Goal: Task Accomplishment & Management: Manage account settings

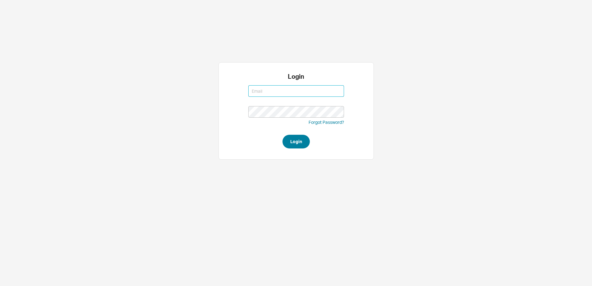
type input "miri@qualitybath.com"
drag, startPoint x: 295, startPoint y: 144, endPoint x: 300, endPoint y: 145, distance: 5.2
click at [295, 144] on button "Login" at bounding box center [296, 142] width 27 height 14
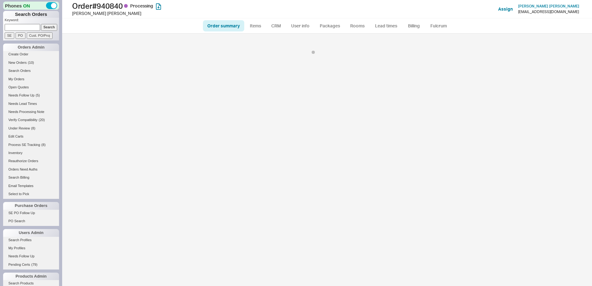
select select "*"
select select "LOW"
select select "3"
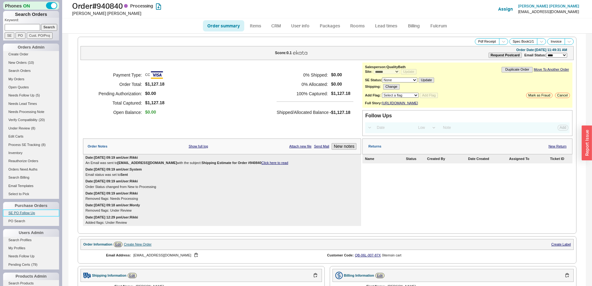
click at [25, 210] on link "SE PO Follow Up" at bounding box center [31, 212] width 56 height 7
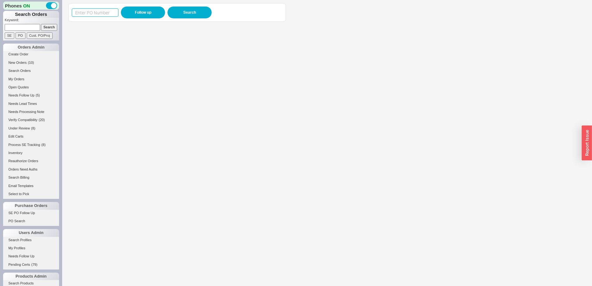
drag, startPoint x: 98, startPoint y: 13, endPoint x: 115, endPoint y: 13, distance: 17.4
click at [98, 13] on input at bounding box center [95, 12] width 47 height 8
paste input "983877"
type input "983877"
click at [122, 13] on button "Follow up" at bounding box center [143, 13] width 44 height 12
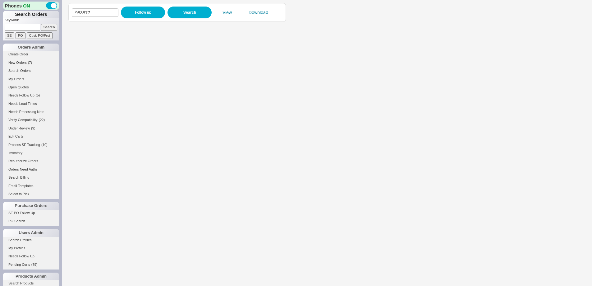
drag, startPoint x: 33, startPoint y: 26, endPoint x: 36, endPoint y: 26, distance: 3.4
click at [33, 26] on input at bounding box center [22, 27] width 35 height 7
paste input "940231"
type input "940231"
click at [46, 26] on input "Search" at bounding box center [49, 27] width 16 height 7
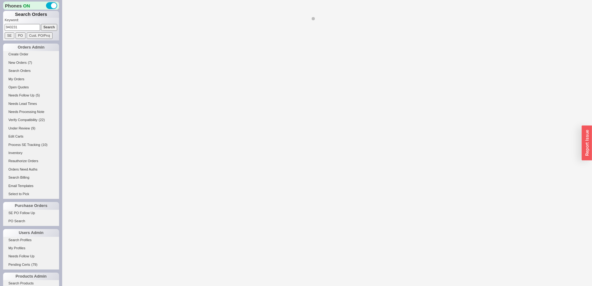
select select "*"
select select "LOW"
select select "3"
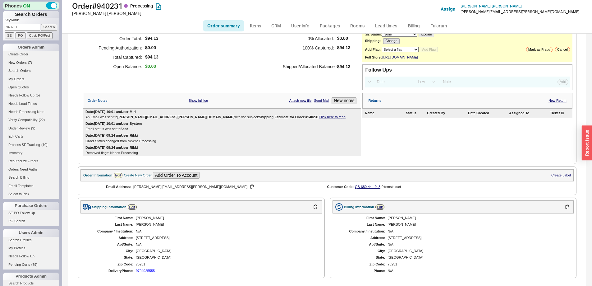
scroll to position [214, 0]
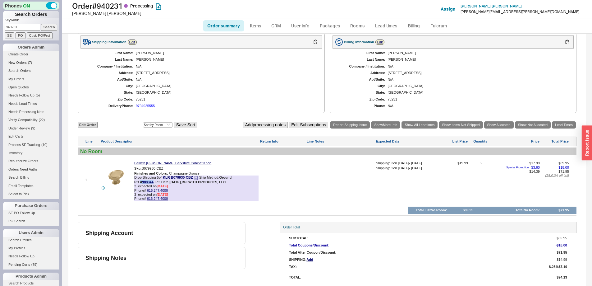
drag, startPoint x: 152, startPoint y: 182, endPoint x: 141, endPoint y: 182, distance: 11.5
click at [141, 182] on div "PO # 988344 , PO Date: 9/16/25 , BELWITH PRODUCTS, LLC." at bounding box center [180, 182] width 93 height 4
copy b "# 988344"
click at [34, 27] on input "940231" at bounding box center [22, 27] width 35 height 7
drag, startPoint x: 31, startPoint y: 26, endPoint x: -8, endPoint y: 22, distance: 39.7
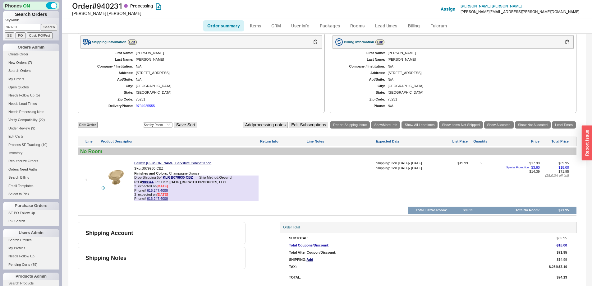
click at [0, 22] on html "Phones ON Search Orders Keyword: 940231 Search SE PO Cust. PO/Proj Orders Admin…" at bounding box center [296, 143] width 592 height 286
paste input "36752"
type input "936752"
click at [44, 27] on input "Search" at bounding box center [49, 27] width 16 height 7
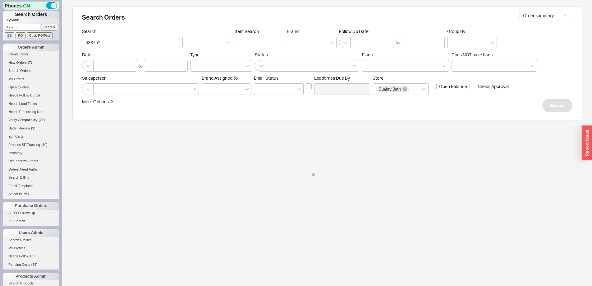
select select "*"
select select "LOW"
select select "3"
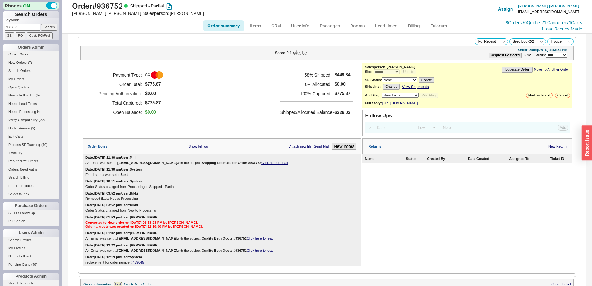
scroll to position [332, 0]
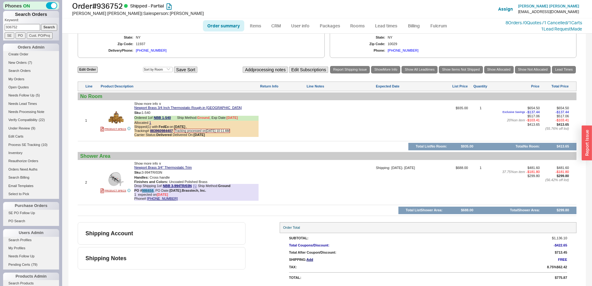
drag, startPoint x: 154, startPoint y: 191, endPoint x: 143, endPoint y: 191, distance: 11.5
click at [143, 191] on div "PO # 986658 , PO Date: 8/28/25 , Brasstech, Inc." at bounding box center [170, 190] width 72 height 4
drag, startPoint x: 22, startPoint y: 22, endPoint x: 10, endPoint y: 22, distance: 11.8
click at [8, 22] on p "Keyword:" at bounding box center [32, 21] width 54 height 6
drag, startPoint x: 23, startPoint y: 25, endPoint x: -17, endPoint y: 24, distance: 40.1
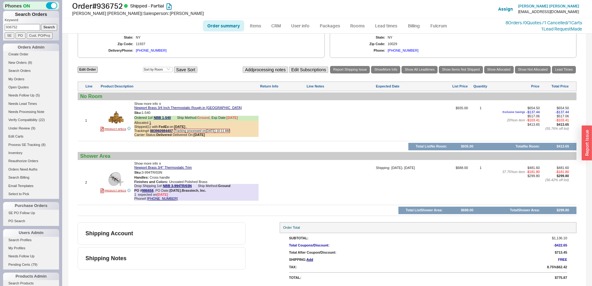
click at [0, 24] on html "Phones ON Search Orders Keyword: 936752 Search SE PO Cust. PO/Proj Orders Admin…" at bounding box center [296, 143] width 592 height 286
paste input "899354"
type input "899354"
click at [44, 28] on input "Search" at bounding box center [49, 27] width 16 height 7
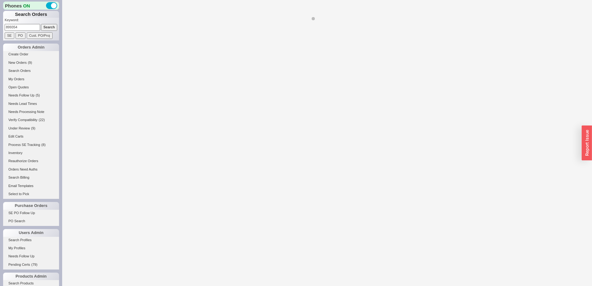
select select "*"
select select "LOW"
select select "3"
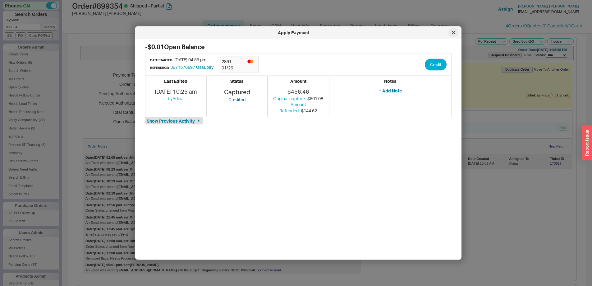
click at [451, 35] on div at bounding box center [453, 33] width 10 height 10
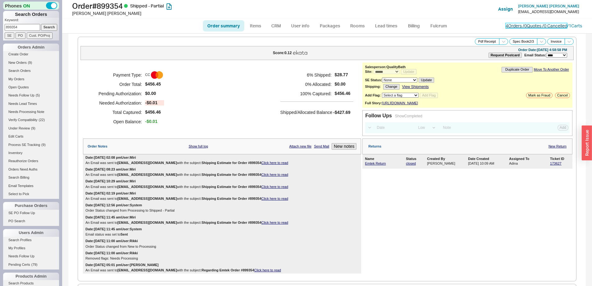
click at [506, 26] on link "4 Orders / 0 Quotes / 0 Cancelled" at bounding box center [537, 25] width 62 height 5
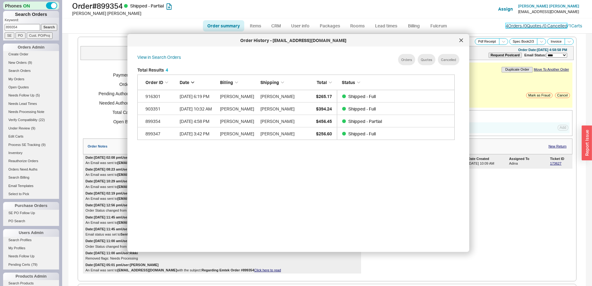
scroll to position [186, 323]
click at [462, 40] on icon at bounding box center [461, 40] width 3 height 3
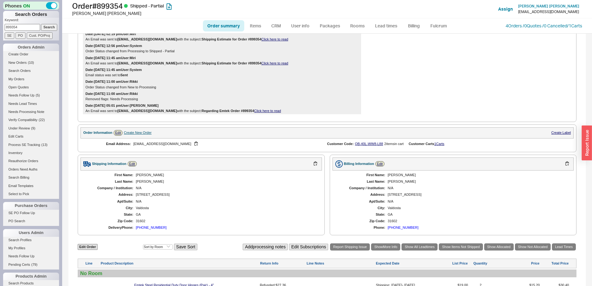
scroll to position [416, 0]
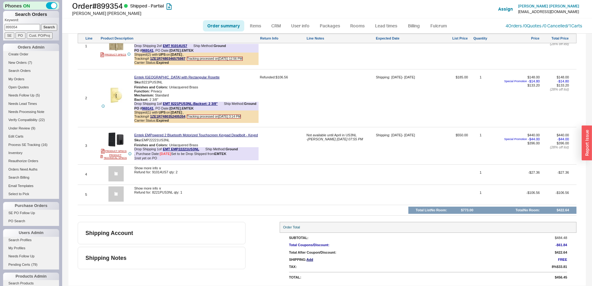
drag, startPoint x: 20, startPoint y: 25, endPoint x: 14, endPoint y: 27, distance: 6.5
click at [0, 23] on html "Phones ON Search Orders Keyword: 899354 Search SE PO Cust. PO/Proj Orders Admin…" at bounding box center [296, 143] width 592 height 286
paste input "939352"
type input "939352"
click at [46, 28] on input "Search" at bounding box center [49, 27] width 16 height 7
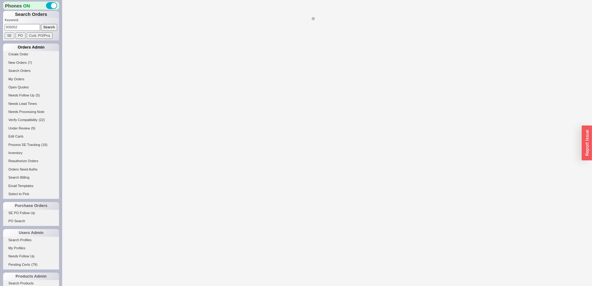
select select "*"
select select "LOW"
select select "3"
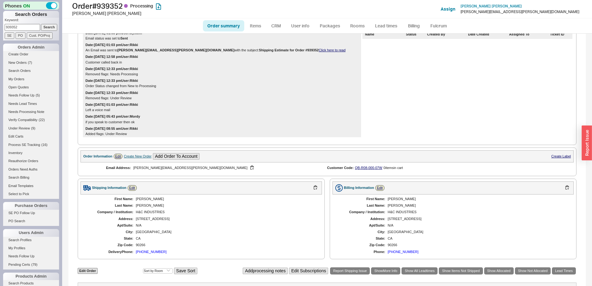
scroll to position [278, 0]
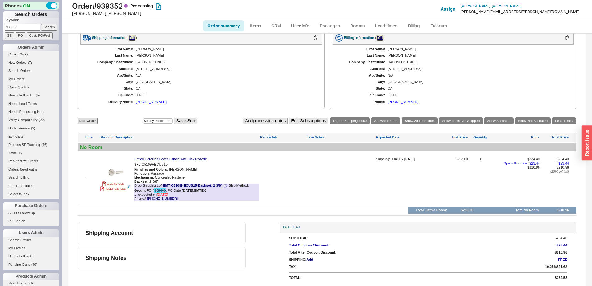
click at [163, 191] on link "988660" at bounding box center [159, 190] width 11 height 4
click at [90, 121] on link "Edit Order" at bounding box center [88, 121] width 20 height 6
select select "3"
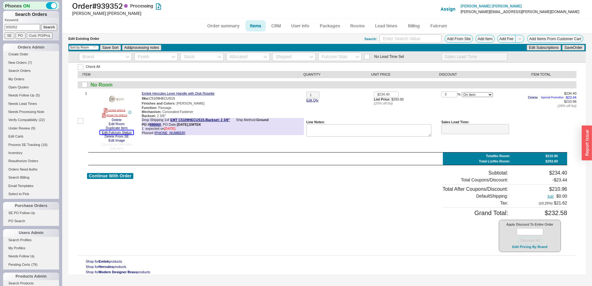
click at [129, 131] on button "Edit Fulcrum Status" at bounding box center [117, 132] width 34 height 4
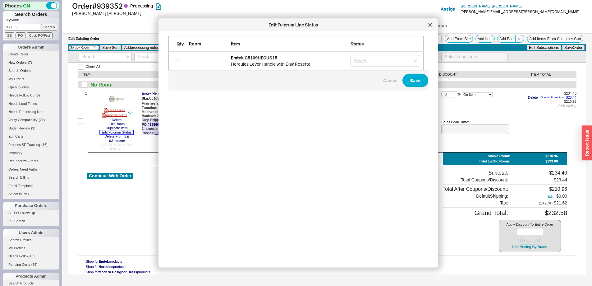
scroll to position [217, 260]
click at [365, 60] on input "grid" at bounding box center [386, 60] width 70 height 11
click at [372, 73] on div "On Hold" at bounding box center [385, 73] width 69 height 11
type input "On Hold"
click at [404, 80] on button "Save" at bounding box center [415, 81] width 26 height 14
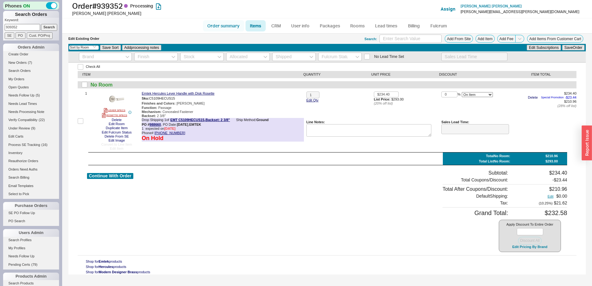
click at [220, 24] on link "Order summary" at bounding box center [223, 25] width 41 height 11
select select "*"
select select "LOW"
select select "3"
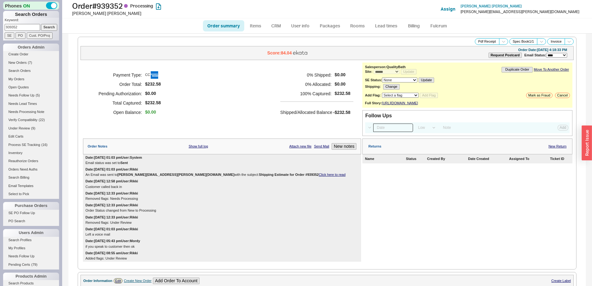
click at [383, 132] on input at bounding box center [393, 127] width 40 height 8
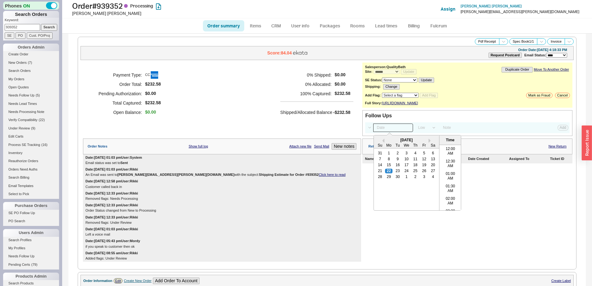
scroll to position [223, 0]
click at [386, 173] on div "22" at bounding box center [388, 170] width 7 height 4
type input "09/22/25 12:00 am"
click at [560, 130] on button "Add" at bounding box center [563, 128] width 11 height 6
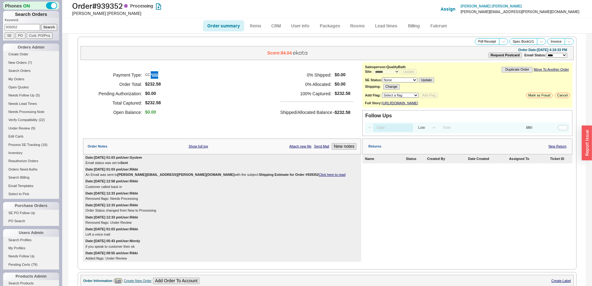
select select "LOW"
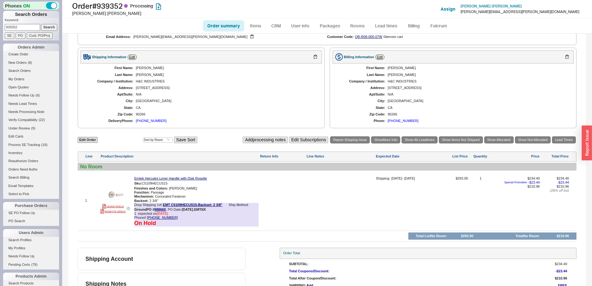
scroll to position [280, 0]
click at [161, 211] on link "988660" at bounding box center [159, 209] width 11 height 4
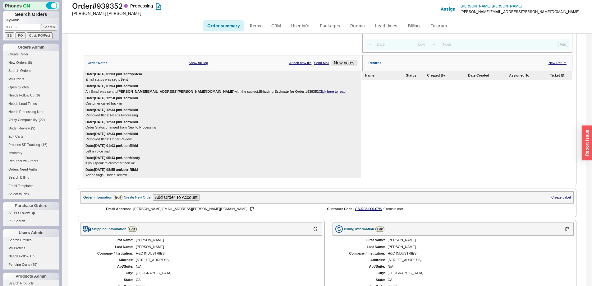
scroll to position [0, 0]
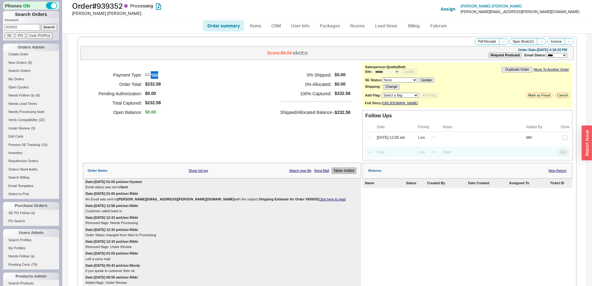
click at [338, 174] on button "New notes" at bounding box center [344, 170] width 25 height 7
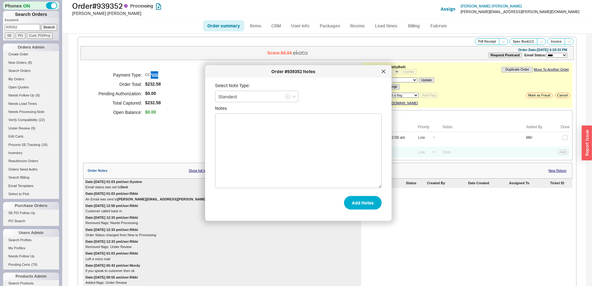
click at [332, 173] on textarea "Notes" at bounding box center [298, 150] width 167 height 75
drag, startPoint x: 259, startPoint y: 125, endPoint x: 258, endPoint y: 122, distance: 3.2
type textarea "requested cancellation"
click at [348, 205] on button "Add Notes" at bounding box center [363, 202] width 38 height 14
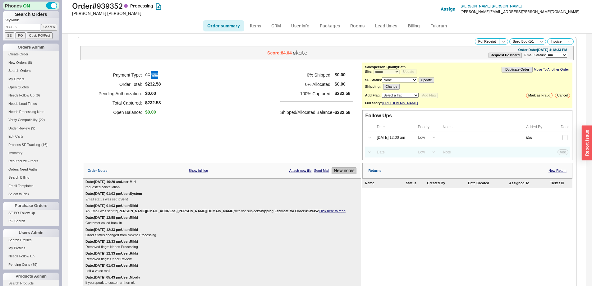
click at [339, 174] on button "New notes" at bounding box center [344, 170] width 25 height 7
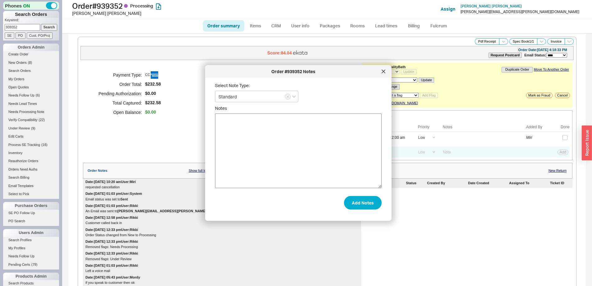
click at [315, 168] on textarea "Notes" at bounding box center [298, 150] width 167 height 75
type textarea "Hello - please cancel this order. We realized it is not the corret part."
click at [353, 201] on button "Add Notes" at bounding box center [363, 202] width 38 height 14
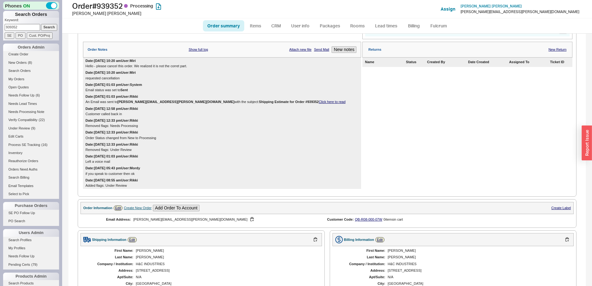
scroll to position [155, 0]
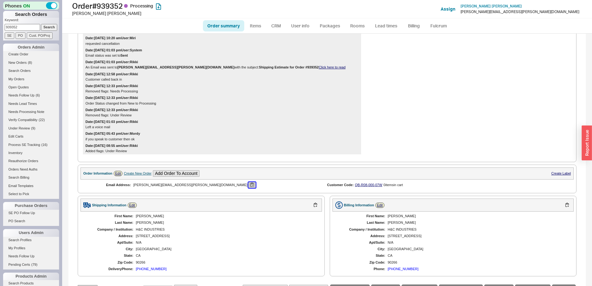
click at [248, 188] on button "button" at bounding box center [251, 185] width 7 height 6
click at [510, 91] on div "Returns New Return Name Status Created By Date Created Assigned To Ticket ID" at bounding box center [467, 80] width 210 height 147
click at [34, 212] on link "SE PO Follow Up" at bounding box center [31, 212] width 56 height 7
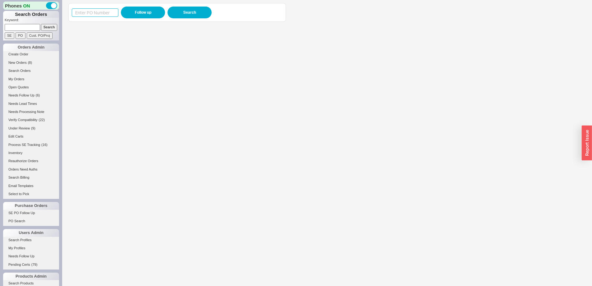
click at [106, 10] on input at bounding box center [95, 12] width 47 height 8
paste input "988621"
type input "988621"
click at [137, 15] on button "Follow up" at bounding box center [143, 13] width 44 height 12
drag, startPoint x: 91, startPoint y: 11, endPoint x: 57, endPoint y: 8, distance: 34.4
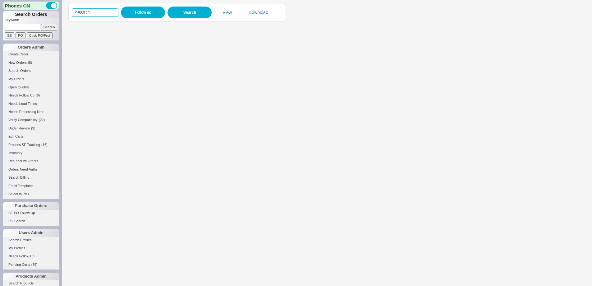
click at [57, 8] on div "Phones ON Search Orders Keyword: Search SE PO Cust. PO/Proj Orders Admin Create…" at bounding box center [296, 143] width 592 height 286
paste input "6913"
type input "986913"
click at [137, 10] on button "Follow up" at bounding box center [143, 13] width 44 height 12
drag, startPoint x: 92, startPoint y: 11, endPoint x: 69, endPoint y: 10, distance: 23.0
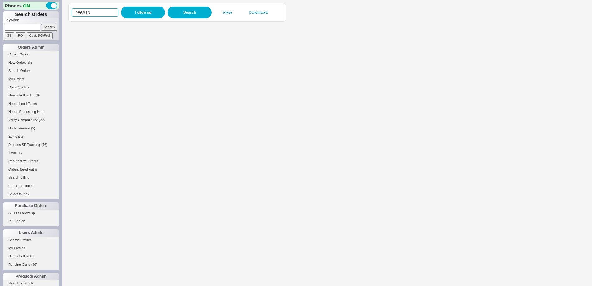
click at [69, 10] on div "986913 Follow up Search View Download" at bounding box center [177, 12] width 218 height 19
paste input "26953"
type input "926953"
click at [135, 15] on button "Follow up" at bounding box center [143, 13] width 44 height 12
click at [34, 24] on p "Keyword:" at bounding box center [32, 21] width 54 height 6
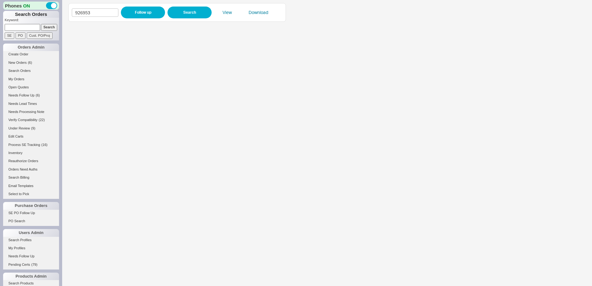
drag, startPoint x: 25, startPoint y: 27, endPoint x: 36, endPoint y: 27, distance: 11.5
click at [25, 27] on input at bounding box center [22, 27] width 35 height 7
paste input "939352"
type input "939352"
click at [44, 28] on input "Search" at bounding box center [49, 27] width 16 height 7
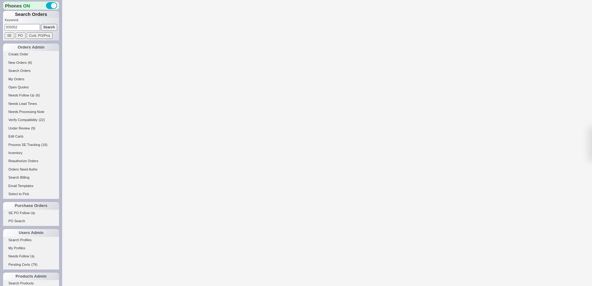
select select "*"
select select "LOW"
select select "3"
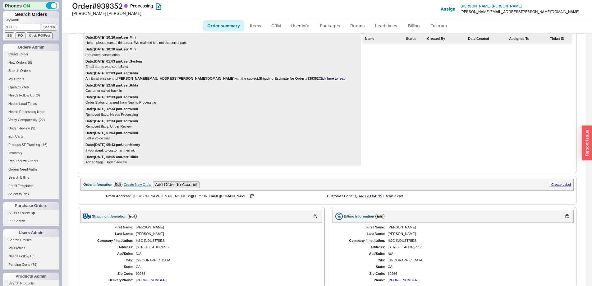
scroll to position [333, 0]
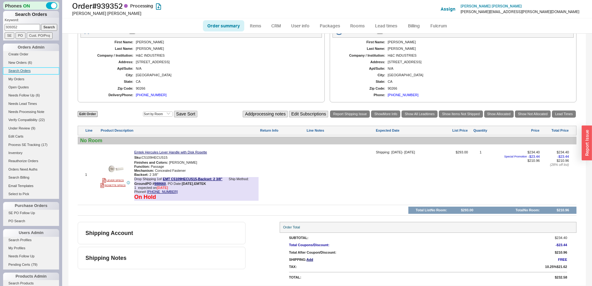
click at [29, 69] on link "Search Orders" at bounding box center [31, 70] width 56 height 7
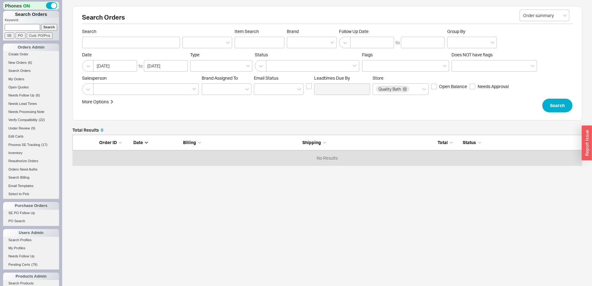
scroll to position [26, 505]
click at [261, 66] on button "button" at bounding box center [260, 65] width 11 height 11
click at [262, 77] on div "Exclude Cancelled/Quotes" at bounding box center [307, 78] width 104 height 11
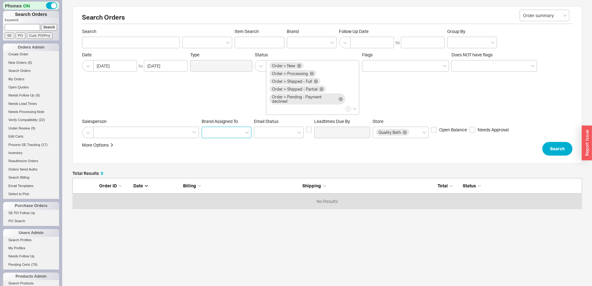
click at [225, 133] on input at bounding box center [227, 131] width 50 height 11
click at [228, 171] on div "Miri" at bounding box center [226, 167] width 49 height 11
type input "Brand"
type input "Miri"
click at [273, 131] on input at bounding box center [279, 131] width 50 height 11
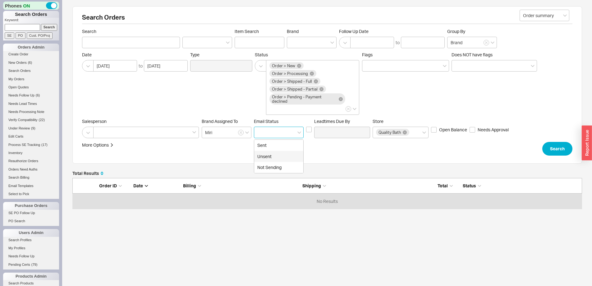
drag, startPoint x: 274, startPoint y: 155, endPoint x: 206, endPoint y: 145, distance: 68.4
click at [273, 155] on div "Unsent" at bounding box center [278, 156] width 49 height 11
type input "Unsent"
click at [174, 128] on div at bounding box center [146, 131] width 106 height 11
click at [101, 129] on input at bounding box center [99, 132] width 4 height 7
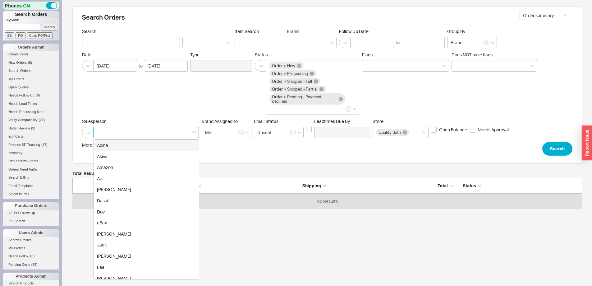
type input "q"
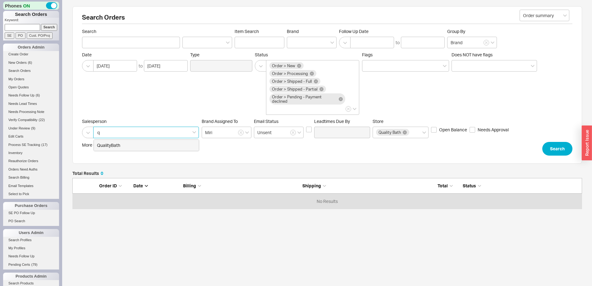
click at [169, 148] on div "QualityBath" at bounding box center [146, 145] width 105 height 11
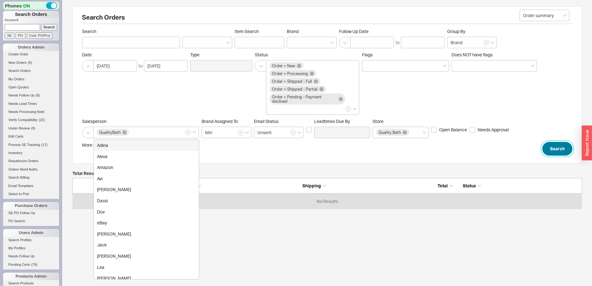
click at [554, 147] on button "Search" at bounding box center [557, 149] width 30 height 14
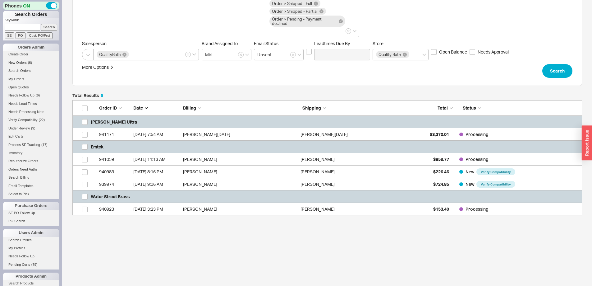
scroll to position [79, 0]
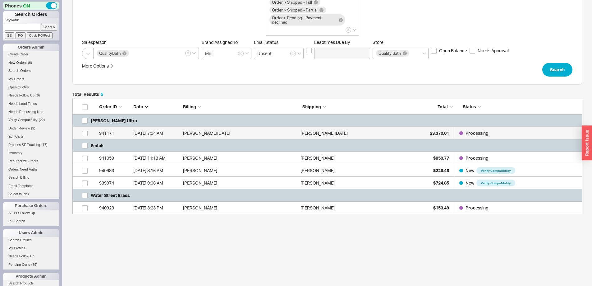
click at [155, 136] on div "9/21/25 7:54 AM" at bounding box center [156, 133] width 47 height 12
click at [540, 74] on div "More Options Sites Excluded From Reviews Converted By Amount Over Shipping or B…" at bounding box center [327, 70] width 490 height 14
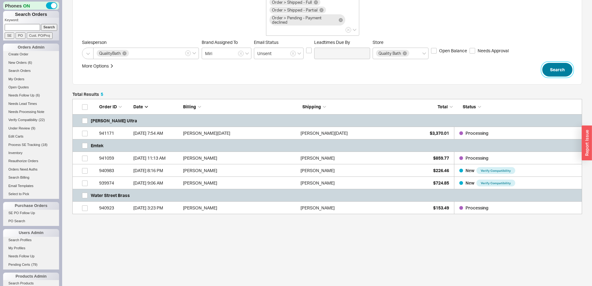
click at [547, 71] on button "Search" at bounding box center [557, 70] width 30 height 14
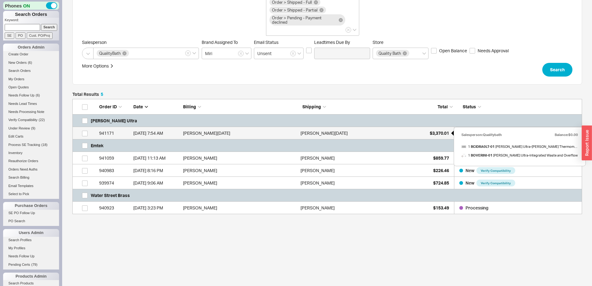
click at [425, 130] on div "$3,370.01" at bounding box center [433, 133] width 31 height 12
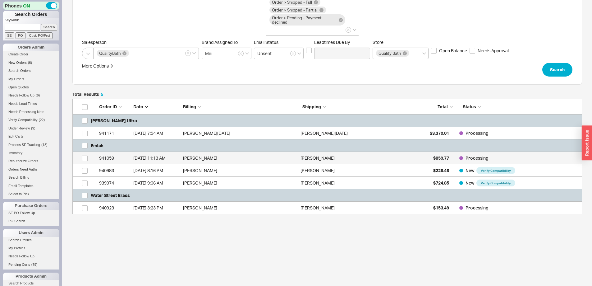
click at [415, 155] on div "Julie Henderson" at bounding box center [358, 158] width 114 height 12
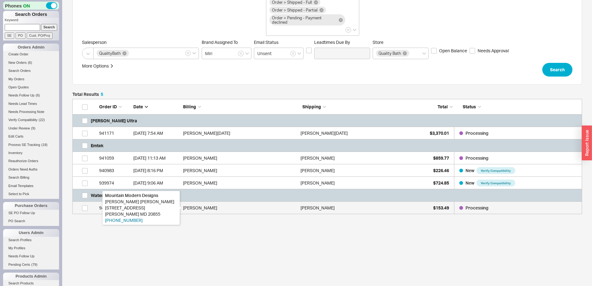
click at [273, 205] on div "Tricia Stacey" at bounding box center [240, 207] width 114 height 12
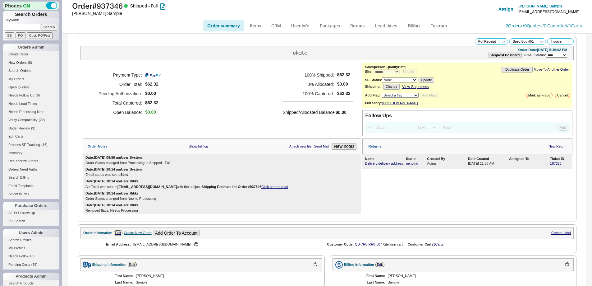
select select "*"
select select "LOW"
select select "3"
click at [22, 28] on input at bounding box center [22, 27] width 35 height 7
paste input "926953"
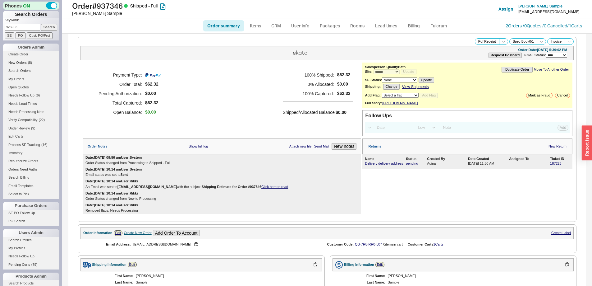
click at [36, 27] on input "926953" at bounding box center [22, 27] width 35 height 7
type input "926953"
click at [41, 28] on input "Search" at bounding box center [49, 27] width 16 height 7
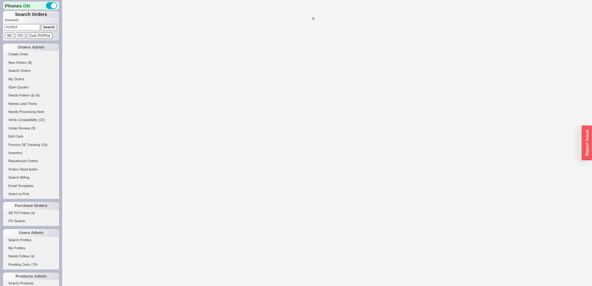
select select "*"
select select "LOW"
select select "3"
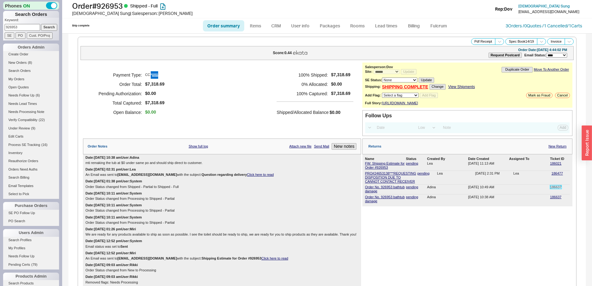
click at [554, 189] on link "186637" at bounding box center [555, 187] width 11 height 4
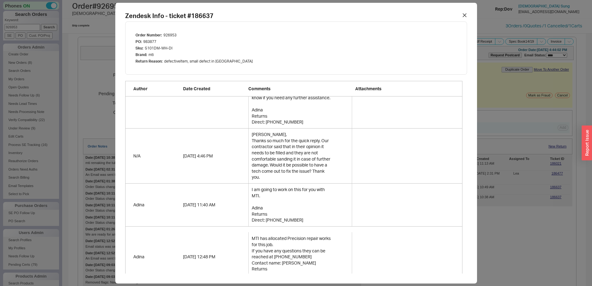
scroll to position [218, 0]
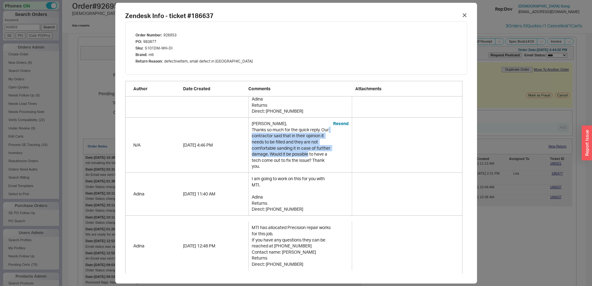
drag, startPoint x: 264, startPoint y: 138, endPoint x: 322, endPoint y: 154, distance: 60.3
click at [322, 154] on div "Adina, Thanks so much for the quick reply. Our contractor said that in their op…" at bounding box center [292, 144] width 81 height 49
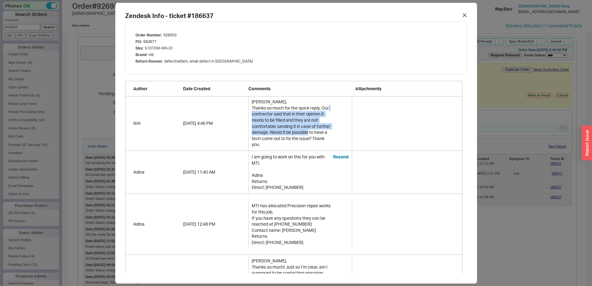
scroll to position [249, 0]
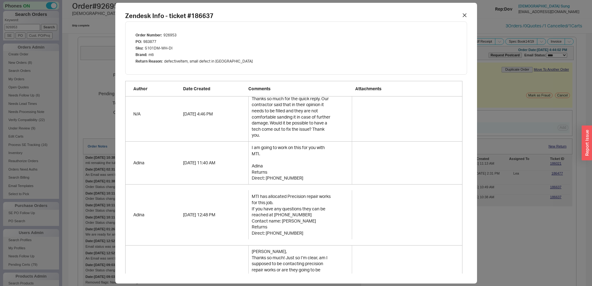
click at [273, 130] on div "Adina, Thanks so much for the quick reply. Our contractor said that in their op…" at bounding box center [292, 113] width 81 height 49
drag, startPoint x: 267, startPoint y: 128, endPoint x: 328, endPoint y: 133, distance: 61.7
click at [328, 133] on div "Adina, Thanks so much for the quick reply. Our contractor said that in their op…" at bounding box center [292, 113] width 81 height 49
drag, startPoint x: 280, startPoint y: 146, endPoint x: 310, endPoint y: 146, distance: 29.5
click at [310, 146] on div "I am going to work on this for you with MTI. Adina Returns Direct: +17325348562" at bounding box center [292, 162] width 81 height 37
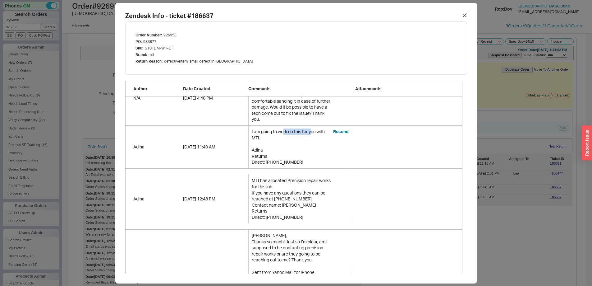
scroll to position [280, 0]
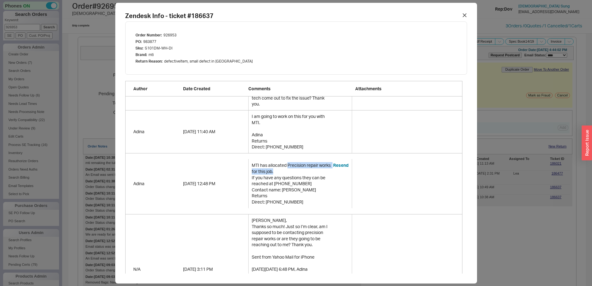
drag, startPoint x: 286, startPoint y: 159, endPoint x: 301, endPoint y: 164, distance: 16.5
click at [301, 164] on div "MTI has allocated Precision repair works for this job. If you have any question…" at bounding box center [292, 183] width 81 height 43
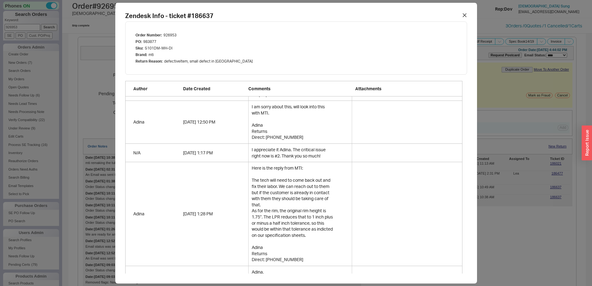
scroll to position [746, 0]
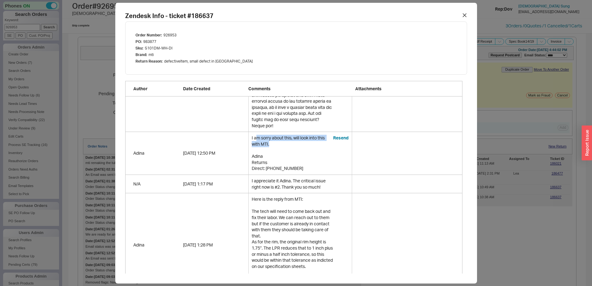
drag, startPoint x: 253, startPoint y: 139, endPoint x: 268, endPoint y: 142, distance: 14.9
click at [268, 142] on div "I am sorry about this, will look into this with MTI. Adina Returns Direct: +173…" at bounding box center [292, 153] width 81 height 37
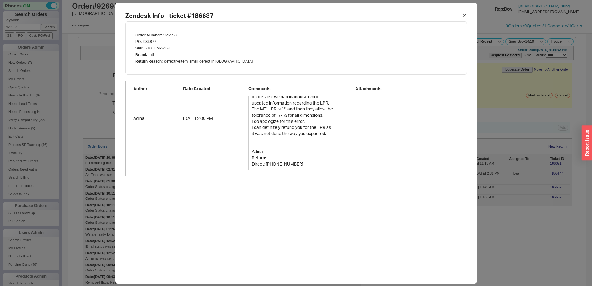
scroll to position [1057, 0]
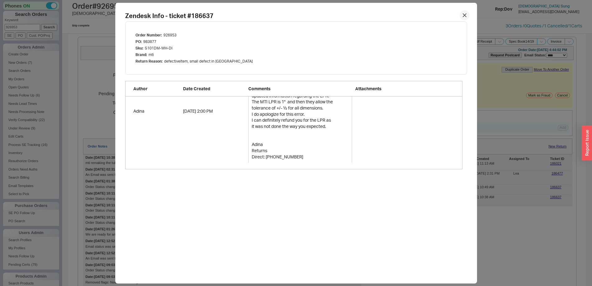
click at [463, 13] on icon at bounding box center [465, 15] width 4 height 4
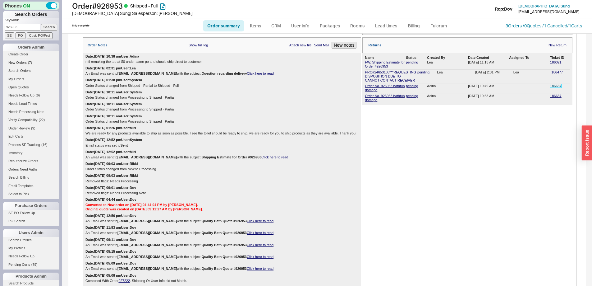
scroll to position [62, 0]
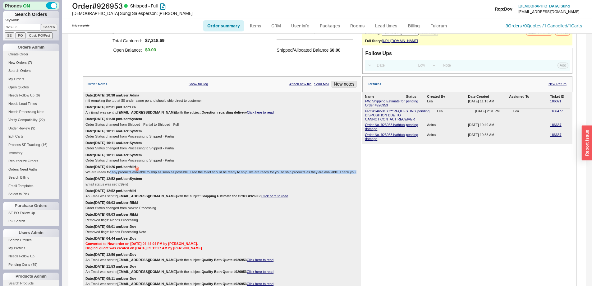
drag, startPoint x: 109, startPoint y: 178, endPoint x: 338, endPoint y: 179, distance: 228.4
click at [338, 174] on div "We are ready for any products available to ship as soon as possible. I see the …" at bounding box center [221, 172] width 273 height 4
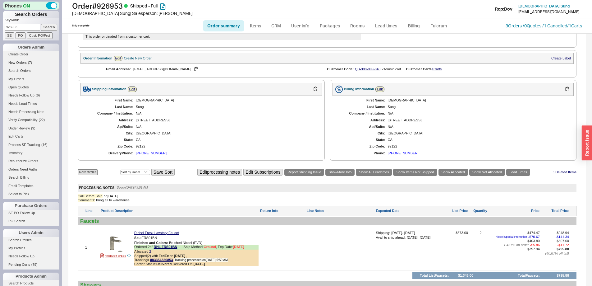
scroll to position [404, 0]
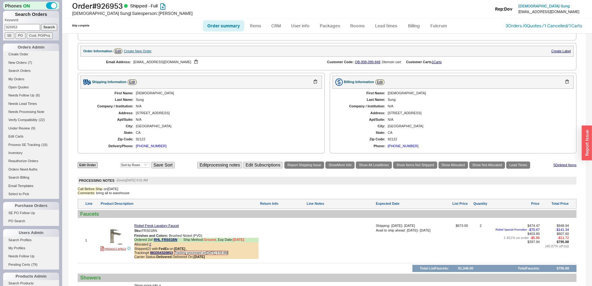
drag, startPoint x: 26, startPoint y: 28, endPoint x: 0, endPoint y: 23, distance: 26.2
click at [0, 23] on div "Phones ON Search Orders Keyword: 926953 Search SE PO Cust. PO/Proj Orders Admin…" at bounding box center [31, 143] width 62 height 286
paste input "41010"
type input "941010"
click at [44, 27] on input "Search" at bounding box center [49, 27] width 16 height 7
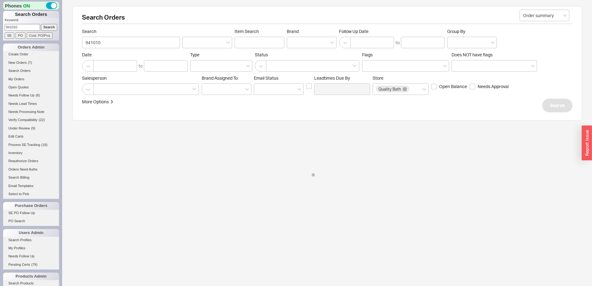
select select "*"
select select "LOW"
select select "3"
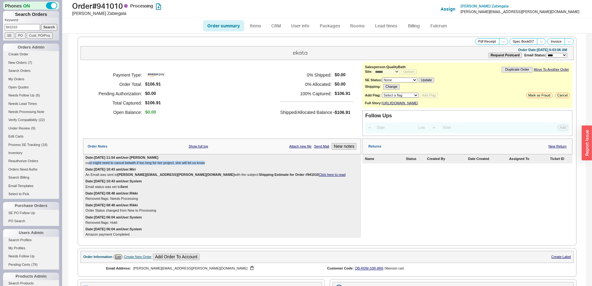
drag, startPoint x: 89, startPoint y: 168, endPoint x: 211, endPoint y: 168, distance: 121.8
click at [211, 165] on div "cust might need to cancel belwith if too long for her project, she will let us …" at bounding box center [221, 163] width 273 height 4
drag, startPoint x: 26, startPoint y: 23, endPoint x: 4, endPoint y: 25, distance: 22.2
click at [4, 25] on div "Keyword: 941010 Search SE PO Cust. PO/Proj" at bounding box center [31, 29] width 56 height 23
drag, startPoint x: 27, startPoint y: 27, endPoint x: 4, endPoint y: 27, distance: 22.7
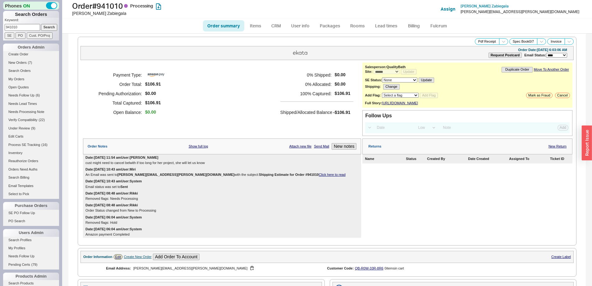
click at [2, 28] on div "Phones ON Search Orders Keyword: 941010 Search SE PO Cust. PO/Proj Orders Admin…" at bounding box center [31, 143] width 62 height 286
type input "939886"
click at [41, 24] on input "Search" at bounding box center [49, 27] width 16 height 7
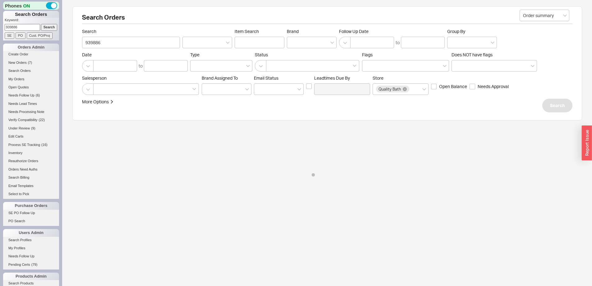
select select "*"
select select "LOW"
select select "3"
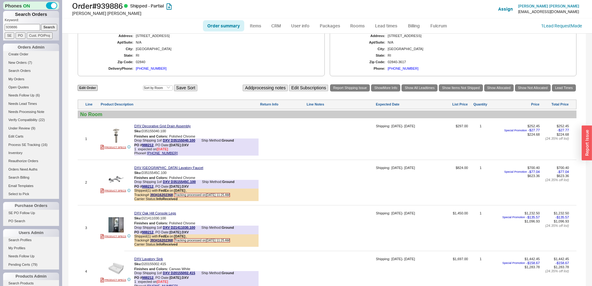
scroll to position [402, 0]
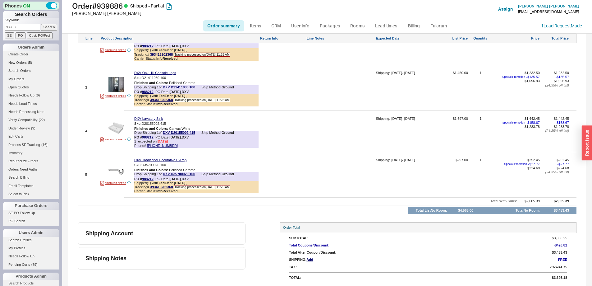
drag, startPoint x: 7, startPoint y: 29, endPoint x: 2, endPoint y: 29, distance: 5.9
click at [2, 29] on div "Phones ON Search Orders Keyword: 939886 Search SE PO Cust. PO/Proj Orders Admin…" at bounding box center [31, 143] width 62 height 286
type input "8054033820"
click at [41, 24] on input "Search" at bounding box center [49, 27] width 16 height 7
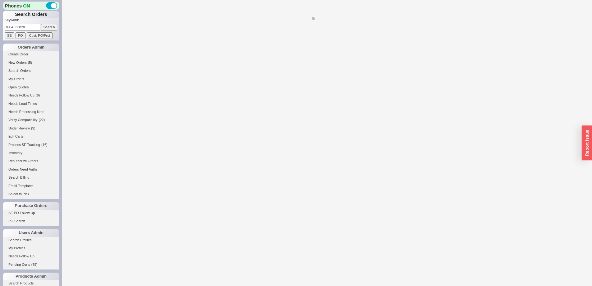
select select "*"
select select "LOW"
select select "3"
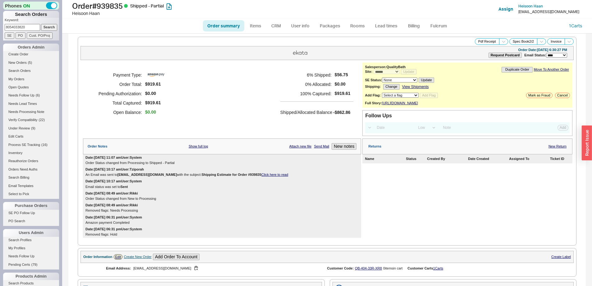
scroll to position [186, 0]
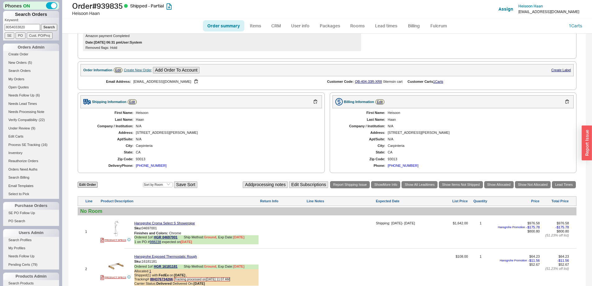
drag, startPoint x: 27, startPoint y: 27, endPoint x: -6, endPoint y: 27, distance: 33.3
click at [0, 27] on html "Phones ON Search Orders Keyword: 8054033820 Search SE PO Cust. PO/Proj Orders A…" at bounding box center [296, 143] width 592 height 286
type input "940691"
click at [41, 24] on input "Search" at bounding box center [49, 27] width 16 height 7
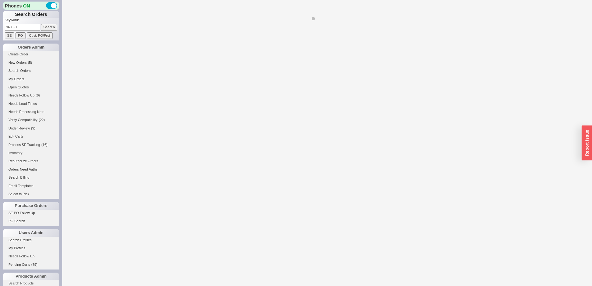
select select "*"
select select "LOW"
select select "3"
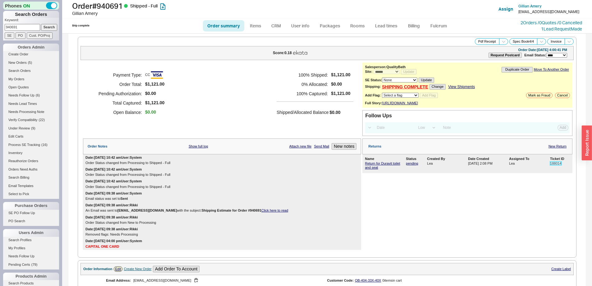
click at [554, 165] on link "188014" at bounding box center [555, 163] width 11 height 4
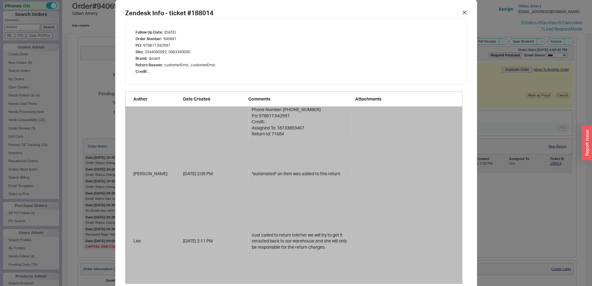
scroll to position [67, 0]
drag, startPoint x: 270, startPoint y: 229, endPoint x: 327, endPoint y: 241, distance: 58.2
click at [327, 241] on div "cust called to return told her we will try to get it rerouted back to our wareh…" at bounding box center [300, 241] width 97 height 18
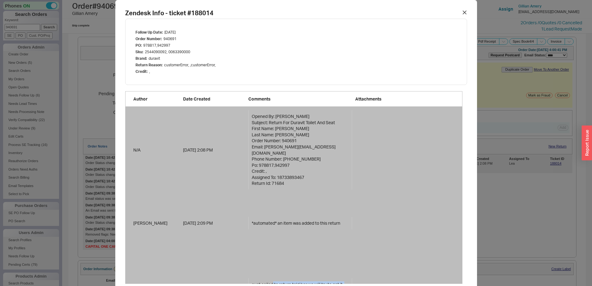
scroll to position [0, 0]
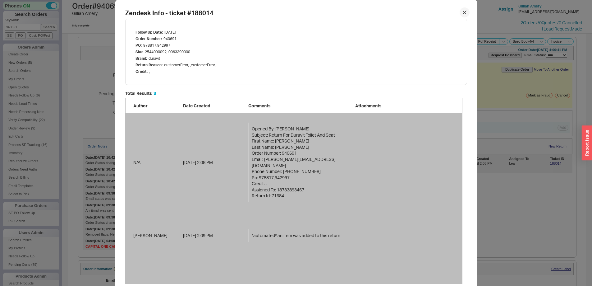
click at [463, 11] on icon at bounding box center [464, 12] width 3 height 3
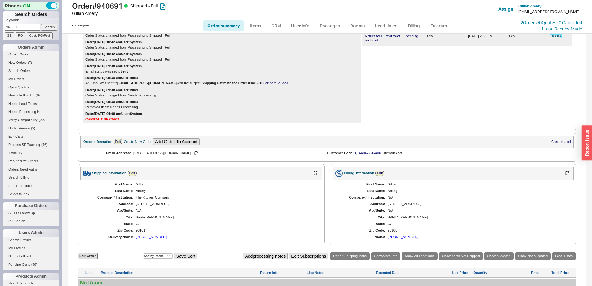
scroll to position [31, 0]
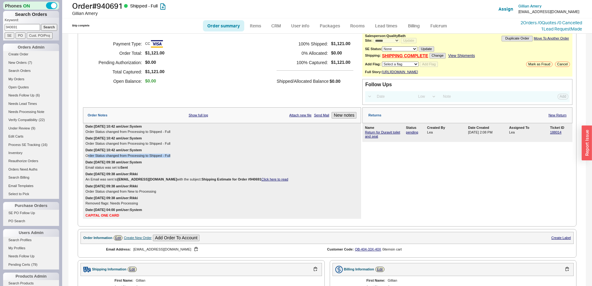
drag, startPoint x: 88, startPoint y: 161, endPoint x: 187, endPoint y: 161, distance: 99.5
click at [187, 158] on div "Order Status changed from Processing to Shipped - Full" at bounding box center [221, 156] width 273 height 4
drag, startPoint x: 108, startPoint y: 208, endPoint x: 153, endPoint y: 209, distance: 44.4
click at [153, 205] on div "Removed flags: Needs Processing" at bounding box center [221, 203] width 273 height 4
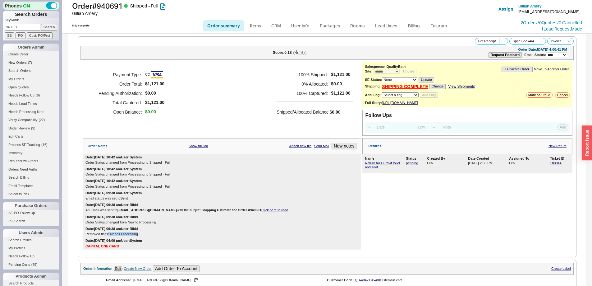
scroll to position [0, 0]
click at [552, 165] on link "188014" at bounding box center [555, 163] width 11 height 4
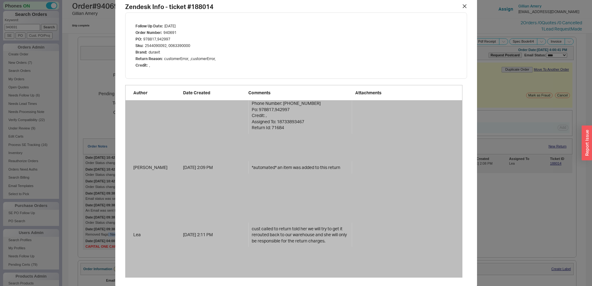
scroll to position [8, 0]
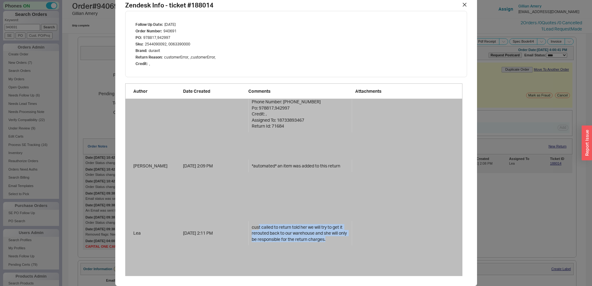
drag, startPoint x: 256, startPoint y: 223, endPoint x: 352, endPoint y: 235, distance: 96.1
click at [352, 235] on div "Lea 9/18/25 2:11 PM cust called to return told her we will try to get it rerout…" at bounding box center [293, 232] width 337 height 85
click at [463, 6] on icon at bounding box center [465, 5] width 4 height 4
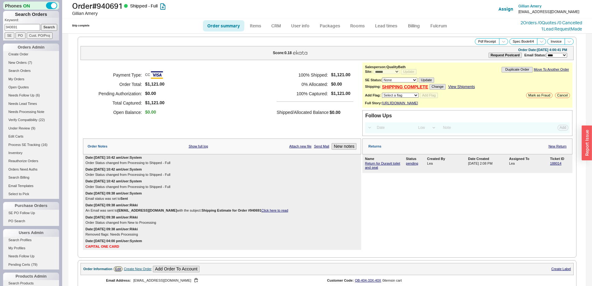
drag, startPoint x: 0, startPoint y: 27, endPoint x: -4, endPoint y: 27, distance: 3.7
click at [0, 27] on html "Phones ON Search Orders Keyword: 940691 Search SE PO Cust. PO/Proj Orders Admin…" at bounding box center [296, 143] width 592 height 286
type input "940587"
click at [41, 24] on input "Search" at bounding box center [49, 27] width 16 height 7
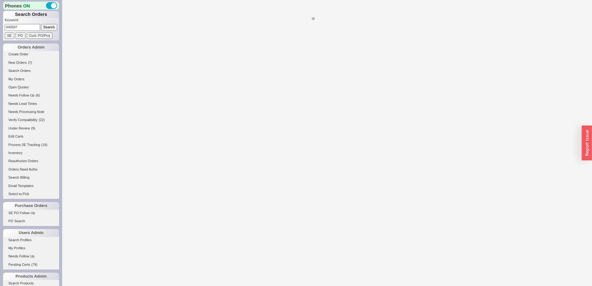
select select "*"
select select "LOW"
select select "3"
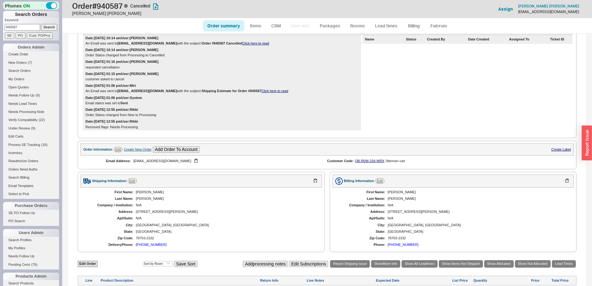
scroll to position [256, 0]
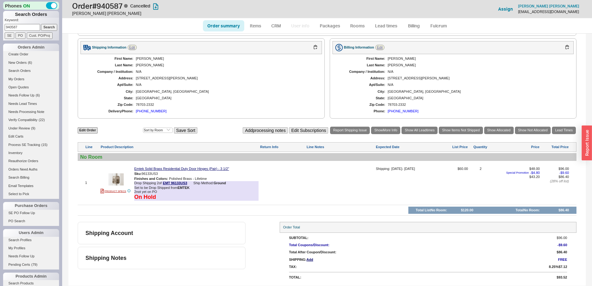
select select "*"
select select "LOW"
select select "3"
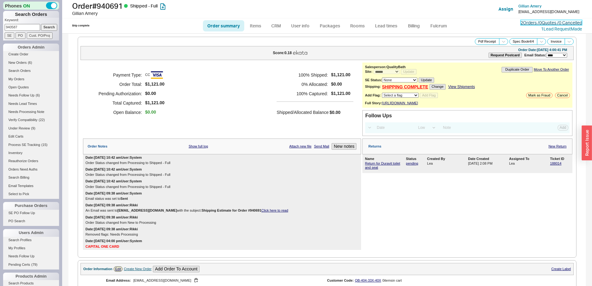
click at [526, 24] on link "2 Orders / 0 Quotes / 0 Cancelled" at bounding box center [552, 22] width 62 height 5
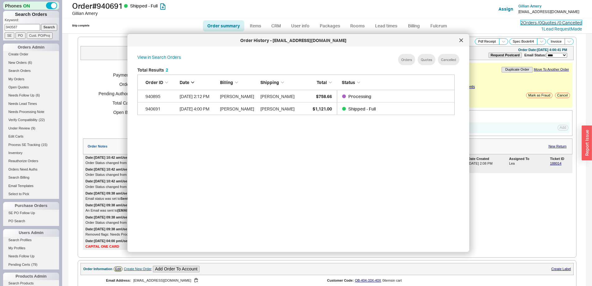
scroll to position [186, 323]
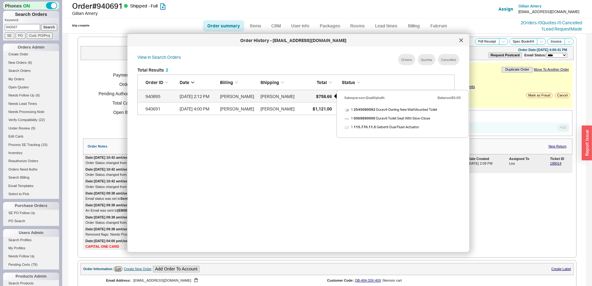
click at [310, 95] on div "$758.66" at bounding box center [316, 96] width 31 height 12
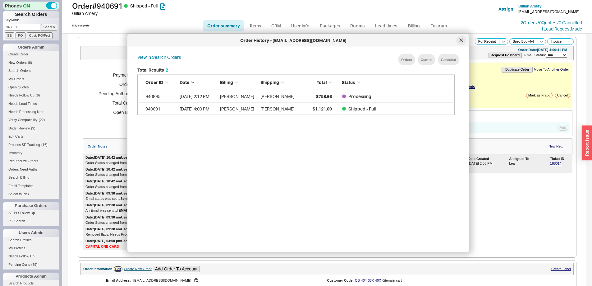
click at [461, 41] on icon at bounding box center [461, 41] width 4 height 4
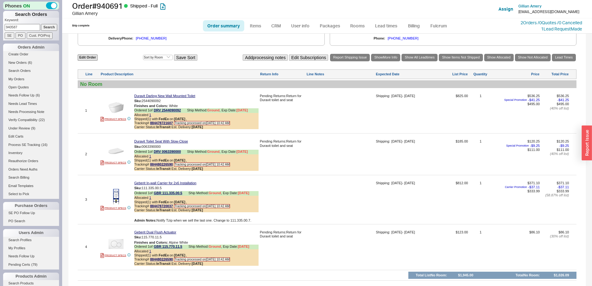
scroll to position [301, 0]
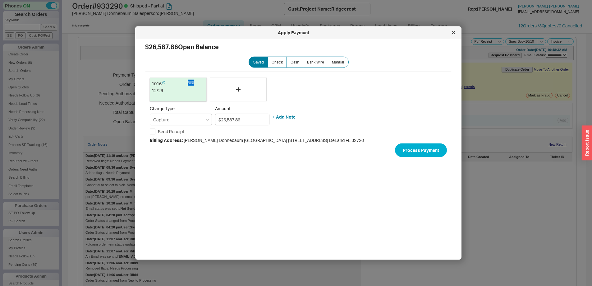
select select "**"
select select "*"
select select "LOW"
select select "3"
click at [454, 30] on div at bounding box center [453, 33] width 10 height 10
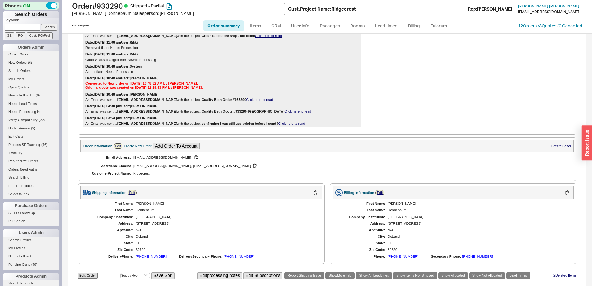
scroll to position [820, 0]
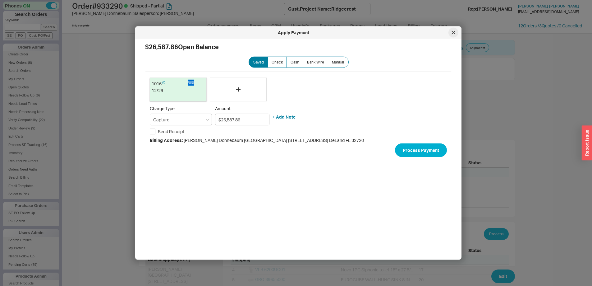
click at [452, 31] on icon at bounding box center [453, 32] width 3 height 3
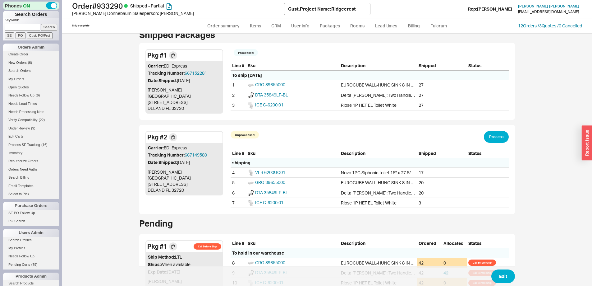
scroll to position [191, 0]
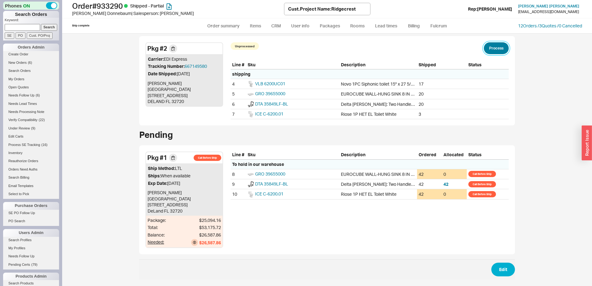
click at [492, 53] on button "Process" at bounding box center [496, 48] width 25 height 12
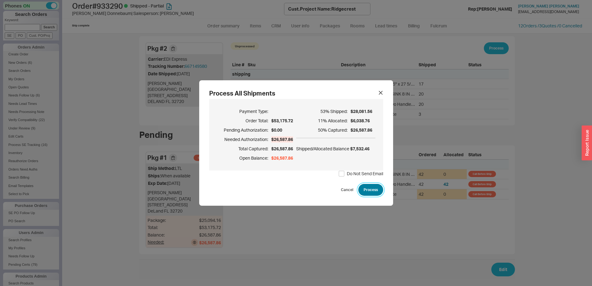
click at [376, 191] on button "Process" at bounding box center [370, 190] width 25 height 12
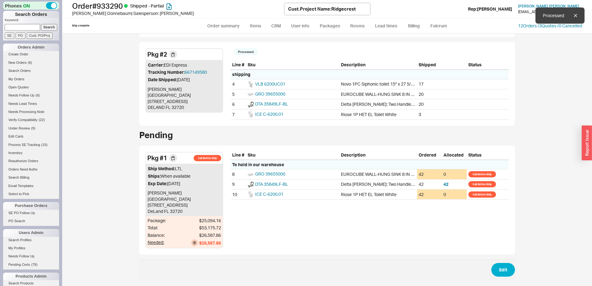
scroll to position [186, 0]
click at [220, 25] on link "Order summary" at bounding box center [223, 25] width 41 height 11
select select "**"
select select "LOW"
select select "3"
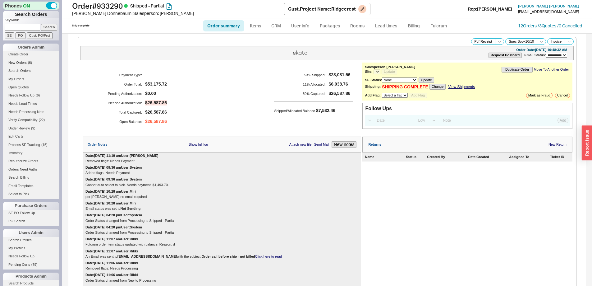
select select "*"
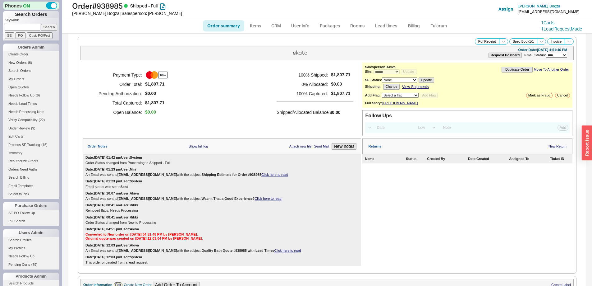
select select "*"
select select "LOW"
select select "3"
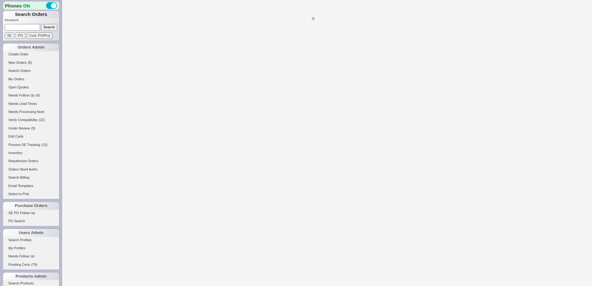
select select "*"
select select "LOW"
select select "3"
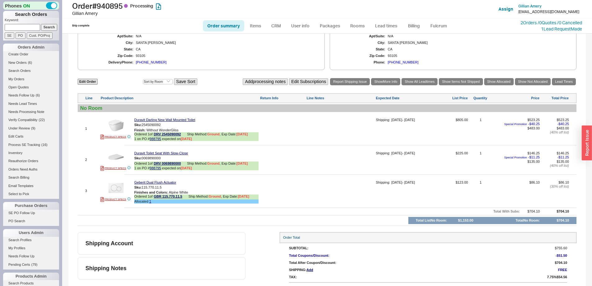
scroll to position [280, 0]
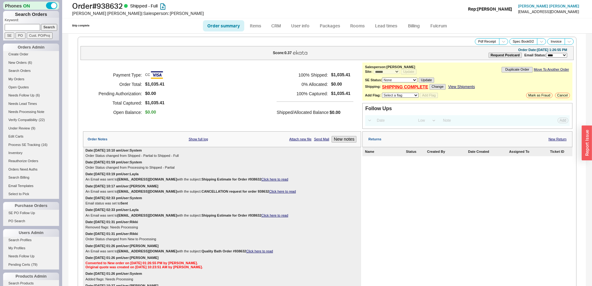
select select "*"
select select "LOW"
select select "3"
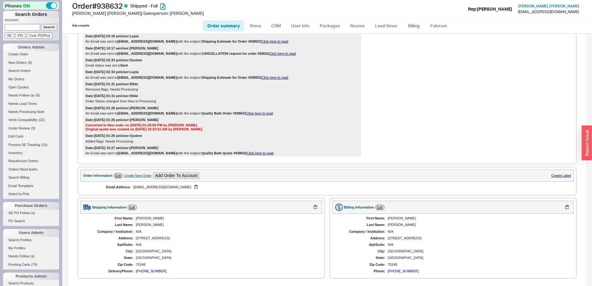
scroll to position [363, 0]
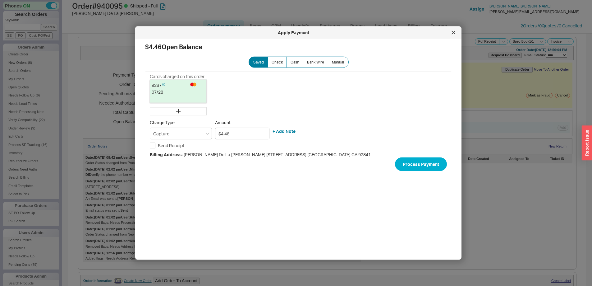
select select "*"
select select "LOW"
select select "3"
click at [453, 31] on icon at bounding box center [453, 32] width 3 height 3
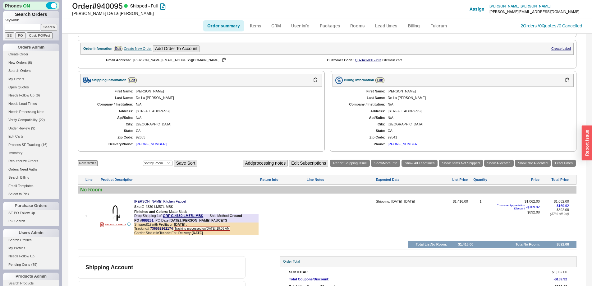
scroll to position [278, 0]
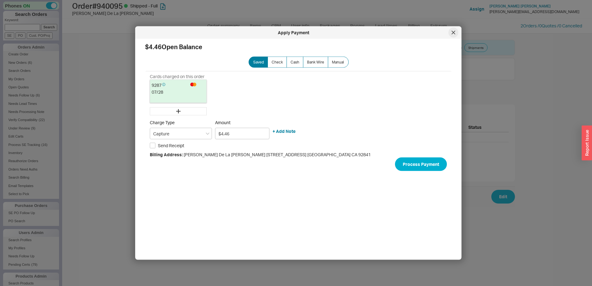
click at [451, 35] on div at bounding box center [453, 33] width 10 height 10
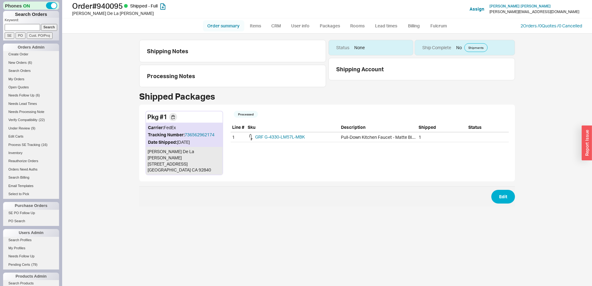
click at [225, 22] on link "Order summary" at bounding box center [223, 25] width 41 height 11
select select "LOW"
select select "3"
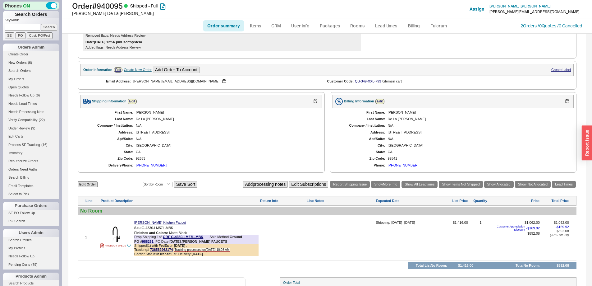
select select "*"
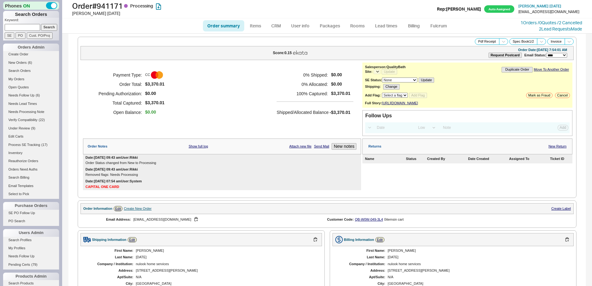
select select "*"
select select "LOW"
select select "3"
select select "*"
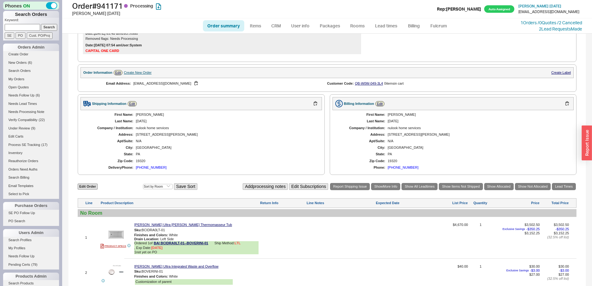
scroll to position [229, 0]
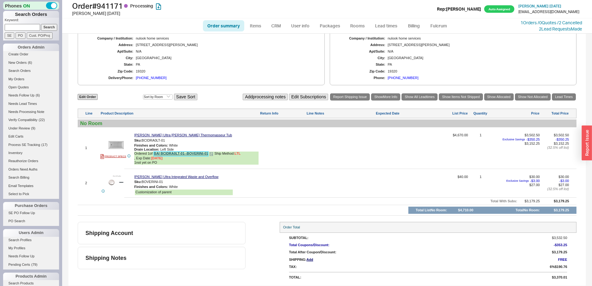
click at [168, 152] on link "BAI BCIDRA0LT-01--BOVERINI-01" at bounding box center [181, 153] width 54 height 5
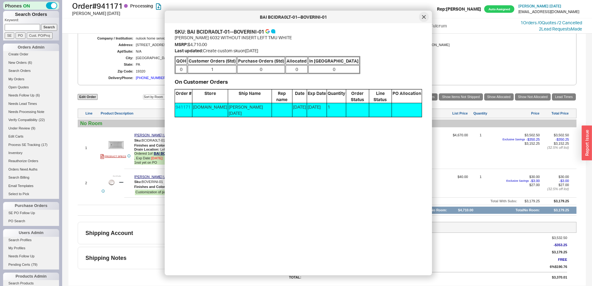
click at [424, 17] on icon at bounding box center [423, 16] width 3 height 3
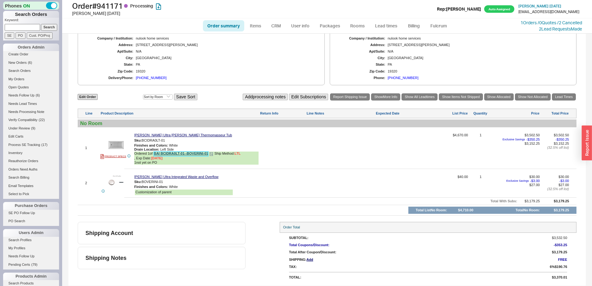
click at [185, 154] on link "BAI BCIDRA0LT-01--BOVERINI-01" at bounding box center [181, 153] width 54 height 5
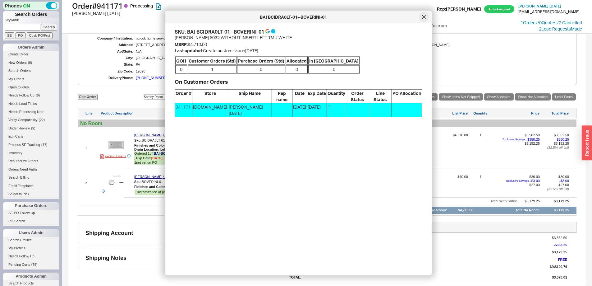
click at [423, 17] on icon at bounding box center [424, 17] width 4 height 4
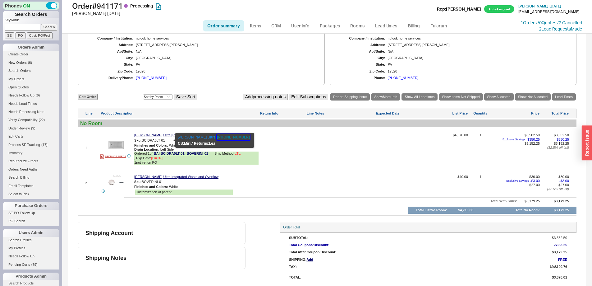
click at [217, 135] on button "[PHONE_NUMBER]" at bounding box center [233, 137] width 33 height 6
click at [145, 142] on div "Sku: BCIDRA0LT-01" at bounding box center [196, 140] width 124 height 6
drag, startPoint x: 178, startPoint y: 145, endPoint x: 136, endPoint y: 145, distance: 42.3
click at [136, 145] on div "Finishes and Colors : White" at bounding box center [196, 145] width 124 height 4
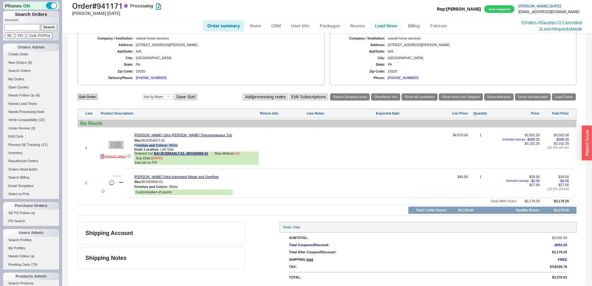
click at [385, 29] on link "Lead times" at bounding box center [385, 25] width 31 height 11
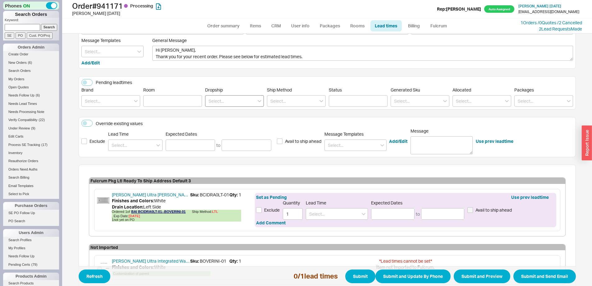
scroll to position [86, 0]
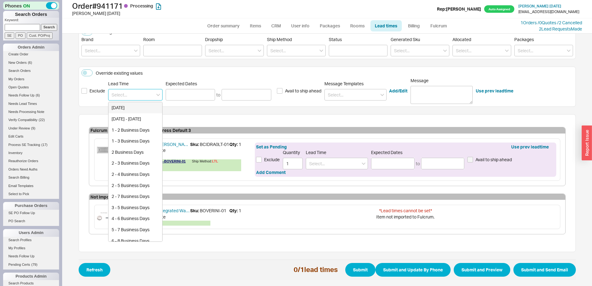
click at [145, 96] on input at bounding box center [135, 94] width 54 height 11
click at [169, 103] on div "Override existing values Exclude Lead Time Today Today - Tomorrow 1 - 2 Busines…" at bounding box center [327, 87] width 497 height 40
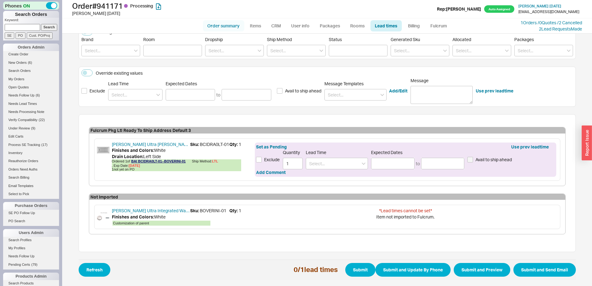
click at [219, 25] on link "Order summary" at bounding box center [223, 25] width 41 height 11
select select "*"
select select "LOW"
select select "3"
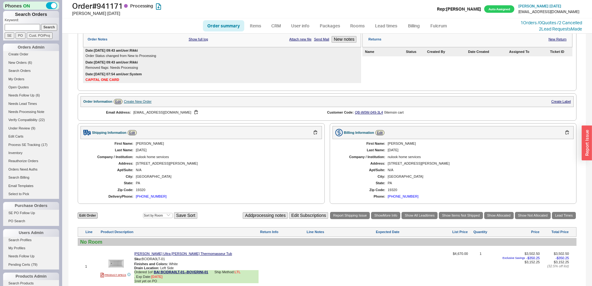
scroll to position [229, 0]
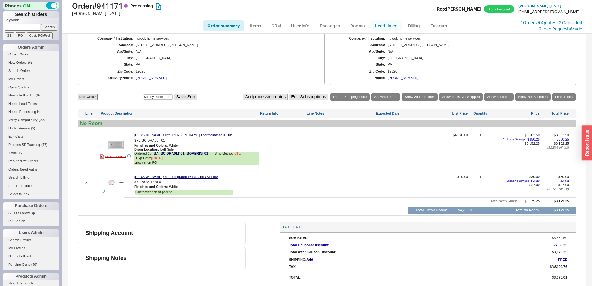
click at [381, 27] on link "Lead times" at bounding box center [385, 25] width 31 height 11
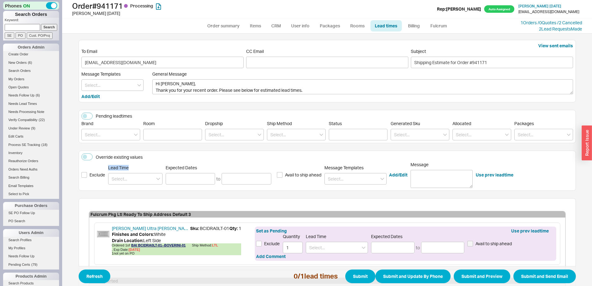
drag, startPoint x: 123, startPoint y: 167, endPoint x: 106, endPoint y: 167, distance: 17.1
click at [108, 167] on span "Lead Time" at bounding box center [135, 168] width 54 height 6
click at [108, 167] on span "Lead Time" at bounding box center [118, 167] width 21 height 5
drag, startPoint x: 106, startPoint y: 167, endPoint x: 128, endPoint y: 167, distance: 22.7
click at [128, 167] on span "Lead Time" at bounding box center [135, 168] width 54 height 6
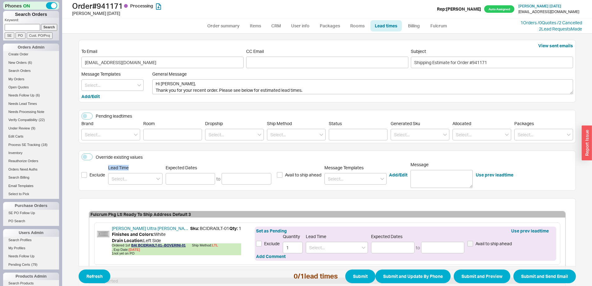
click at [132, 171] on div "Lead Time" at bounding box center [135, 175] width 54 height 20
drag, startPoint x: 130, startPoint y: 169, endPoint x: 103, endPoint y: 168, distance: 26.7
click at [103, 168] on div "Exclude Lead Time Expected Dates to Avail to ship ahead Message Templates Add/E…" at bounding box center [327, 175] width 492 height 26
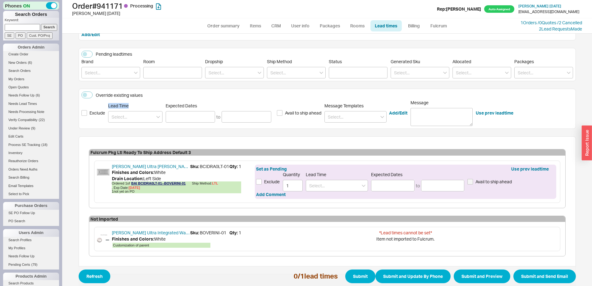
scroll to position [62, 0]
click at [228, 28] on link "Order summary" at bounding box center [223, 25] width 41 height 11
select select "*"
select select "LOW"
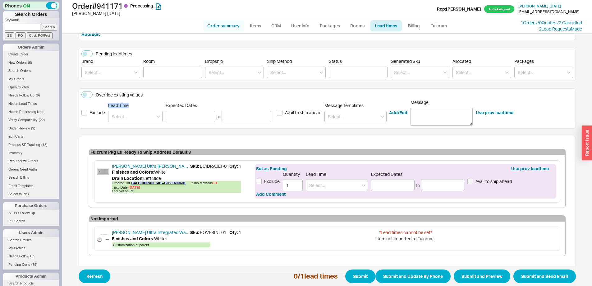
select select "3"
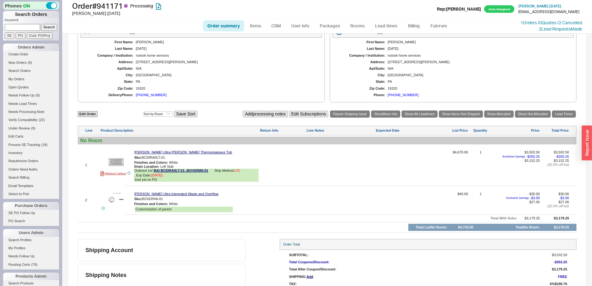
scroll to position [229, 0]
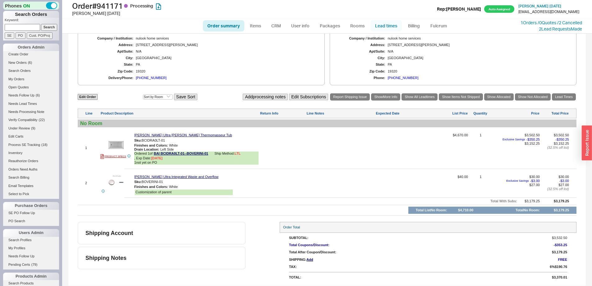
click at [383, 29] on link "Lead times" at bounding box center [385, 25] width 31 height 11
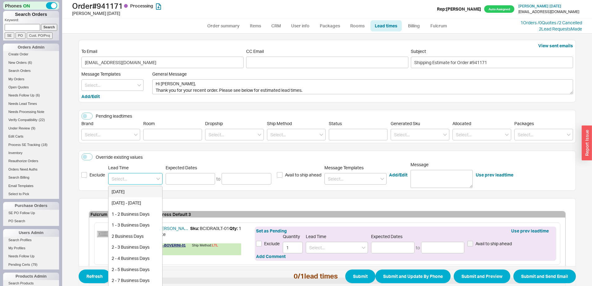
click at [144, 179] on input at bounding box center [135, 178] width 54 height 11
click at [151, 188] on div "3 - 4 Weeks" at bounding box center [135, 191] width 54 height 11
type input "3 - 4 Weeks"
type input "10/14/2025"
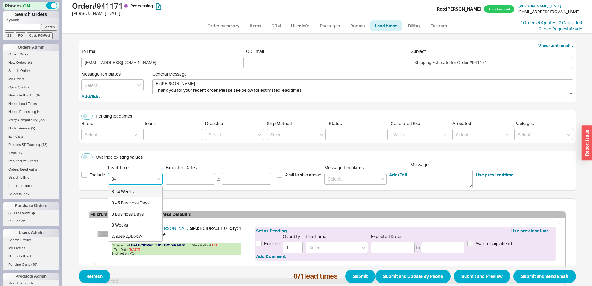
type input "10/20/2025"
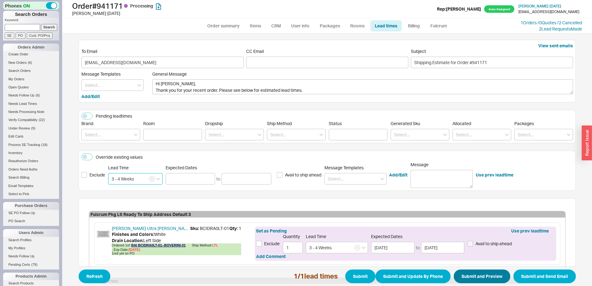
type input "3 - 4 Weeks"
click at [468, 278] on button "Submit and Preview" at bounding box center [482, 276] width 57 height 14
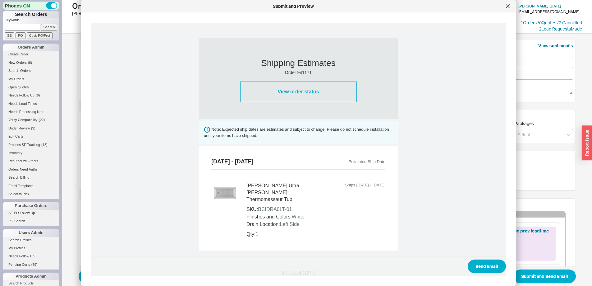
scroll to position [231, 0]
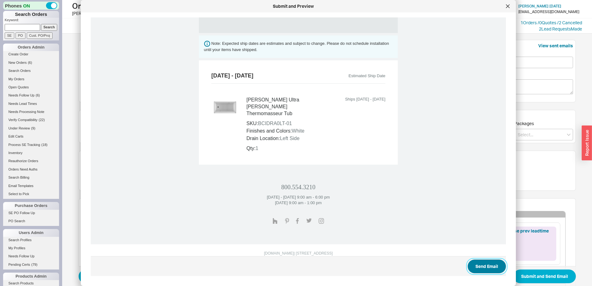
click at [476, 262] on button "Send Email" at bounding box center [487, 266] width 38 height 14
select select "*"
select select "LOW"
select select "3"
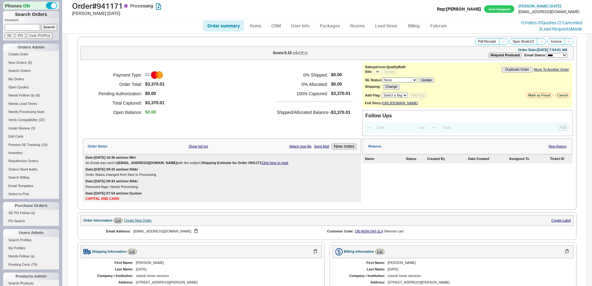
select select "*"
select select "LOW"
select select "3"
select select "*"
click at [549, 58] on div "**********" at bounding box center [326, 53] width 493 height 14
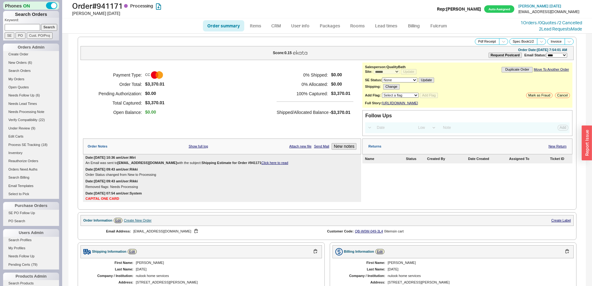
click at [546, 57] on select "**********" at bounding box center [556, 55] width 21 height 5
select select "*"
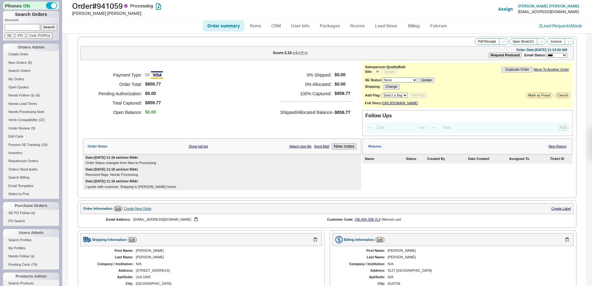
select select "*"
select select "LOW"
select select "3"
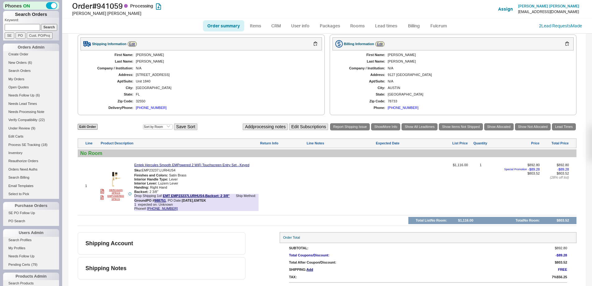
scroll to position [209, 0]
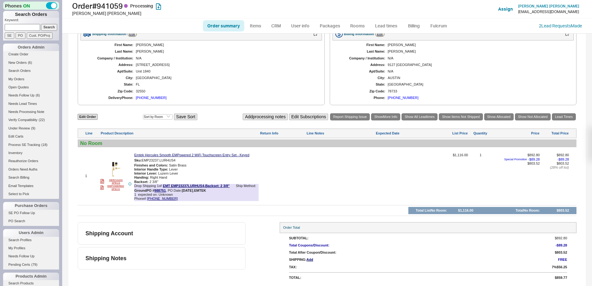
select select "*"
click at [373, 29] on link "Lead times" at bounding box center [385, 25] width 31 height 11
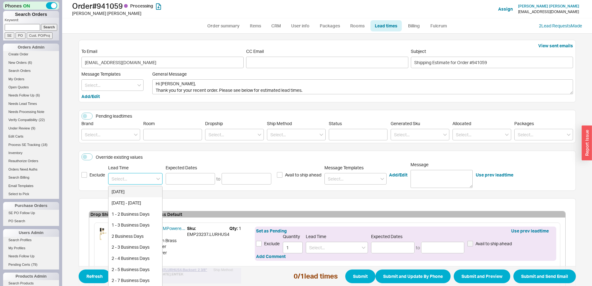
click at [138, 182] on input at bounding box center [135, 178] width 54 height 11
click at [139, 200] on div "5 - 7 Business Days" at bounding box center [135, 202] width 54 height 11
type input "5 - 7 Business Days"
type input "[DATE]"
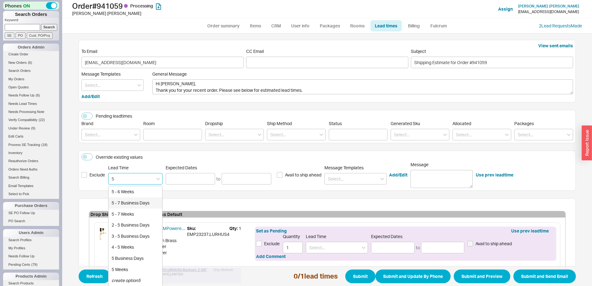
type input "[DATE]"
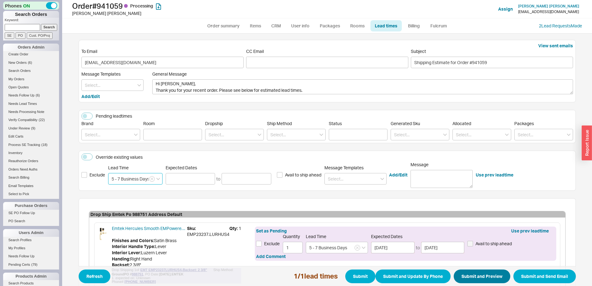
type input "5 - 7 Business Days"
click at [480, 279] on button "Submit and Preview" at bounding box center [482, 276] width 57 height 14
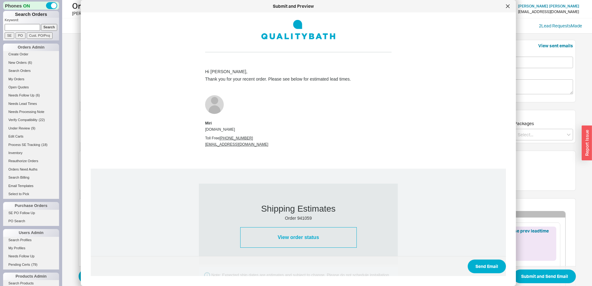
scroll to position [60, 0]
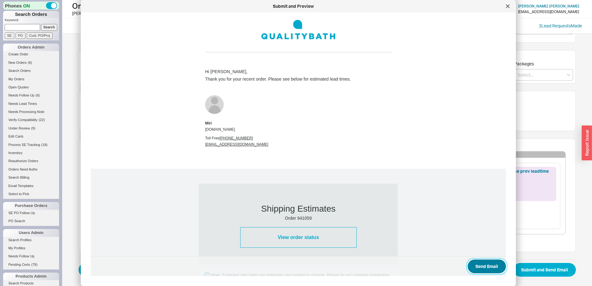
click at [481, 270] on button "Send Email" at bounding box center [487, 266] width 38 height 14
select select "*"
select select "LOW"
select select "3"
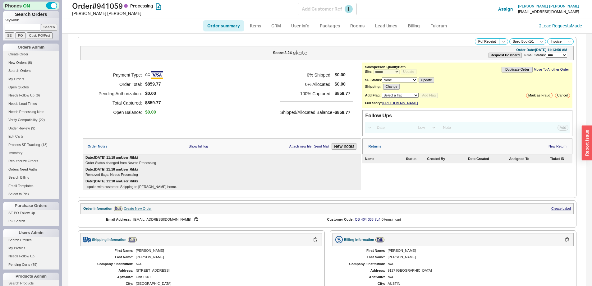
select select "*"
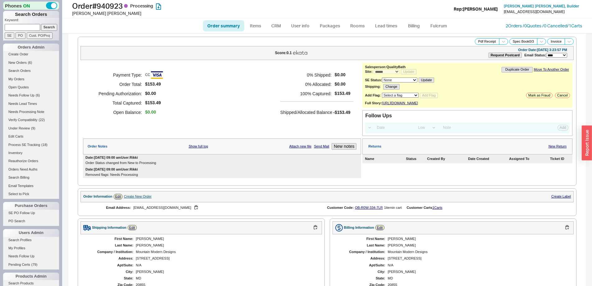
select select "*"
select select "LOW"
select select "3"
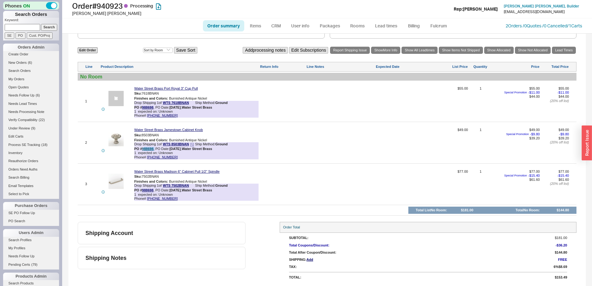
drag, startPoint x: 153, startPoint y: 148, endPoint x: 143, endPoint y: 148, distance: 9.6
click at [143, 148] on div "PO # 988698 , PO Date: [DATE] , [GEOGRAPHIC_DATA]" at bounding box center [173, 149] width 78 height 4
drag, startPoint x: 155, startPoint y: 106, endPoint x: 142, endPoint y: 107, distance: 12.4
click at [142, 107] on div "PO # 988698 , PO Date: [DATE] , [GEOGRAPHIC_DATA]" at bounding box center [173, 107] width 78 height 4
copy div "988698 ,"
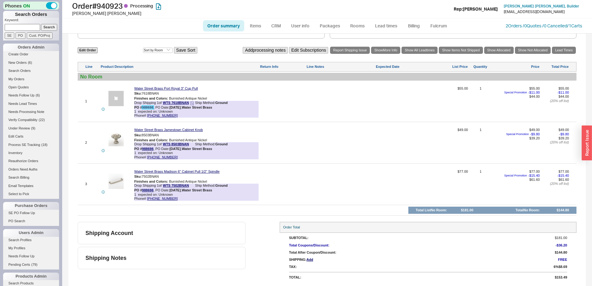
click at [148, 108] on link "988698" at bounding box center [147, 107] width 11 height 4
click at [380, 29] on link "Lead times" at bounding box center [385, 25] width 31 height 11
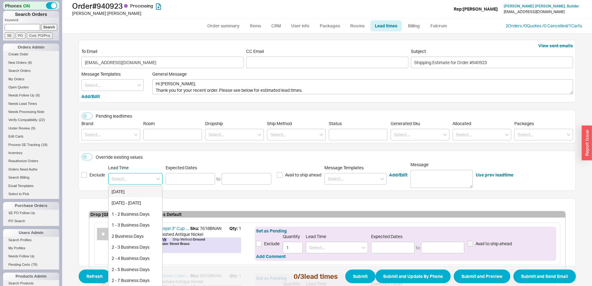
click at [147, 183] on input at bounding box center [135, 178] width 54 height 11
click at [146, 189] on div "Mid December" at bounding box center [135, 191] width 54 height 11
type input "Mid December"
type input "[DATE]"
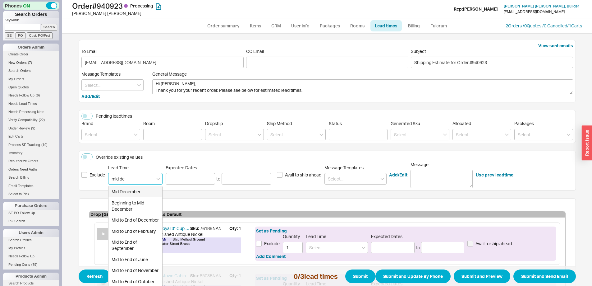
type input "[DATE]"
type input "Mid December"
type input "[DATE]"
type input "Mid December"
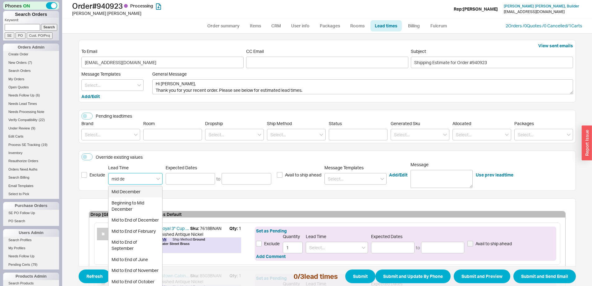
type input "[DATE]"
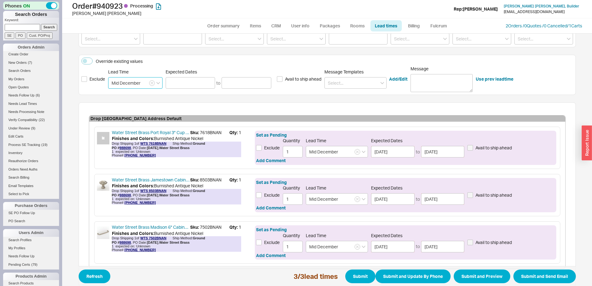
scroll to position [130, 0]
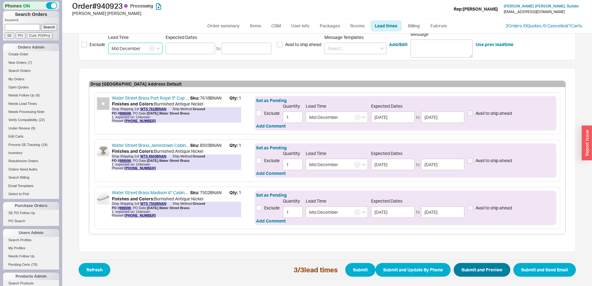
type input "Mid December"
click at [457, 271] on button "Submit and Preview" at bounding box center [482, 270] width 57 height 14
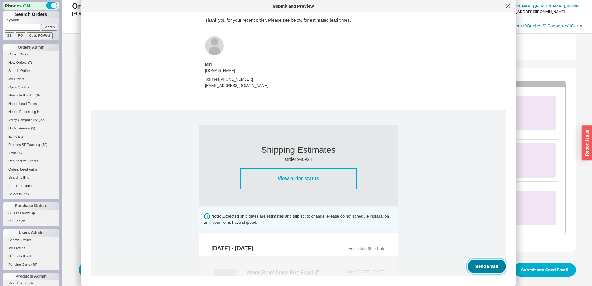
scroll to position [124, 0]
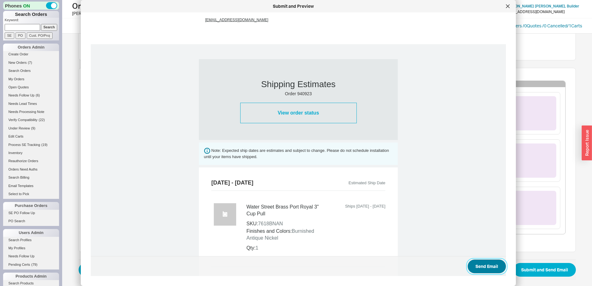
click at [472, 267] on button "Send Email" at bounding box center [487, 266] width 38 height 14
select select "*"
select select "LOW"
select select "3"
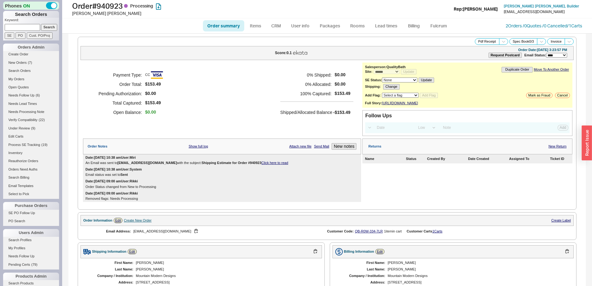
select select "*"
click at [30, 213] on link "SE PO Follow Up" at bounding box center [31, 212] width 56 height 7
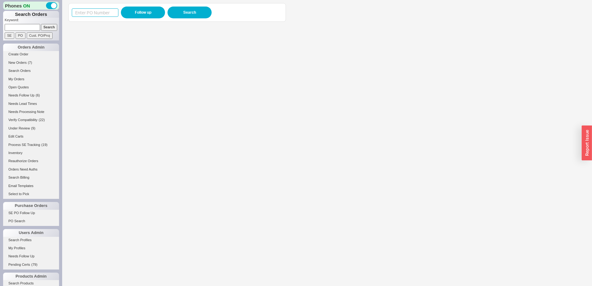
click at [113, 12] on input at bounding box center [95, 12] width 47 height 8
paste input "988746"
type input "988746"
click at [137, 11] on button "Follow up" at bounding box center [143, 13] width 44 height 12
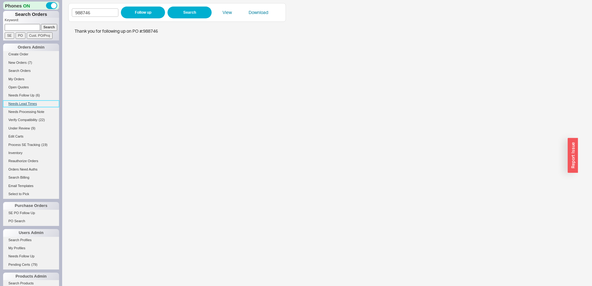
click at [28, 104] on link "Needs Lead Times" at bounding box center [31, 103] width 56 height 7
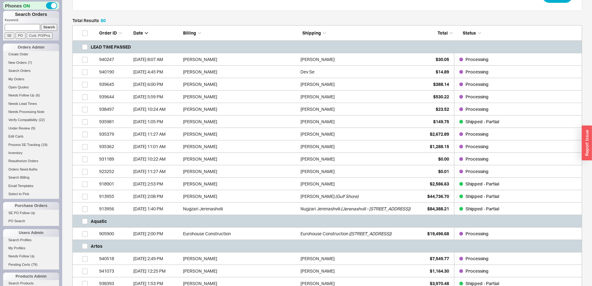
scroll to position [62, 0]
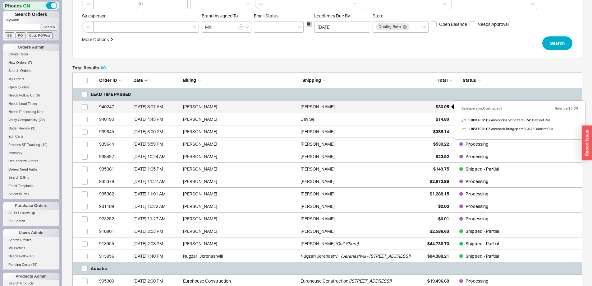
click at [424, 106] on div "$30.05" at bounding box center [433, 106] width 31 height 12
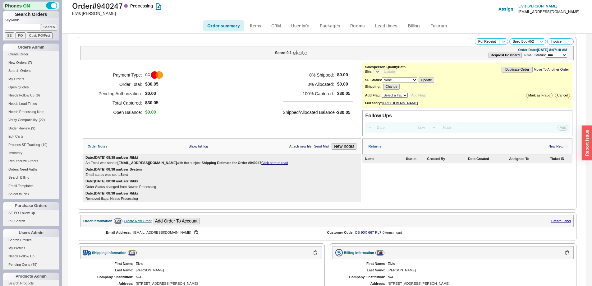
select select "LOW"
select select "3"
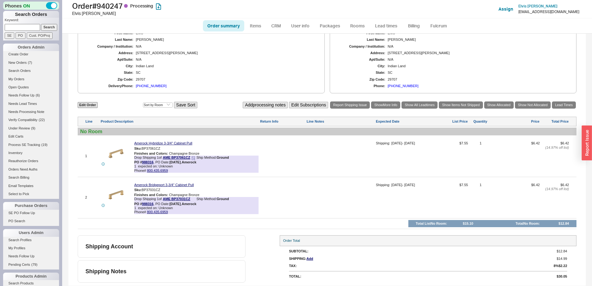
select select "*"
drag, startPoint x: 154, startPoint y: 162, endPoint x: 143, endPoint y: 162, distance: 11.2
click at [143, 162] on div "PO # 988316 , PO Date: 9/16/25 , Amerock" at bounding box center [165, 162] width 62 height 4
copy div "988316 ,"
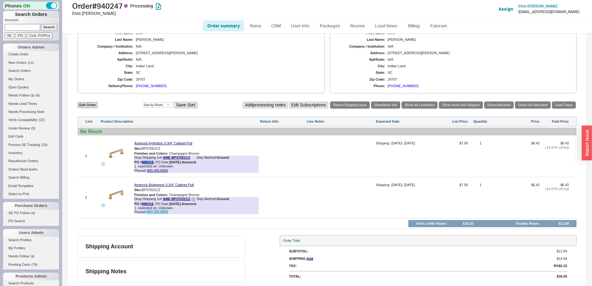
click at [151, 213] on link "800.435.6959" at bounding box center [157, 212] width 21 height 4
click at [150, 163] on link "988316" at bounding box center [147, 162] width 11 height 4
click at [229, 28] on link "Order summary" at bounding box center [223, 25] width 41 height 11
select select "*"
select select "LOW"
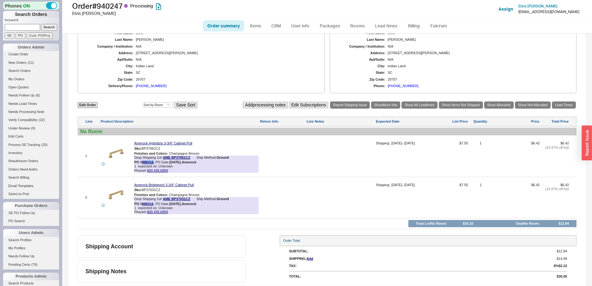
select select "3"
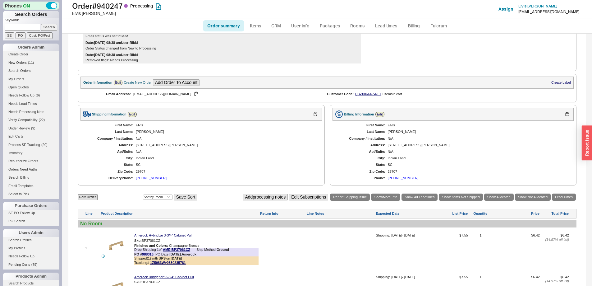
scroll to position [234, 0]
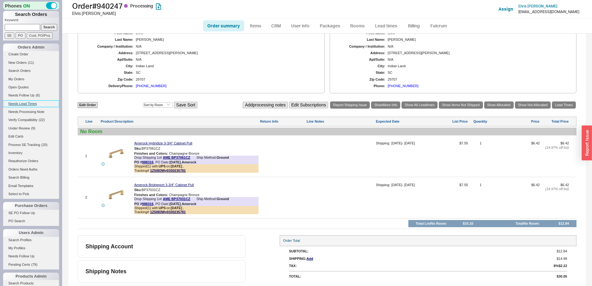
click at [21, 104] on link "Needs Lead Times" at bounding box center [31, 103] width 56 height 7
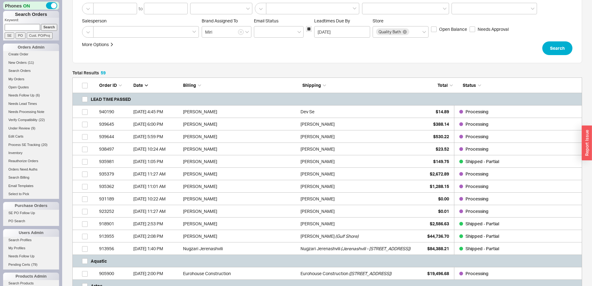
scroll to position [62, 0]
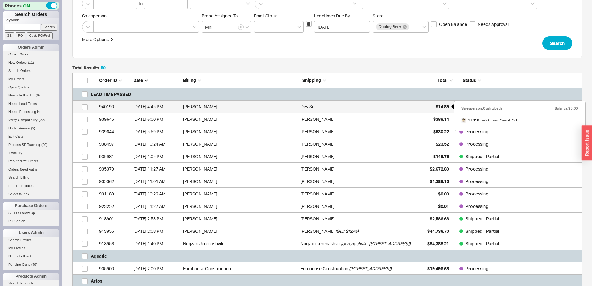
click at [423, 108] on div "$14.89" at bounding box center [433, 106] width 31 height 12
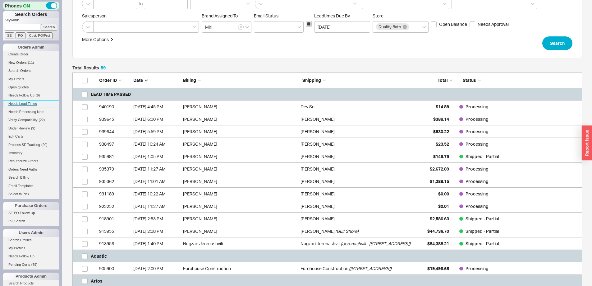
click at [33, 103] on link "Needs Lead Times" at bounding box center [31, 103] width 56 height 7
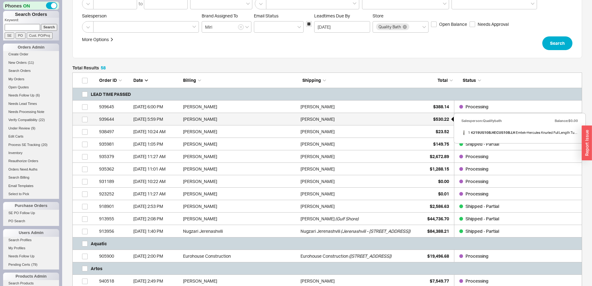
click at [437, 123] on div "$530.22" at bounding box center [433, 119] width 31 height 12
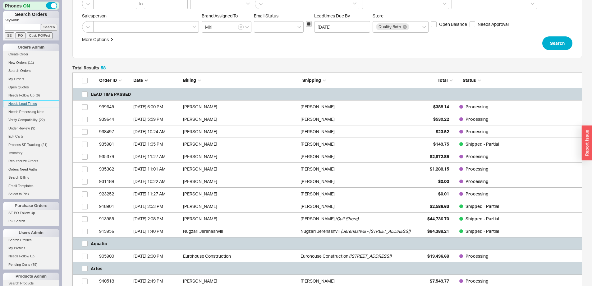
click at [21, 102] on link "Needs Lead Times" at bounding box center [31, 103] width 56 height 7
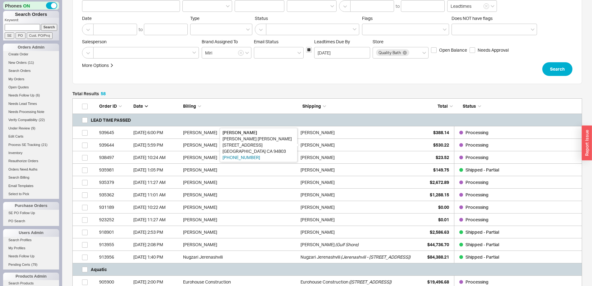
scroll to position [93, 0]
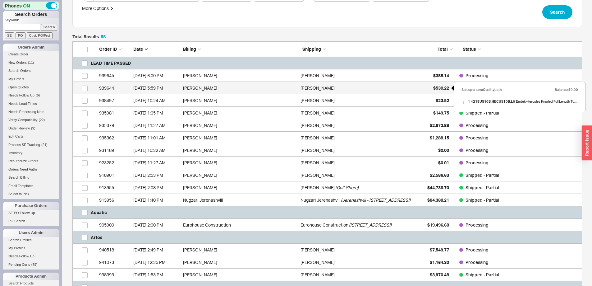
click at [425, 93] on div "$530.22" at bounding box center [433, 88] width 31 height 12
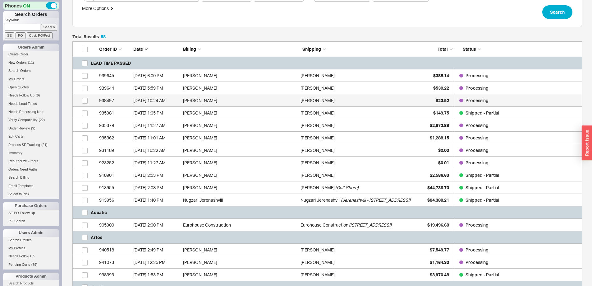
click at [411, 102] on div "Dani Brody" at bounding box center [358, 100] width 114 height 12
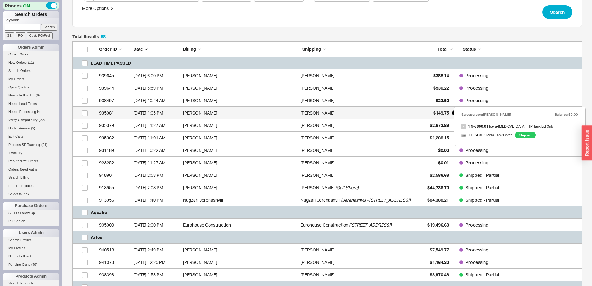
click at [428, 118] on div "$149.75" at bounding box center [433, 113] width 31 height 12
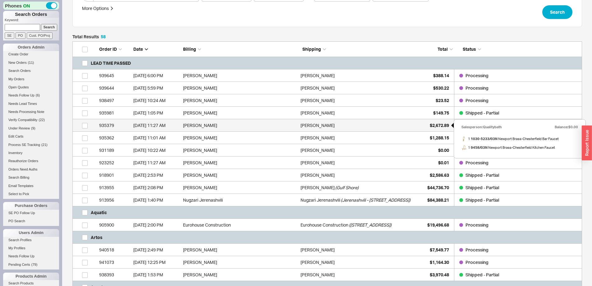
click at [431, 124] on span "$2,672.89" at bounding box center [439, 124] width 19 height 5
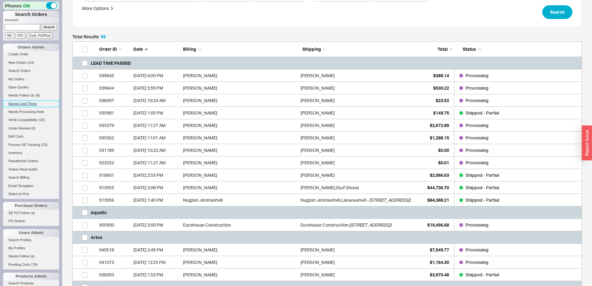
click at [23, 104] on link "Needs Lead Times" at bounding box center [31, 103] width 56 height 7
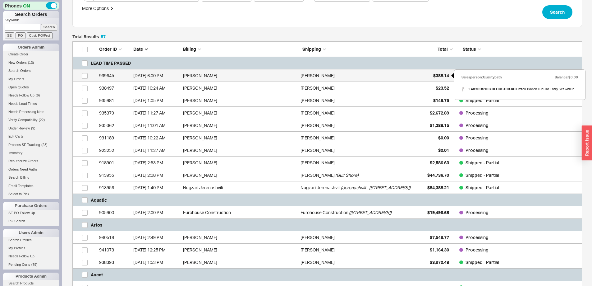
click at [434, 78] on span "$388.14" at bounding box center [441, 75] width 16 height 5
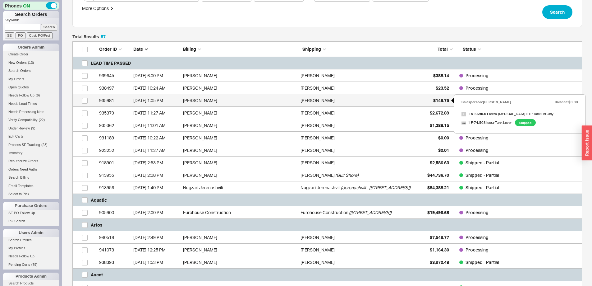
click at [424, 100] on div "$149.75" at bounding box center [433, 100] width 31 height 12
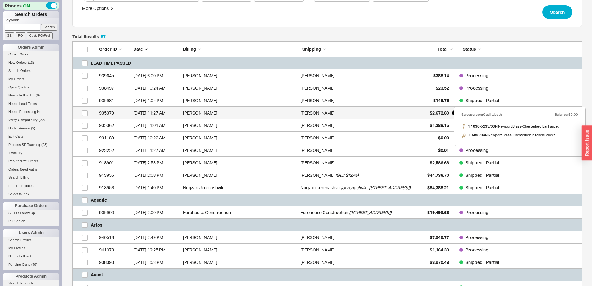
click at [421, 114] on div "$2,672.89" at bounding box center [433, 113] width 31 height 12
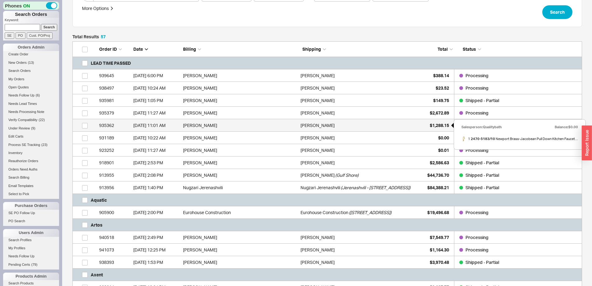
click at [424, 128] on div "$1,288.15" at bounding box center [433, 125] width 31 height 12
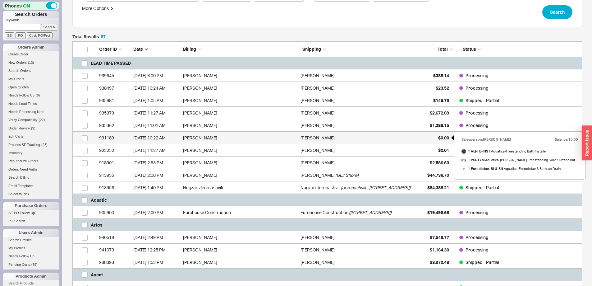
click at [420, 136] on div "$0.00" at bounding box center [433, 137] width 31 height 12
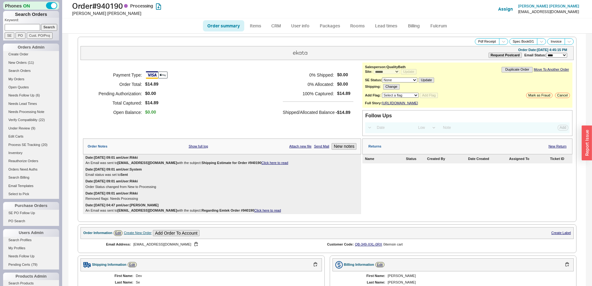
select select "*"
select select "LOW"
select select "3"
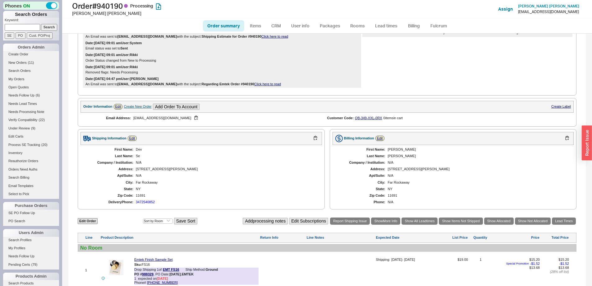
scroll to position [214, 0]
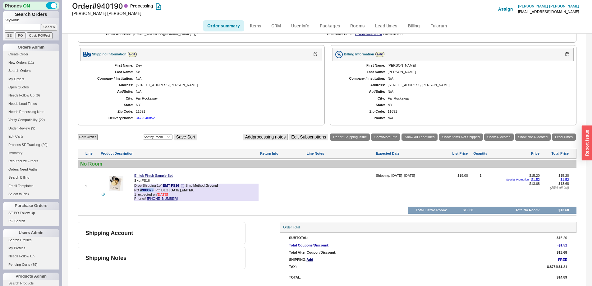
drag, startPoint x: 154, startPoint y: 191, endPoint x: 141, endPoint y: 191, distance: 12.7
click at [141, 191] on div "PO # 988329 , PO Date: 9/16/25 , EMTEK" at bounding box center [163, 190] width 59 height 4
copy b "# 988329"
click at [145, 191] on link "988329" at bounding box center [147, 190] width 11 height 4
click at [218, 28] on link "Order summary" at bounding box center [223, 25] width 41 height 11
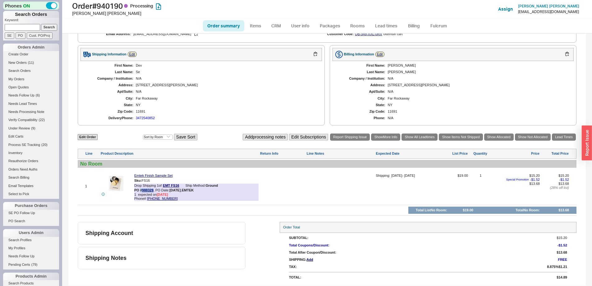
select select "*"
select select "LOW"
select select "3"
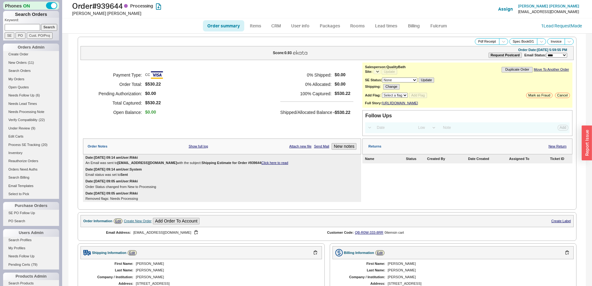
select select "LOW"
select select "3"
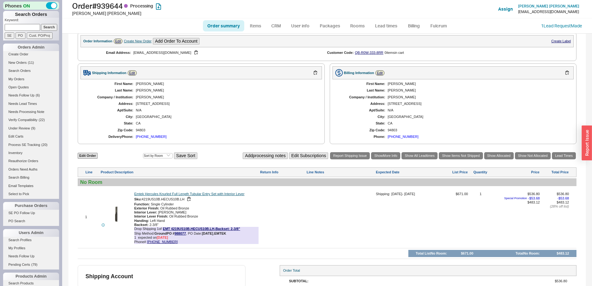
select select "*"
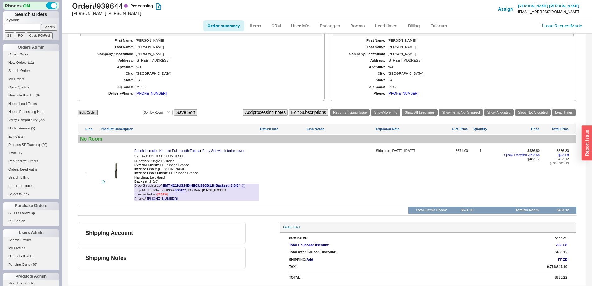
click at [179, 192] on b "PO # 988077" at bounding box center [176, 190] width 19 height 4
click at [178, 189] on link "988077" at bounding box center [180, 190] width 11 height 4
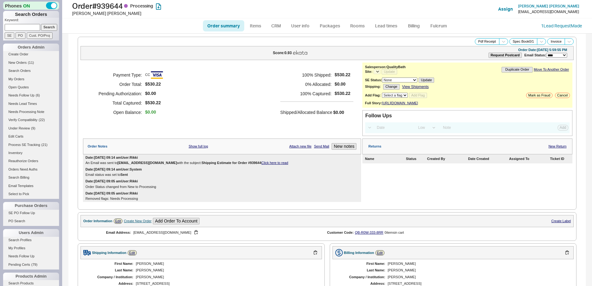
select select "LOW"
select select "3"
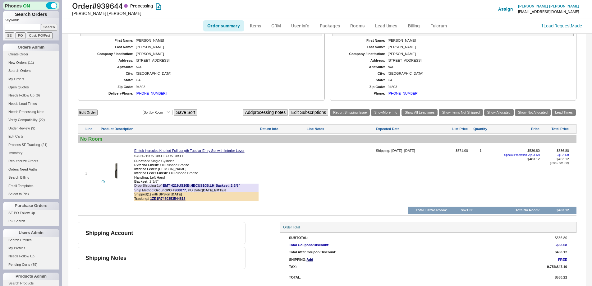
select select "*"
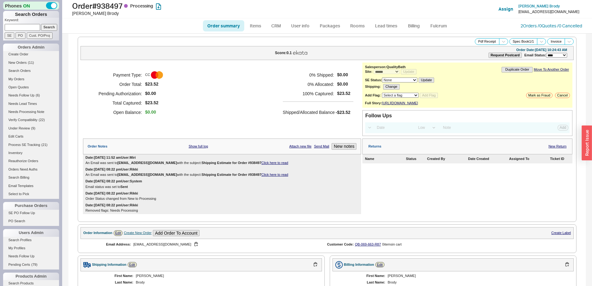
select select "*"
select select "LOW"
select select "3"
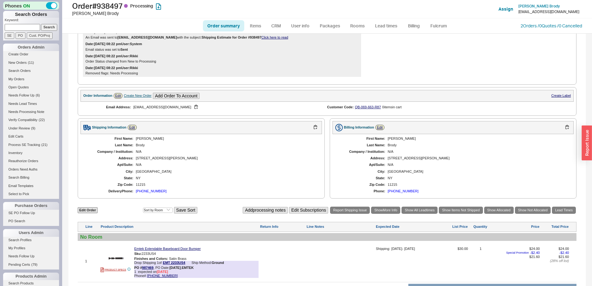
scroll to position [218, 0]
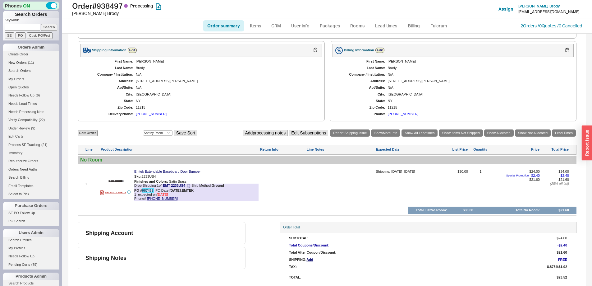
click at [150, 191] on link "987469" at bounding box center [147, 190] width 11 height 4
click at [191, 172] on button "800-356-2741" at bounding box center [198, 173] width 33 height 6
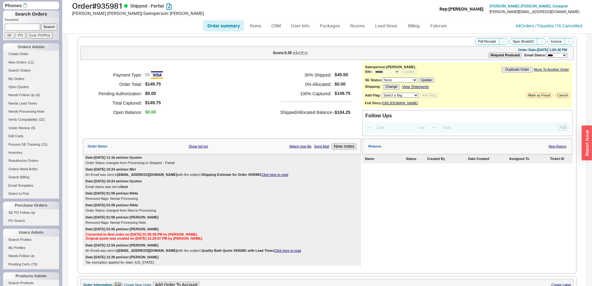
select select "*"
select select "LOW"
select select "3"
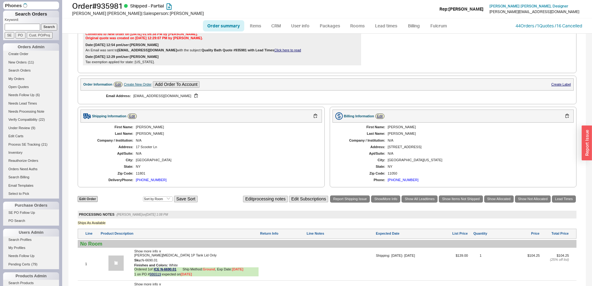
scroll to position [311, 0]
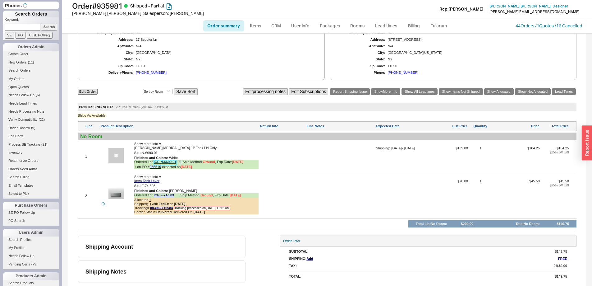
click at [173, 161] on link "ICE N-6690.01" at bounding box center [165, 162] width 23 height 5
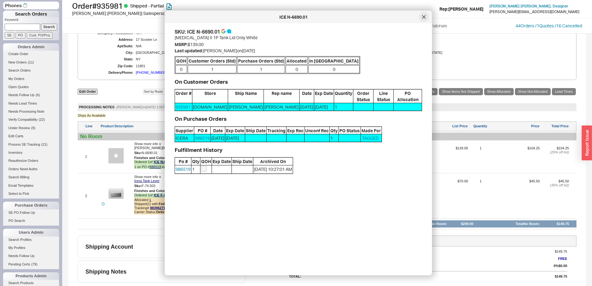
click at [422, 20] on div at bounding box center [424, 17] width 10 height 10
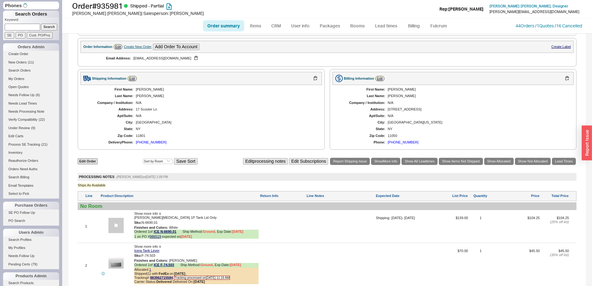
scroll to position [280, 0]
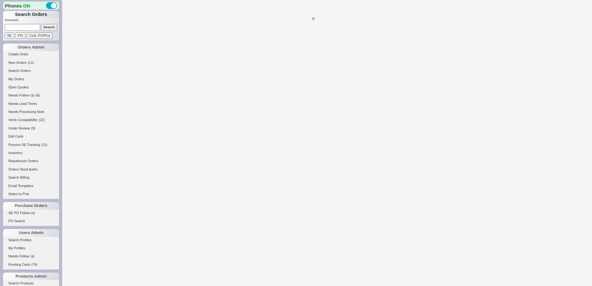
select select "LOW"
select select "3"
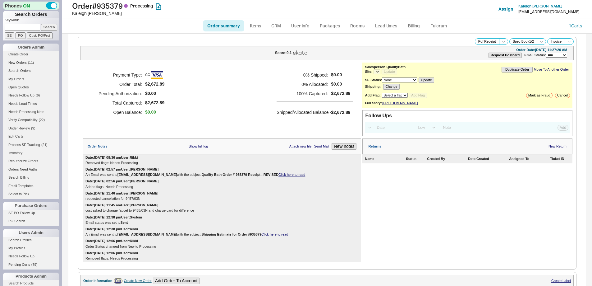
select select "*"
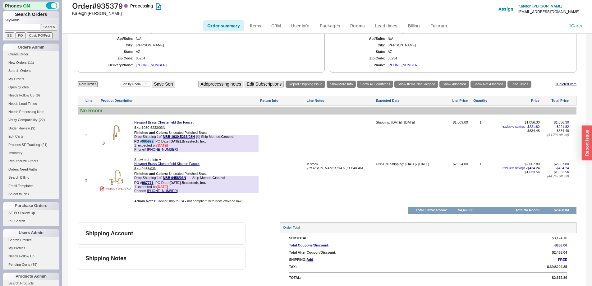
drag, startPoint x: 154, startPoint y: 140, endPoint x: 142, endPoint y: 140, distance: 12.1
click at [142, 140] on div "PO # 985922 , PO Date: 8/21/25 , Brasstech, Inc." at bounding box center [170, 141] width 72 height 4
copy div "985922 ,"
drag, startPoint x: 154, startPoint y: 182, endPoint x: 142, endPoint y: 182, distance: 11.5
click at [142, 182] on div "PO # 987771 , PO Date: 9/10/25 , Brasstech, Inc." at bounding box center [170, 183] width 72 height 4
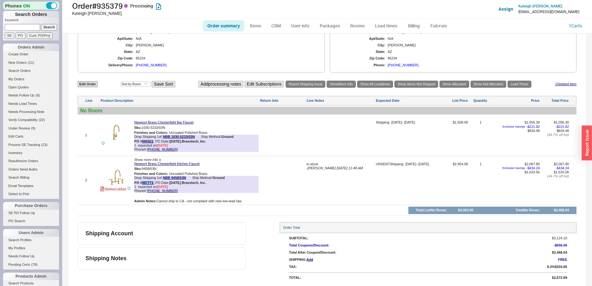
copy div "987771 ,"
click at [147, 181] on link "987771" at bounding box center [147, 183] width 11 height 4
drag, startPoint x: 154, startPoint y: 141, endPoint x: 143, endPoint y: 141, distance: 10.6
click at [143, 141] on div "PO # 985922 , PO Date: 8/21/25 , Brasstech, Inc." at bounding box center [170, 141] width 72 height 4
copy link "985922"
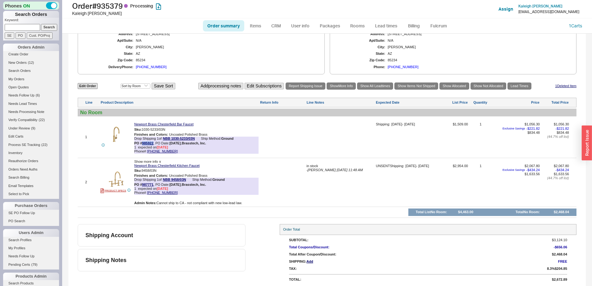
scroll to position [311, 0]
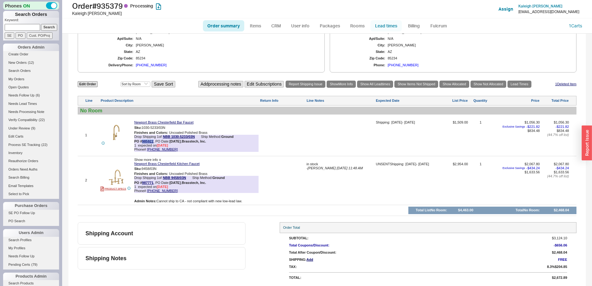
click at [379, 25] on link "Lead times" at bounding box center [385, 25] width 31 height 11
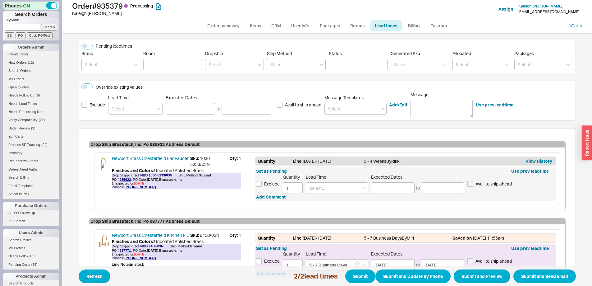
scroll to position [123, 0]
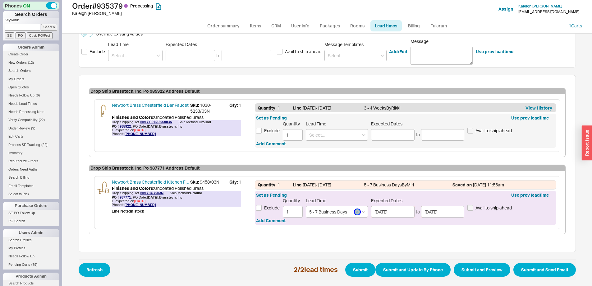
click at [356, 213] on icon "button" at bounding box center [357, 212] width 2 height 4
click at [120, 197] on link "987771" at bounding box center [125, 197] width 11 height 4
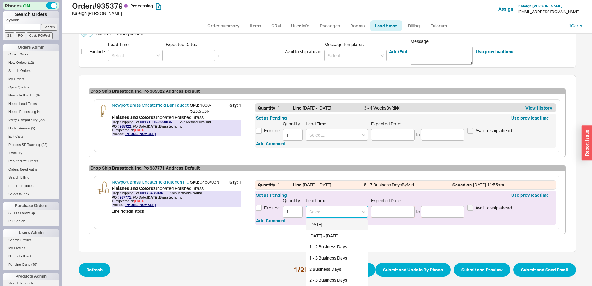
click at [326, 213] on input at bounding box center [337, 211] width 62 height 11
click at [341, 226] on div "End of November" at bounding box center [337, 224] width 62 height 11
type input "End of November"
type input "11/20/2025"
type input "11/30/2025"
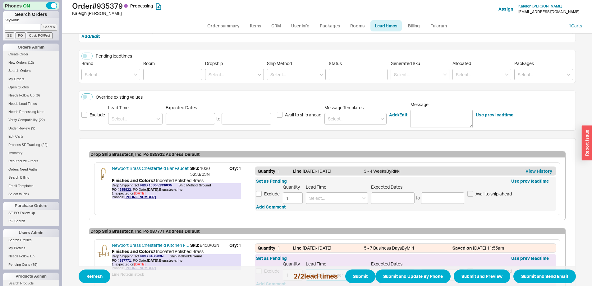
scroll to position [0, 0]
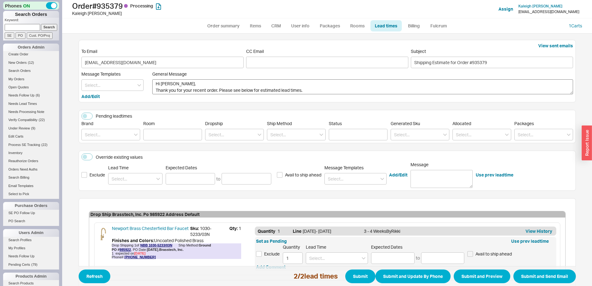
type input "End of November"
drag, startPoint x: 215, startPoint y: 90, endPoint x: 116, endPoint y: 90, distance: 99.1
click at [115, 90] on div "Message Templates Add/Edit General Message Hi Kaleigh, Thank you for your recen…" at bounding box center [327, 85] width 492 height 28
click at [234, 82] on textarea "Hi Kaleigh, Thank you for your recent order. Please see below for estimated lea…" at bounding box center [362, 86] width 421 height 15
drag, startPoint x: 210, startPoint y: 88, endPoint x: 128, endPoint y: 90, distance: 81.4
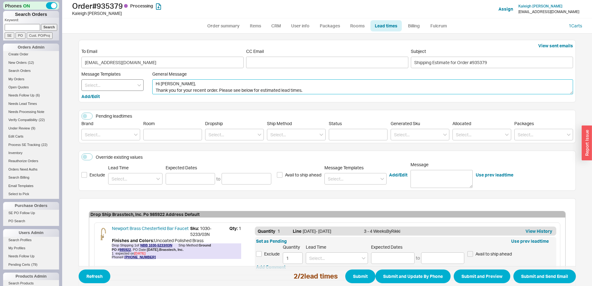
click at [128, 90] on div "Message Templates Add/Edit General Message Hi Kaleigh, Thank you for your recen…" at bounding box center [327, 85] width 492 height 28
click at [238, 88] on textarea "Hi Kaleigh, I hope all is well. Please see below for estimated lead times." at bounding box center [362, 86] width 421 height 15
type textarea "Hi Kaleigh, I hope all is well. Please see below for updated lead times."
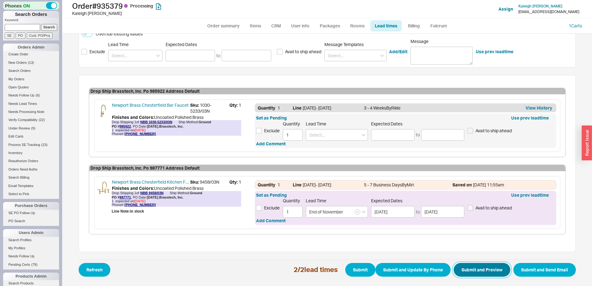
click at [475, 271] on button "Submit and Preview" at bounding box center [482, 270] width 57 height 14
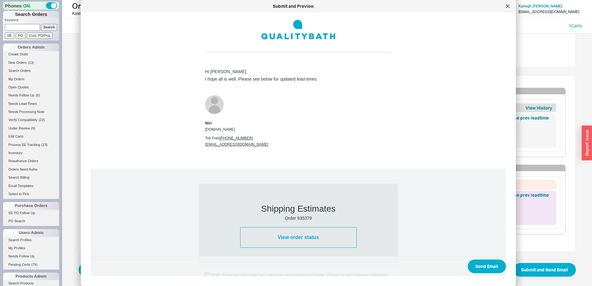
scroll to position [231, 0]
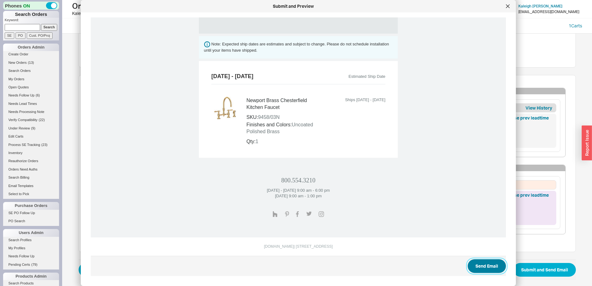
click at [475, 262] on button "Send Email" at bounding box center [487, 266] width 38 height 14
select select "*"
select select "LOW"
select select "3"
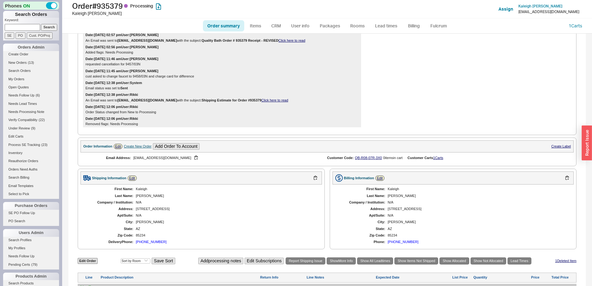
scroll to position [327, 0]
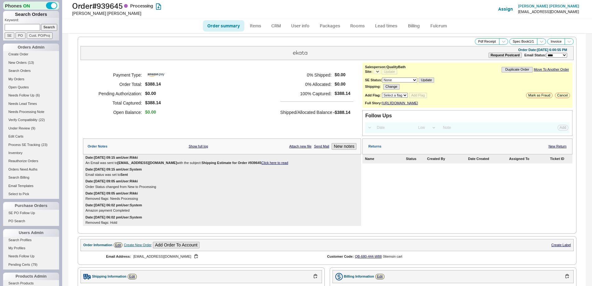
select select "LOW"
select select "3"
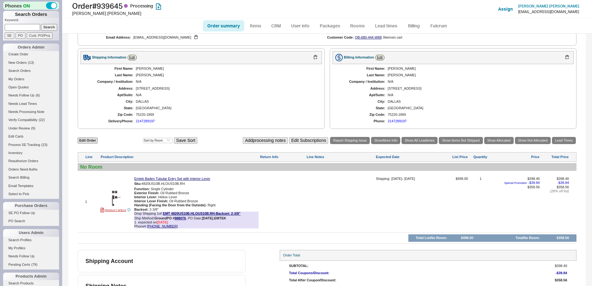
select select "*"
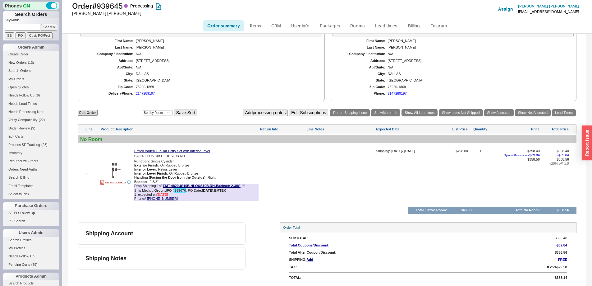
click at [176, 191] on link "988076" at bounding box center [180, 190] width 11 height 4
click at [235, 27] on link "Order summary" at bounding box center [223, 25] width 41 height 11
select select "*"
select select "LOW"
select select "3"
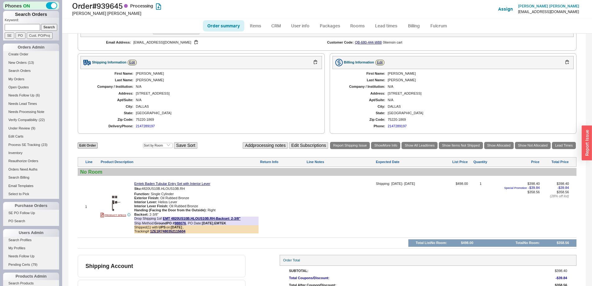
scroll to position [250, 0]
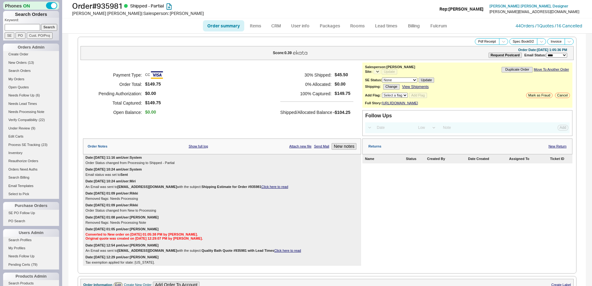
select select "LOW"
select select "3"
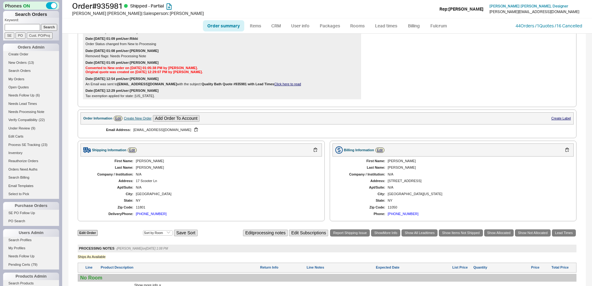
select select "*"
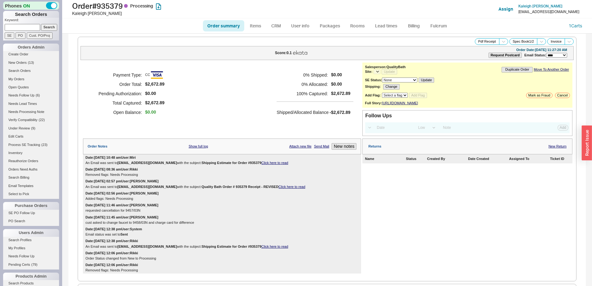
select select "LOW"
select select "3"
select select "*"
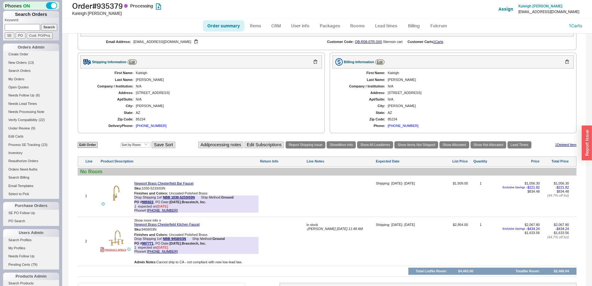
scroll to position [327, 0]
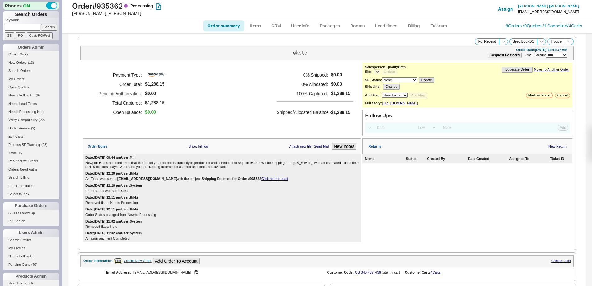
select select "LOW"
select select "3"
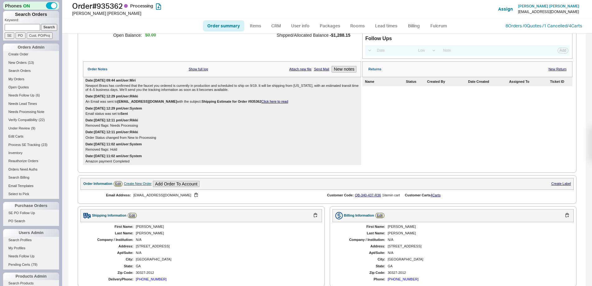
select select "*"
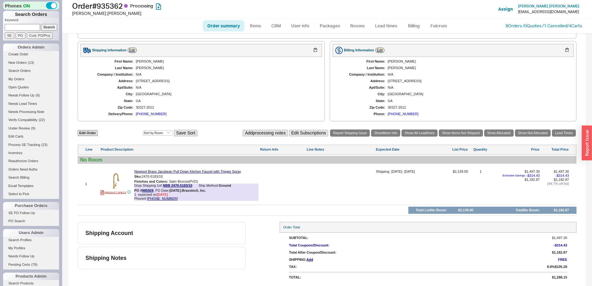
scroll to position [246, 0]
drag, startPoint x: 155, startPoint y: 191, endPoint x: 143, endPoint y: 191, distance: 12.1
click at [143, 191] on div "PO # 985929 , PO Date: 8/21/25 , Brasstech, Inc." at bounding box center [170, 190] width 72 height 4
copy div "985929 ,"
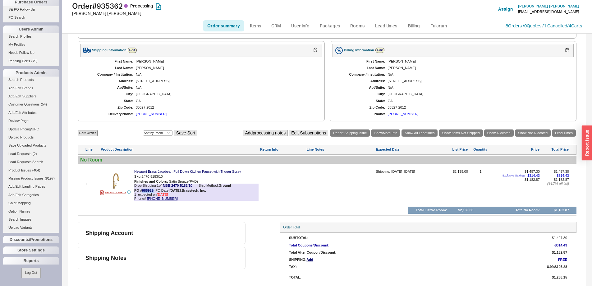
scroll to position [0, 0]
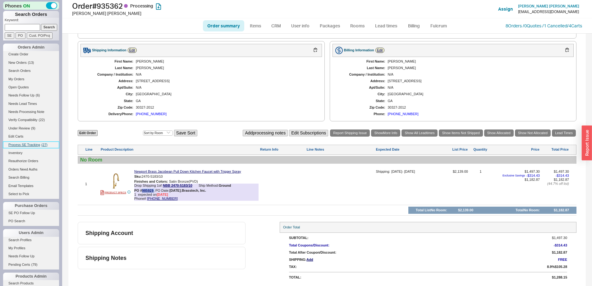
click at [31, 143] on span "Process SE Tracking" at bounding box center [24, 145] width 32 height 4
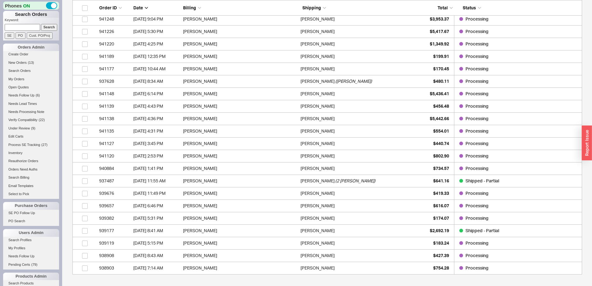
scroll to position [58, 0]
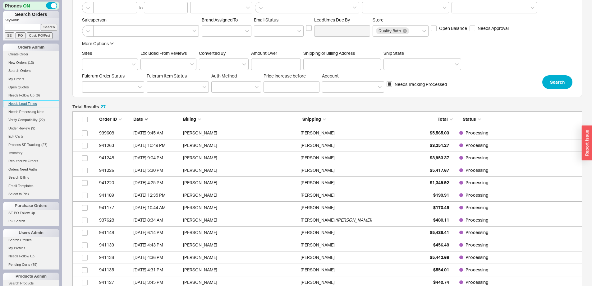
click at [25, 105] on link "Needs Lead Times" at bounding box center [31, 103] width 56 height 7
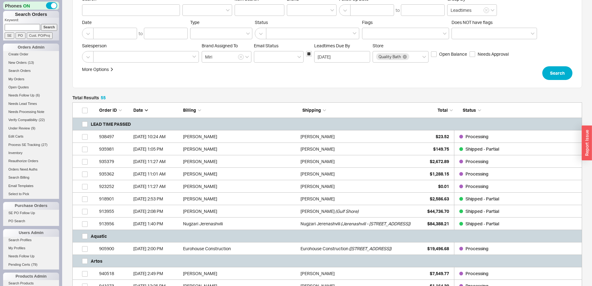
scroll to position [93, 0]
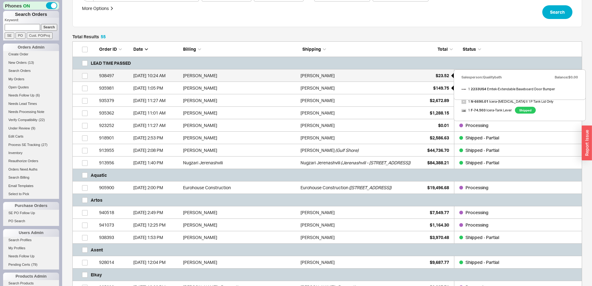
click at [424, 78] on div "$23.52" at bounding box center [433, 75] width 31 height 12
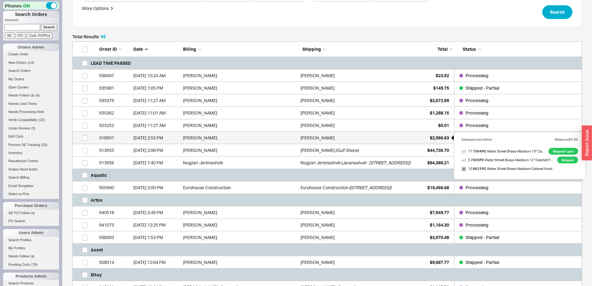
click at [427, 139] on div "$2,586.63" at bounding box center [433, 137] width 31 height 12
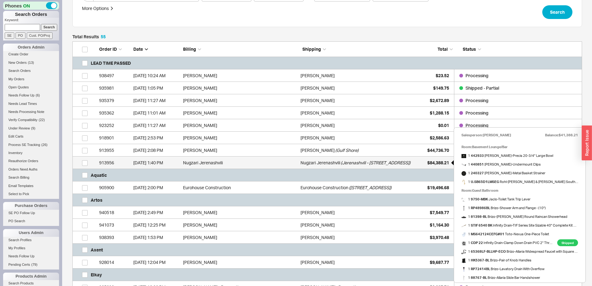
click at [431, 157] on div "$84,388.21" at bounding box center [433, 162] width 31 height 12
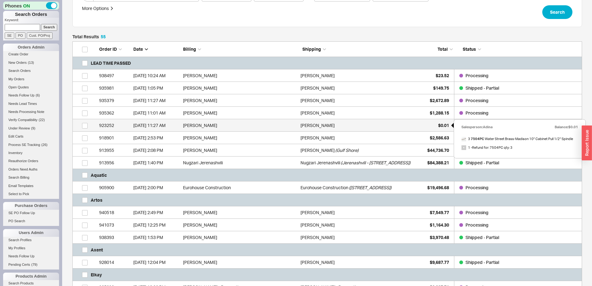
click at [428, 128] on div "$0.01" at bounding box center [433, 125] width 31 height 12
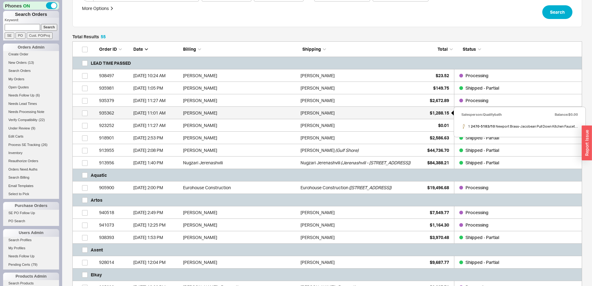
click at [430, 117] on div "$1,288.15" at bounding box center [433, 113] width 31 height 12
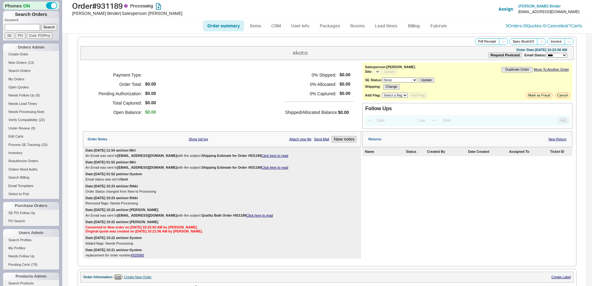
select select "LOW"
select select "3"
select select "*"
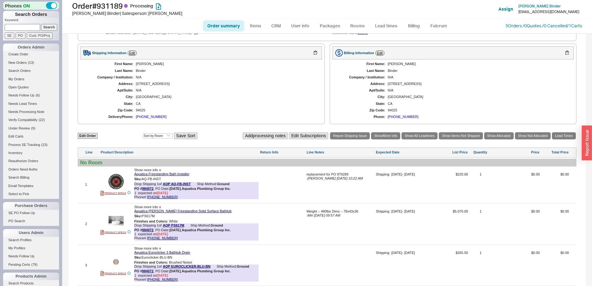
scroll to position [340, 0]
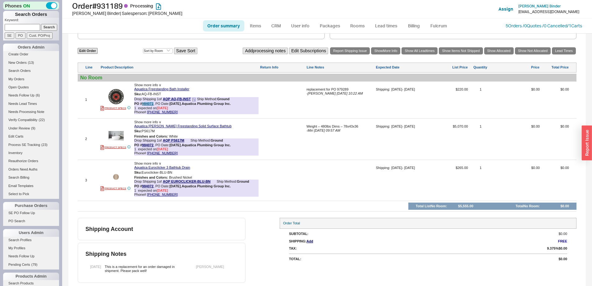
drag, startPoint x: 154, startPoint y: 103, endPoint x: 144, endPoint y: 103, distance: 10.0
click at [144, 103] on div "PO # 984072 , PO Date: 7/30/25 , Aquatica Plumbing Group Inc." at bounding box center [182, 104] width 96 height 4
copy link "84072"
click at [154, 103] on div "PO # 984072 , PO Date: 7/30/25 , Aquatica Plumbing Group Inc." at bounding box center [182, 104] width 96 height 4
drag, startPoint x: 155, startPoint y: 103, endPoint x: 143, endPoint y: 102, distance: 12.8
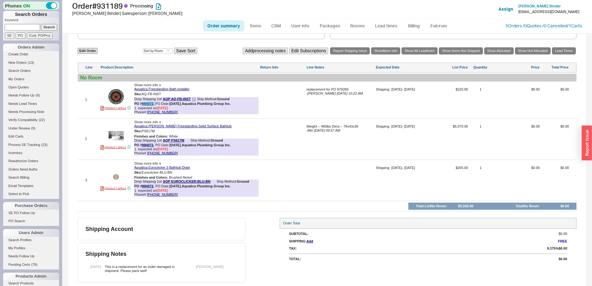
click at [143, 102] on div "PO # 984072 , PO Date: 7/30/25 , Aquatica Plumbing Group Inc." at bounding box center [182, 104] width 96 height 4
copy div "984072 ,"
click at [149, 145] on link "984072" at bounding box center [147, 145] width 11 height 4
click at [235, 25] on link "Order summary" at bounding box center [223, 25] width 41 height 11
select select "*"
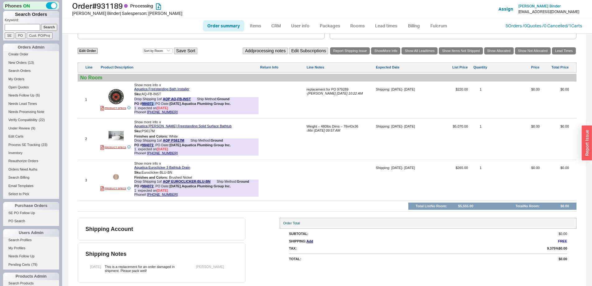
select select "LOW"
select select "3"
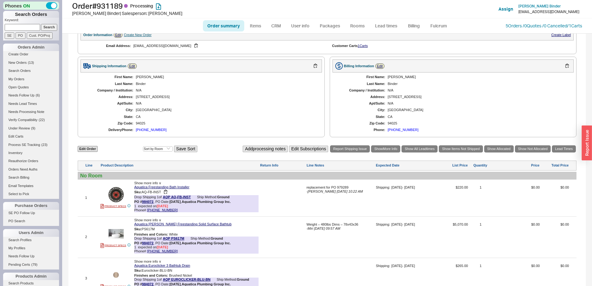
scroll to position [352, 0]
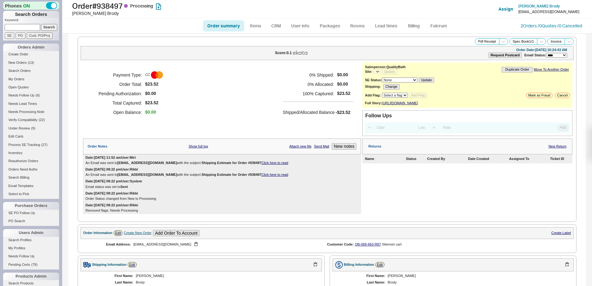
select select "LOW"
select select "3"
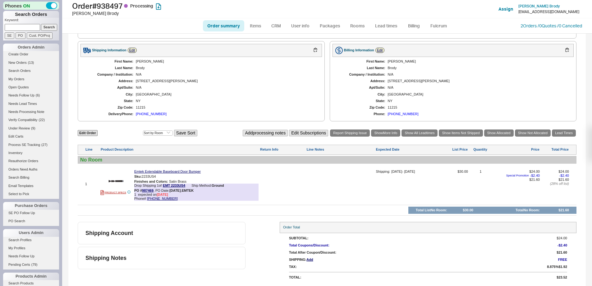
select select "*"
click at [194, 173] on button "800-356-2741" at bounding box center [198, 173] width 33 height 6
drag, startPoint x: 154, startPoint y: 192, endPoint x: 145, endPoint y: 191, distance: 9.4
click at [145, 191] on div "Drop Shipping 1 of EMT 2233US4 Ship Method: Ground PO # 987469 , PO Date: 9/7/2…" at bounding box center [196, 191] width 124 height 17
click at [151, 193] on span "expected on 9/12/25" at bounding box center [153, 194] width 30 height 4
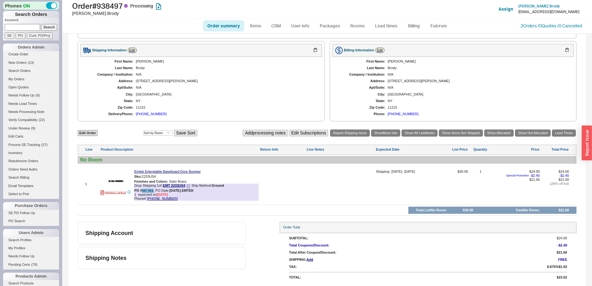
drag, startPoint x: 152, startPoint y: 191, endPoint x: 143, endPoint y: 190, distance: 9.0
click at [143, 189] on div "PO # 987469 , PO Date: 9/7/25 , EMTEK" at bounding box center [163, 190] width 59 height 4
copy link "987469"
click at [29, 212] on link "SE PO Follow Up" at bounding box center [31, 212] width 56 height 7
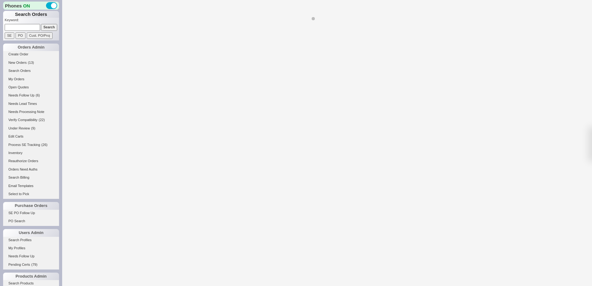
select select "*"
select select "LOW"
select select "3"
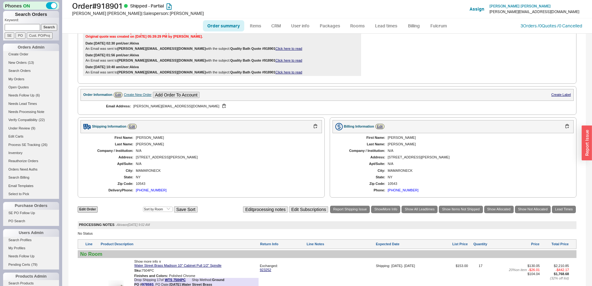
scroll to position [506, 0]
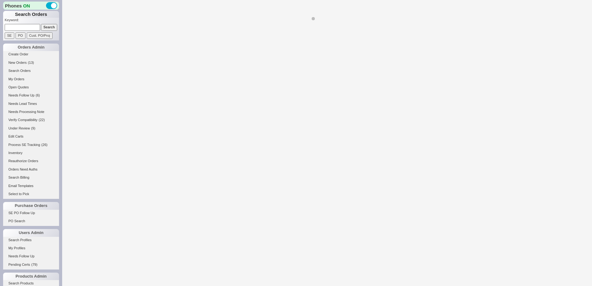
select select "*"
select select "LOW"
select select "3"
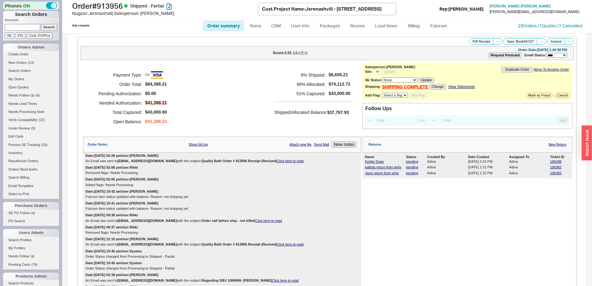
select select "*"
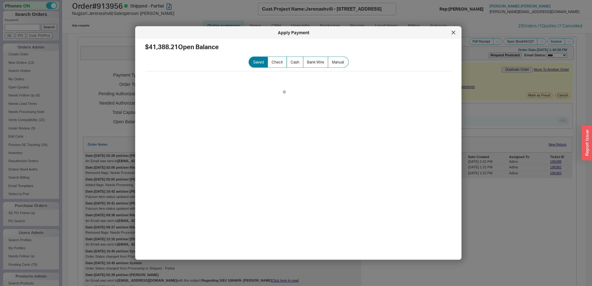
scroll to position [684, 0]
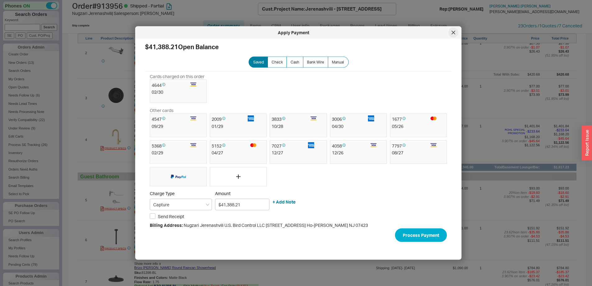
click at [451, 34] on div at bounding box center [453, 33] width 10 height 10
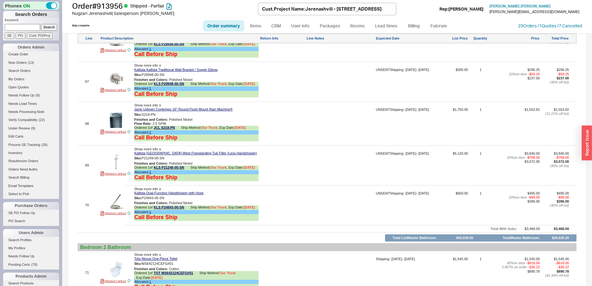
scroll to position [3512, 0]
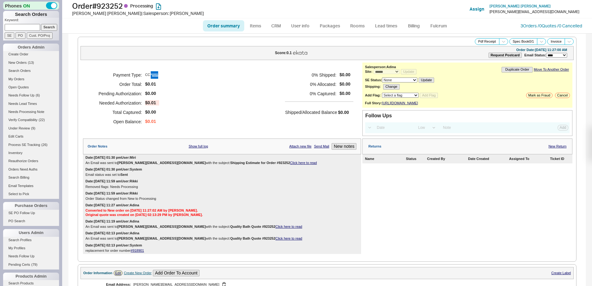
select select "*"
select select "LOW"
select select "3"
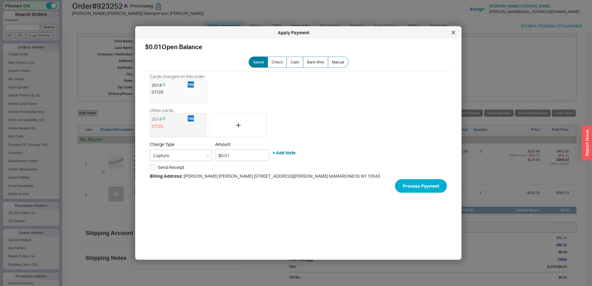
click at [452, 38] on div "Apply Payment" at bounding box center [298, 32] width 326 height 12
click at [452, 34] on icon at bounding box center [453, 32] width 3 height 3
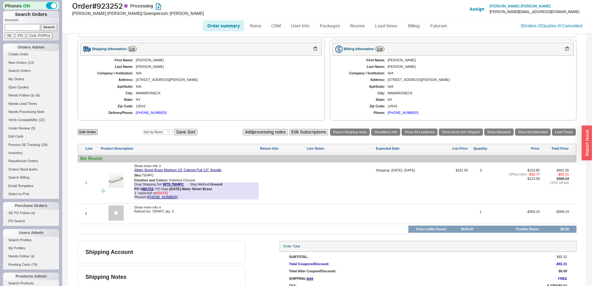
scroll to position [278, 0]
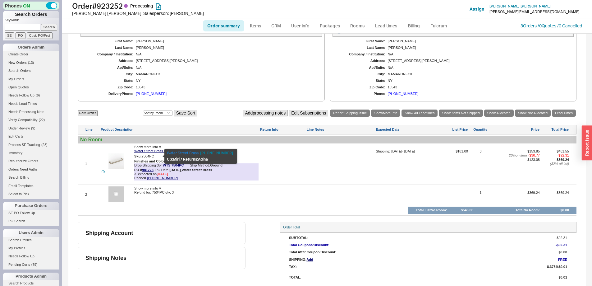
click at [199, 153] on div "Water Street Brass [PHONE_NUMBER]" at bounding box center [201, 153] width 68 height 6
click at [202, 153] on button "(855) 664-4321" at bounding box center [216, 153] width 33 height 6
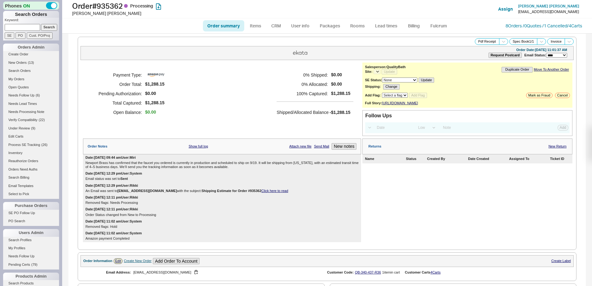
select select "LOW"
select select "3"
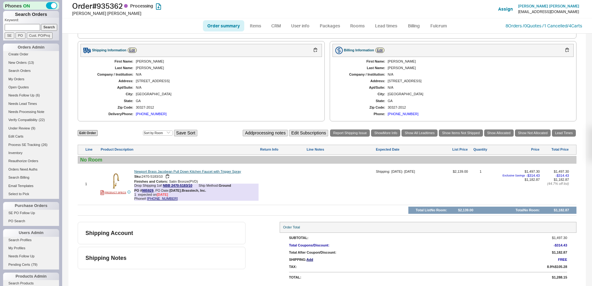
select select "*"
click at [146, 192] on span "expected on 9/19/25" at bounding box center [153, 194] width 30 height 4
click at [145, 190] on link "985929" at bounding box center [147, 190] width 11 height 4
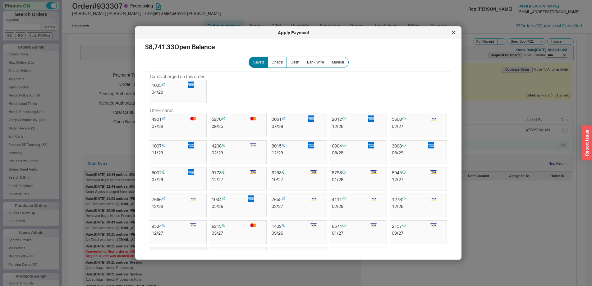
select select "*"
select select "LOW"
select select "3"
click at [452, 33] on icon at bounding box center [454, 33] width 4 height 4
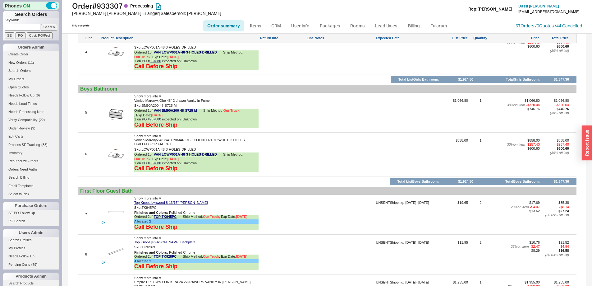
scroll to position [590, 0]
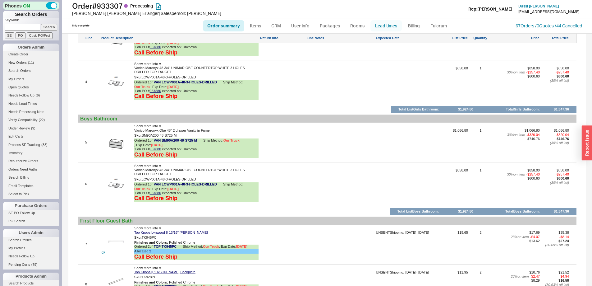
click at [391, 26] on link "Lead times" at bounding box center [385, 25] width 31 height 11
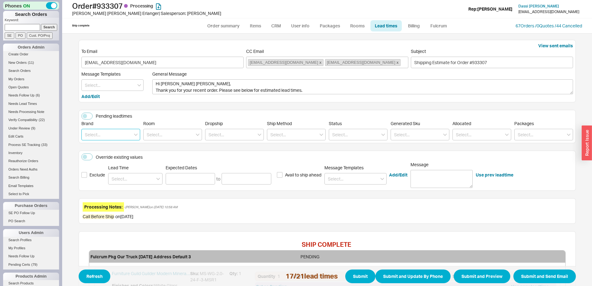
click at [114, 134] on input at bounding box center [110, 134] width 59 height 11
click at [114, 157] on div "Vanico Maronyx" at bounding box center [111, 158] width 58 height 11
type input "Vanico Maronyx"
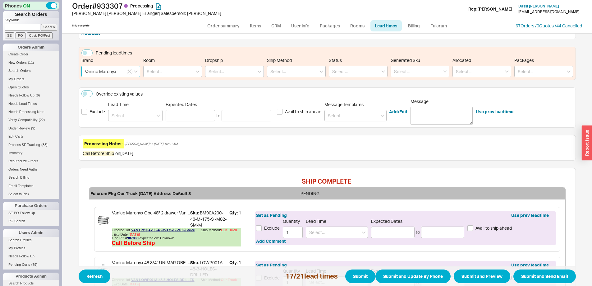
scroll to position [46, 0]
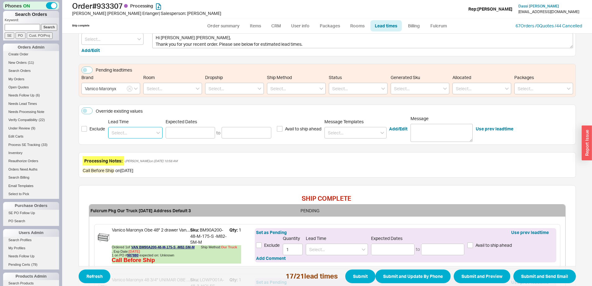
click at [120, 131] on input at bounding box center [135, 132] width 54 height 11
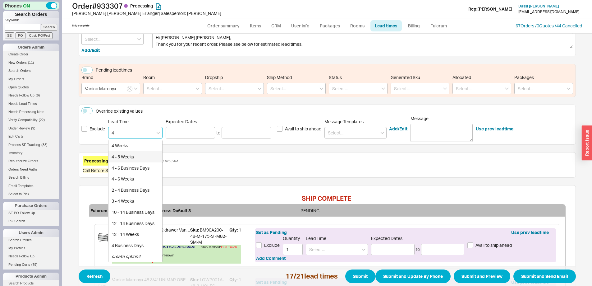
click at [125, 157] on div "4 - 5 Weeks" at bounding box center [135, 156] width 54 height 11
type input "4 - 5 Weeks"
type input "[DATE]"
type input "10/27/2025"
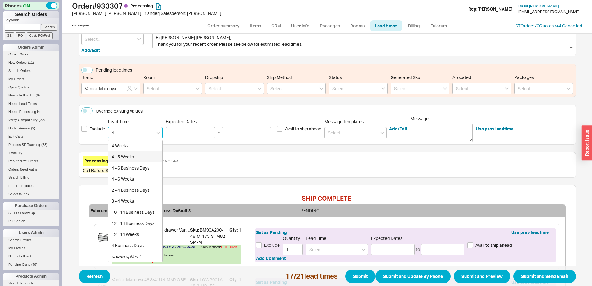
type input "4 - 5 Weeks"
type input "[DATE]"
type input "10/27/2025"
type input "4 - 5 Weeks"
type input "[DATE]"
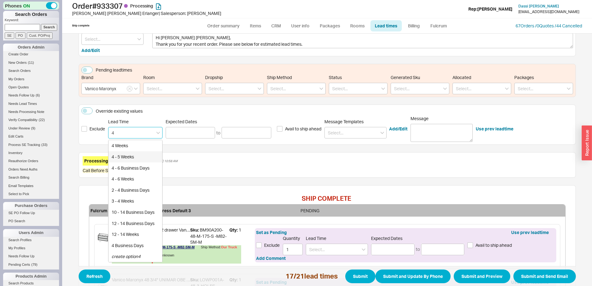
type input "10/27/2025"
type input "4 - 5 Weeks"
type input "[DATE]"
type input "10/27/2025"
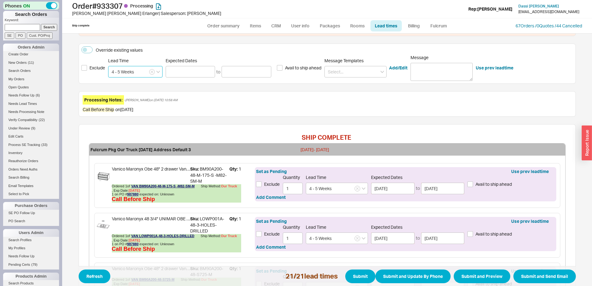
scroll to position [232, 0]
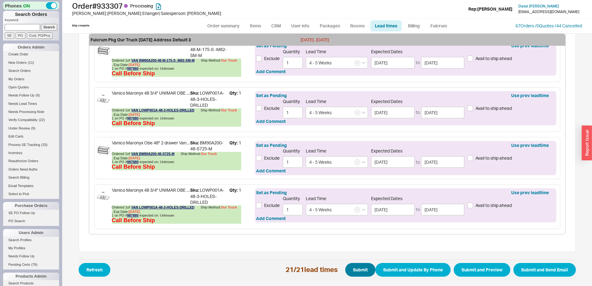
type input "4 - 5 Weeks"
click at [352, 265] on button "Submit" at bounding box center [360, 270] width 30 height 14
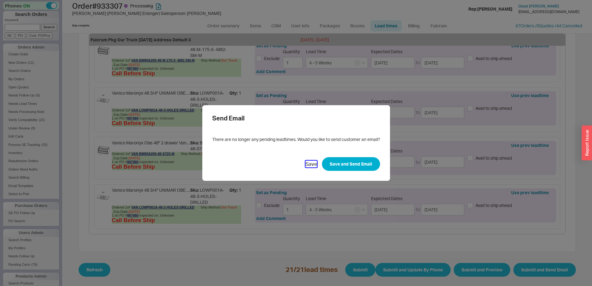
click at [307, 165] on button "Save" at bounding box center [311, 163] width 11 height 7
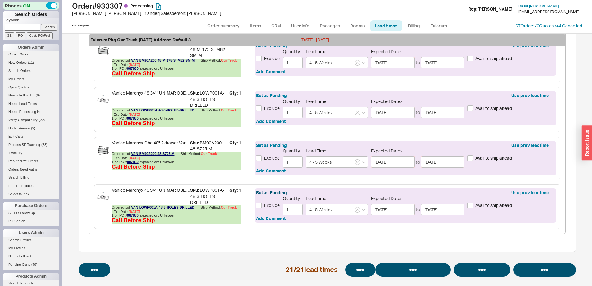
select select "*"
select select "LOW"
select select "3"
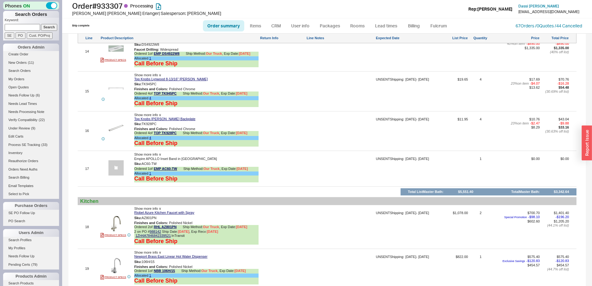
scroll to position [1262, 0]
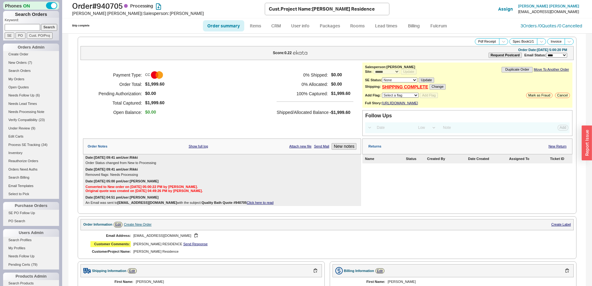
select select "*"
select select "LOW"
select select "3"
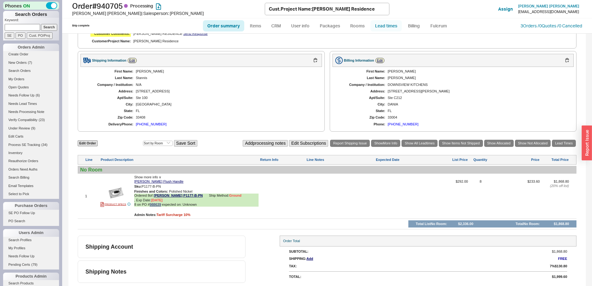
click at [381, 27] on link "Lead times" at bounding box center [385, 25] width 31 height 11
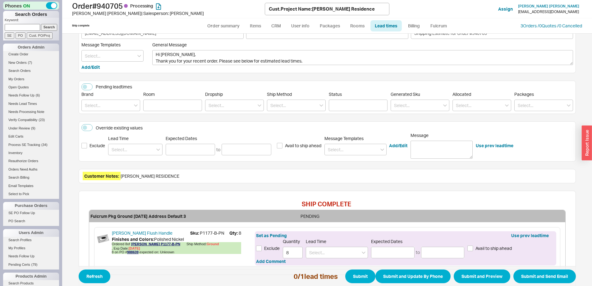
scroll to position [70, 0]
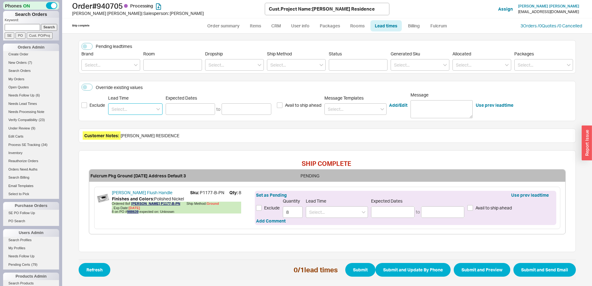
click at [123, 113] on input at bounding box center [135, 108] width 54 height 11
click at [120, 119] on div "End of October" at bounding box center [135, 121] width 54 height 11
type input "End of October"
type input "[DATE]"
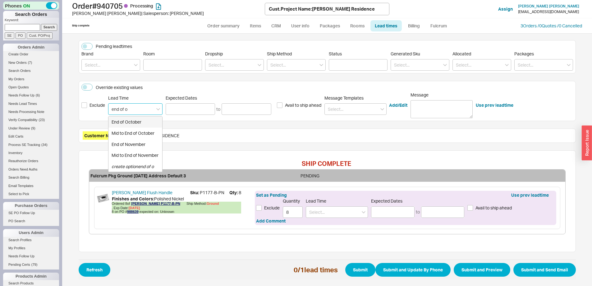
type input "[DATE]"
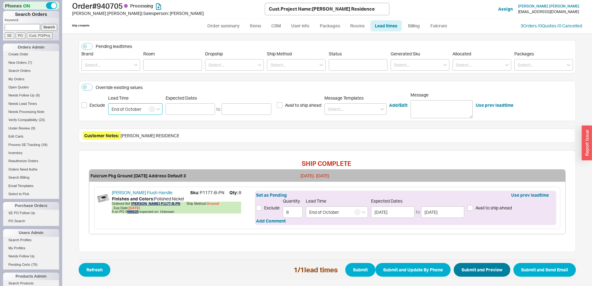
type input "End of October"
click at [476, 268] on button "Submit and Preview" at bounding box center [482, 270] width 57 height 14
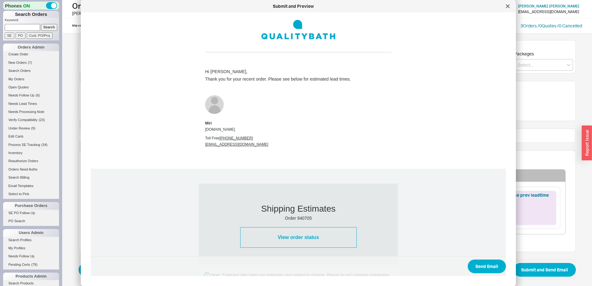
scroll to position [224, 0]
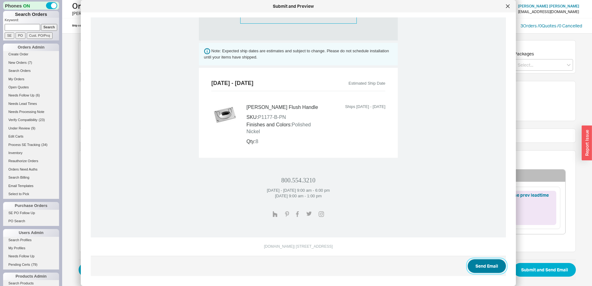
click at [478, 268] on button "Send Email" at bounding box center [487, 266] width 38 height 14
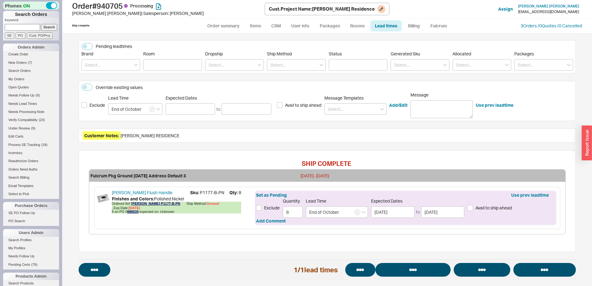
select select "*"
select select "LOW"
select select "3"
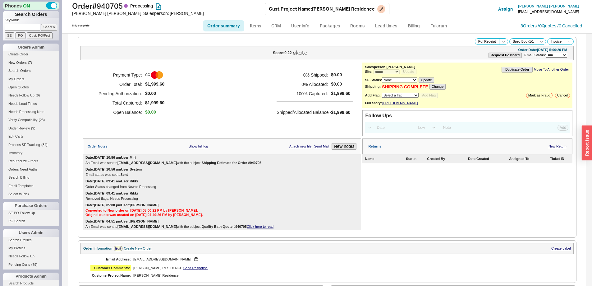
select select "*"
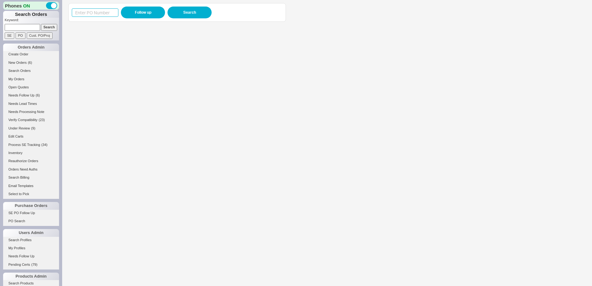
drag, startPoint x: 101, startPoint y: 14, endPoint x: 109, endPoint y: 14, distance: 8.1
click at [101, 14] on input at bounding box center [95, 12] width 47 height 8
paste input "987384"
type input "987384"
click at [136, 13] on button "Follow up" at bounding box center [143, 13] width 44 height 12
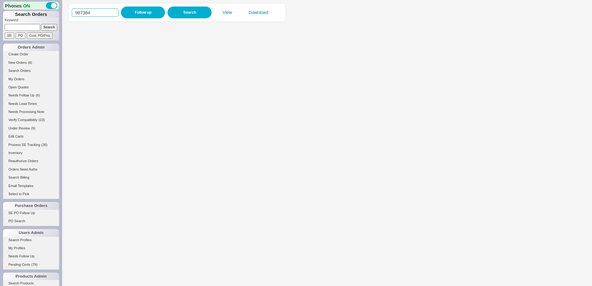
drag, startPoint x: 94, startPoint y: 13, endPoint x: 53, endPoint y: 15, distance: 40.8
click at [53, 15] on div "Phones ON Search Orders Keyword: Search SE PO Cust. PO/Proj Orders Admin Create…" at bounding box center [296, 143] width 592 height 286
paste input "8770"
type input "988770"
click at [199, 13] on button "Search" at bounding box center [190, 13] width 44 height 12
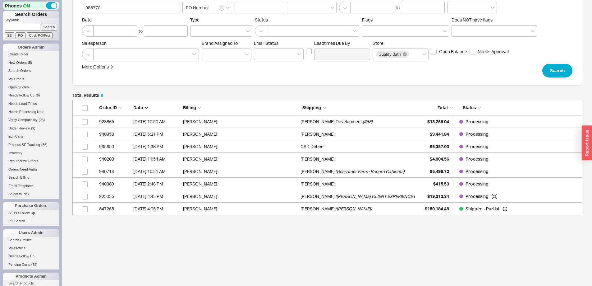
scroll to position [36, 0]
click at [25, 214] on link "SE PO Follow Up" at bounding box center [31, 212] width 56 height 7
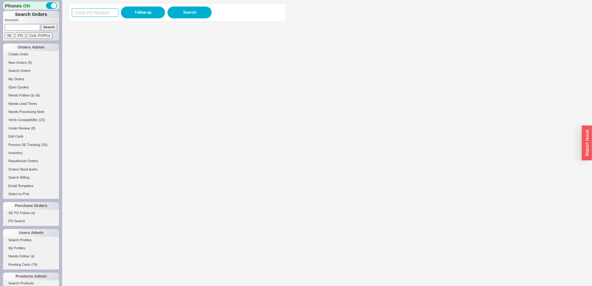
click at [80, 11] on input at bounding box center [95, 12] width 47 height 8
paste input "988684"
type input "988684"
click at [132, 12] on button "Follow up" at bounding box center [143, 13] width 44 height 12
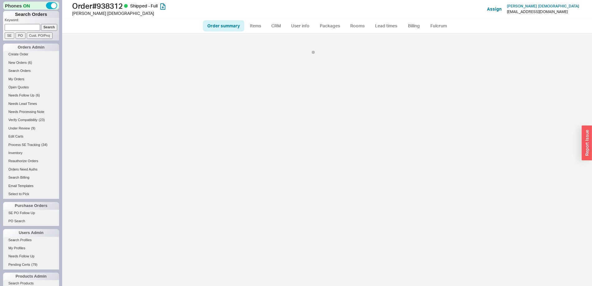
select select "*"
select select "LOW"
select select "3"
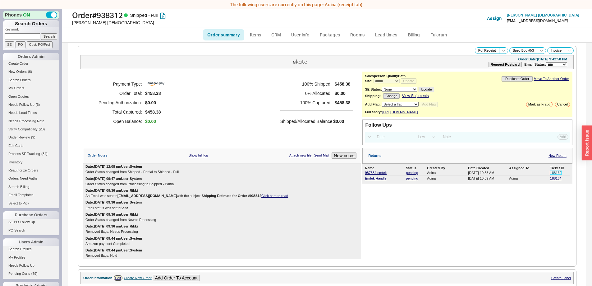
click at [552, 174] on link "188160" at bounding box center [555, 173] width 11 height 4
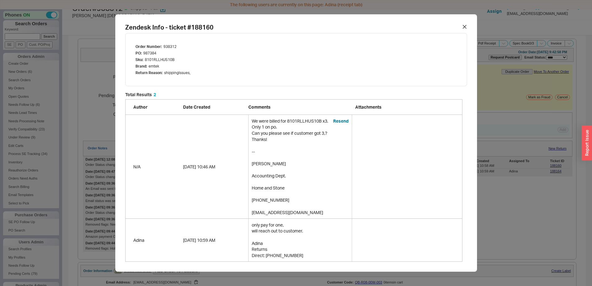
scroll to position [9, 0]
drag, startPoint x: 252, startPoint y: 224, endPoint x: 303, endPoint y: 231, distance: 51.4
click at [303, 231] on div "only pay for one, will reach out to customer. Adina Returns Direct: [PHONE_NUMB…" at bounding box center [300, 239] width 104 height 43
click at [462, 26] on div at bounding box center [465, 27] width 10 height 10
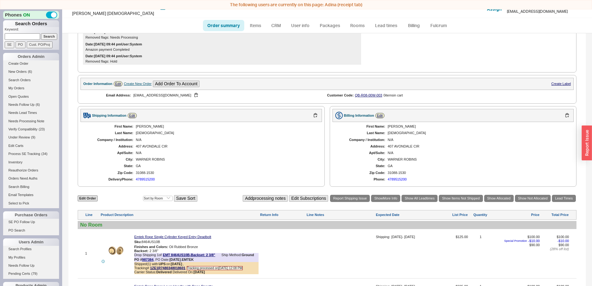
scroll to position [374, 0]
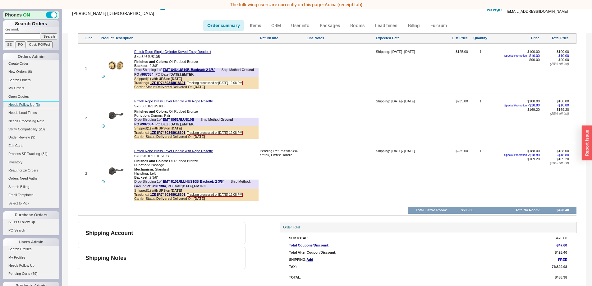
click at [31, 106] on span "Needs Follow Up" at bounding box center [21, 105] width 26 height 4
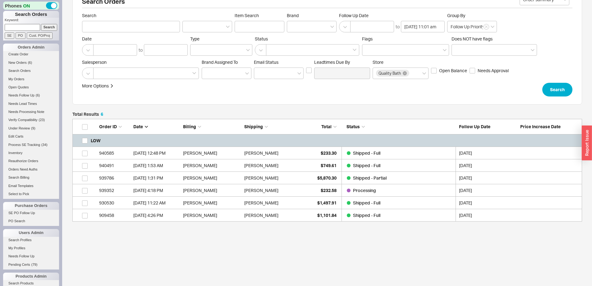
scroll to position [23, 0]
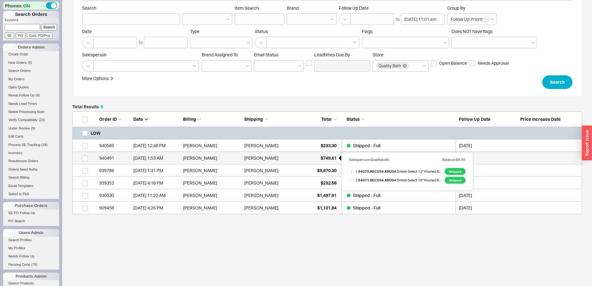
click at [327, 160] on span "$749.61" at bounding box center [329, 157] width 16 height 5
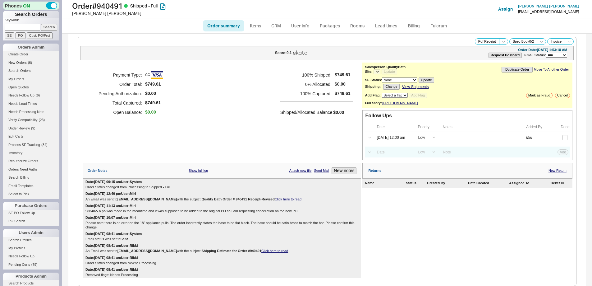
select select "LOW"
select select "3"
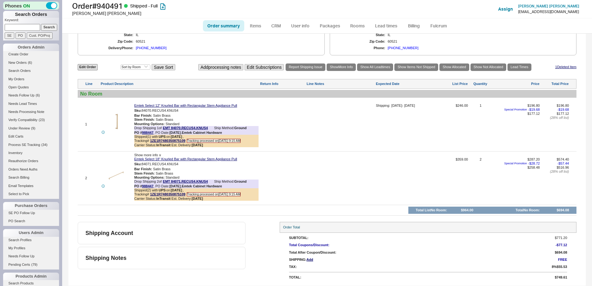
select select "*"
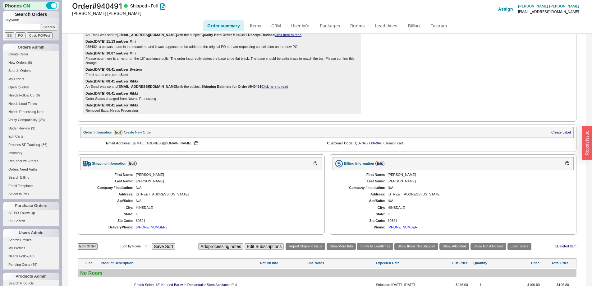
scroll to position [347, 0]
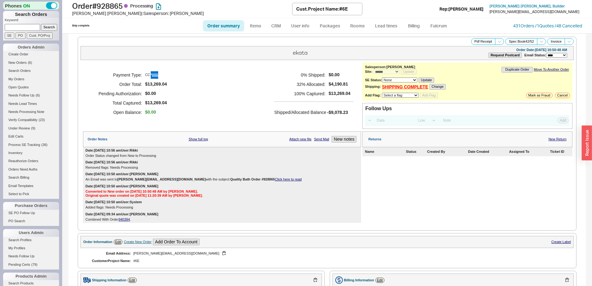
select select "*"
select select "LOW"
select select "3"
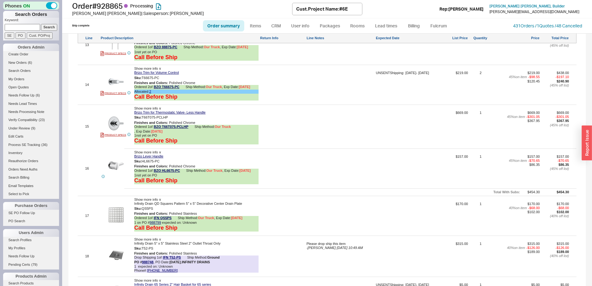
scroll to position [466, 0]
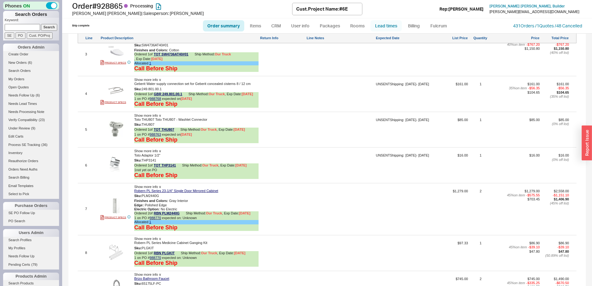
click at [382, 26] on link "Lead times" at bounding box center [385, 25] width 31 height 11
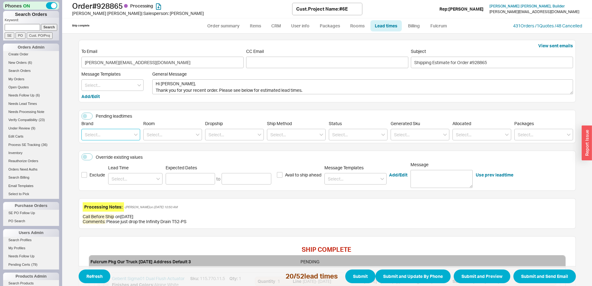
click at [107, 140] on input at bounding box center [110, 134] width 59 height 11
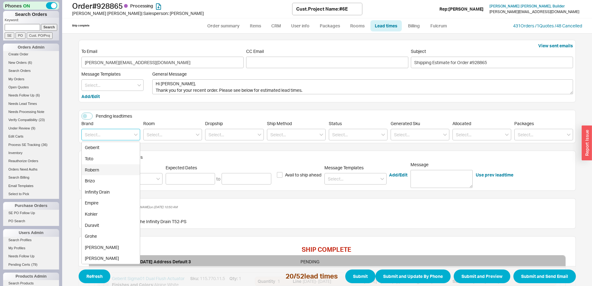
click at [106, 170] on div "Robern" at bounding box center [111, 169] width 58 height 11
type input "Robern"
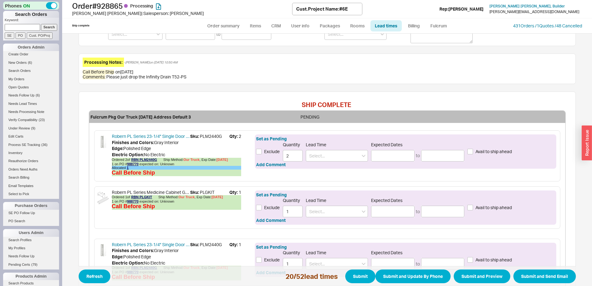
scroll to position [201, 0]
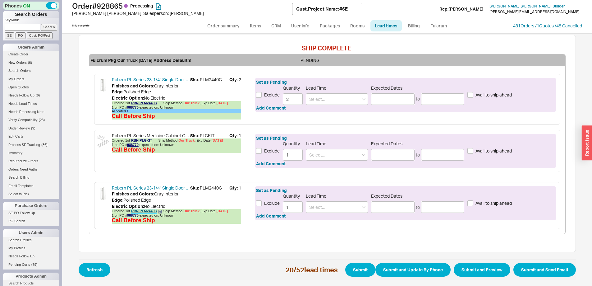
click at [140, 211] on link "RBN PLM2440G" at bounding box center [144, 211] width 26 height 4
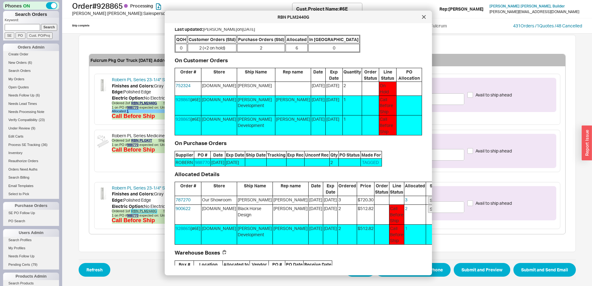
scroll to position [31, 0]
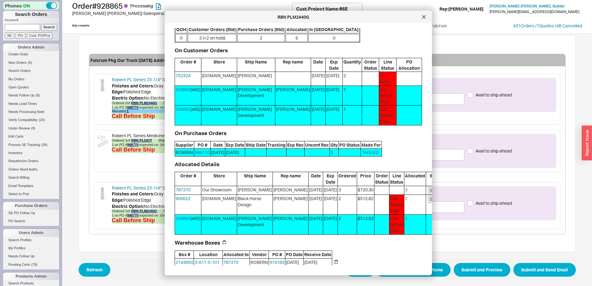
drag, startPoint x: 421, startPoint y: 20, endPoint x: 418, endPoint y: 23, distance: 4.9
click at [422, 20] on div at bounding box center [424, 17] width 10 height 10
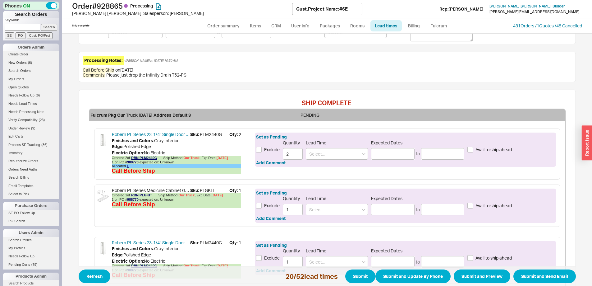
scroll to position [139, 0]
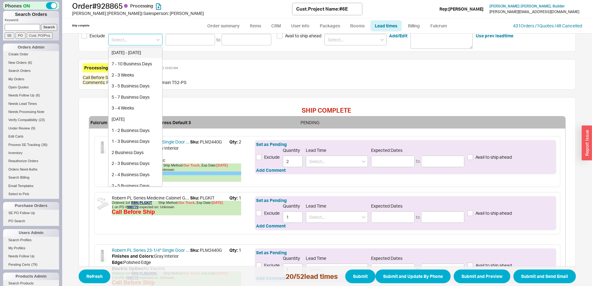
click at [141, 42] on input at bounding box center [135, 39] width 54 height 11
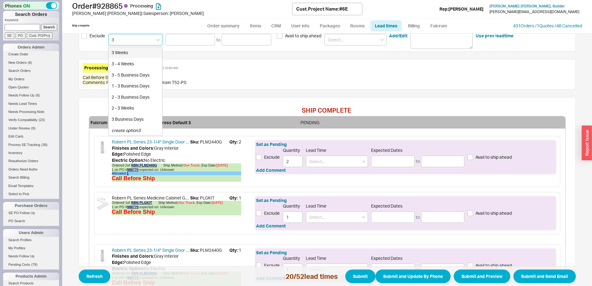
click at [141, 55] on div "3 Weeks" at bounding box center [135, 52] width 54 height 11
type input "3 Weeks"
type input "10/14/2025"
type input "10/17/2025"
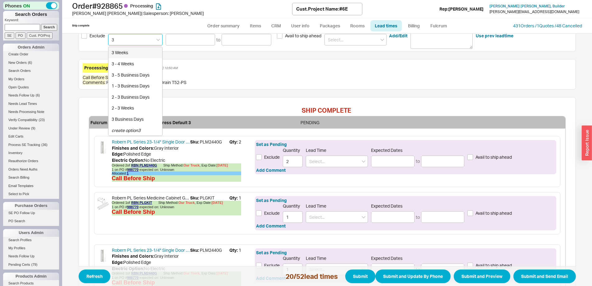
type input "3 Weeks"
type input "10/14/2025"
type input "10/17/2025"
type input "3 Weeks"
type input "10/14/2025"
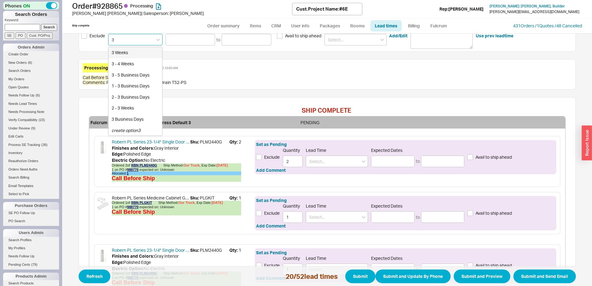
type input "10/17/2025"
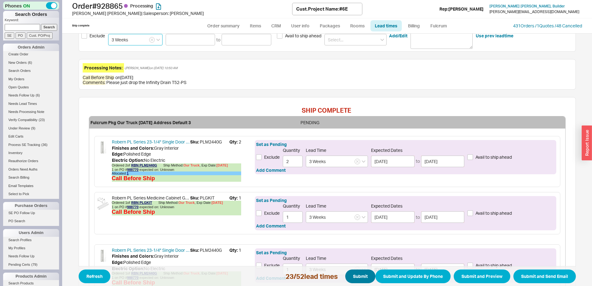
type input "3 Weeks"
click at [360, 276] on button "Submit" at bounding box center [360, 276] width 30 height 14
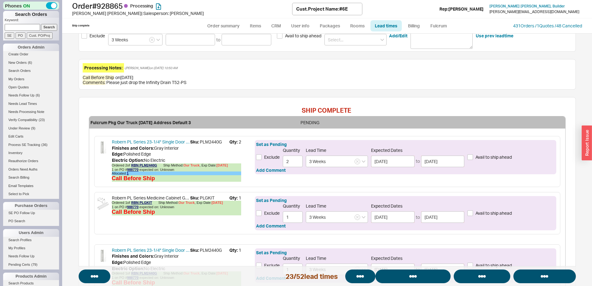
select select "*"
select select "LOW"
select select "3"
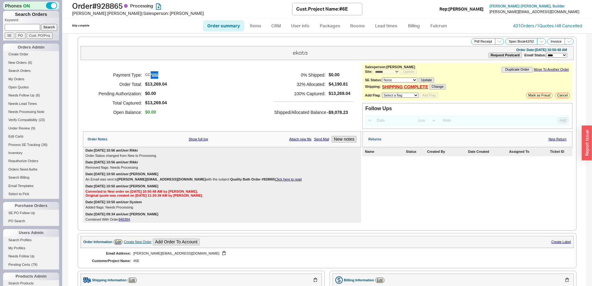
select select "*"
select select "LOW"
select select "3"
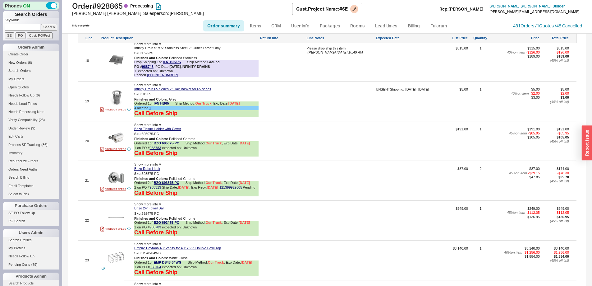
scroll to position [1119, 0]
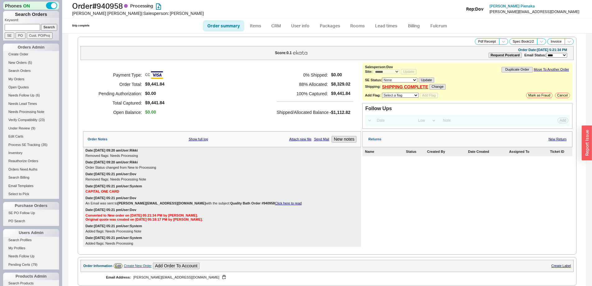
select select "*"
select select "LOW"
select select "3"
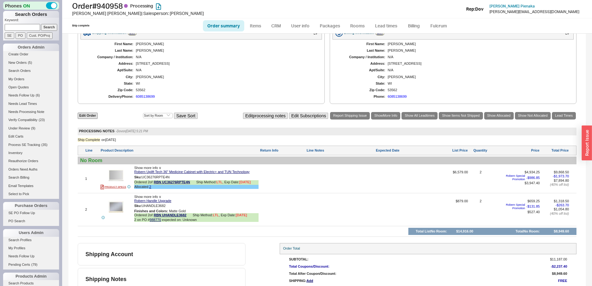
scroll to position [285, 0]
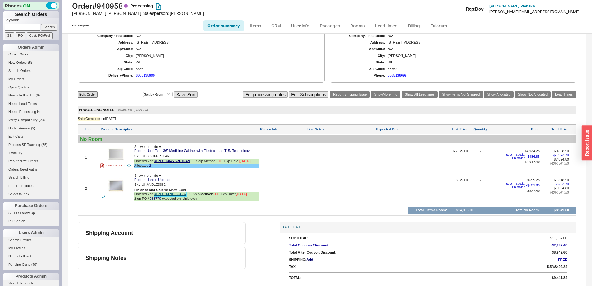
click at [176, 194] on link "RBN UHANDLE3682" at bounding box center [170, 194] width 33 height 5
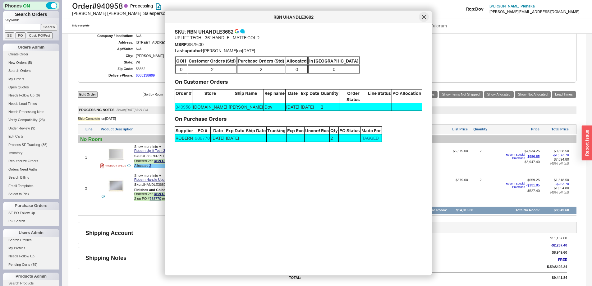
click at [425, 16] on icon at bounding box center [423, 16] width 3 height 3
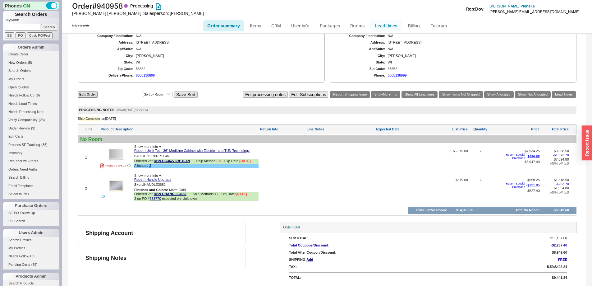
click at [389, 27] on link "Lead times" at bounding box center [385, 25] width 31 height 11
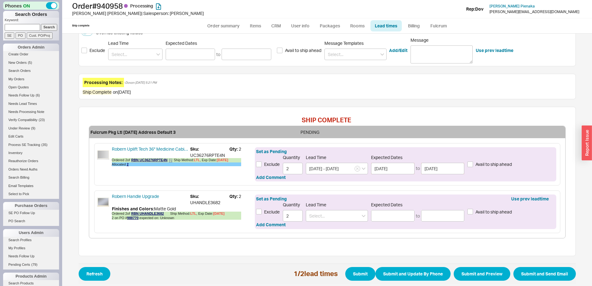
scroll to position [128, 0]
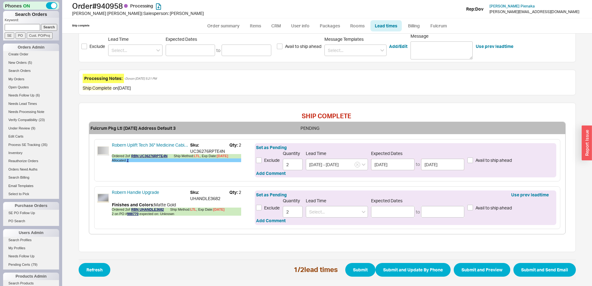
click at [503, 159] on span "Avail to ship ahead" at bounding box center [494, 160] width 36 height 6
click at [473, 159] on input "Avail to ship ahead" at bounding box center [470, 160] width 6 height 6
checkbox input "true"
click at [335, 214] on input at bounding box center [337, 211] width 62 height 11
click at [326, 210] on input at bounding box center [337, 211] width 62 height 11
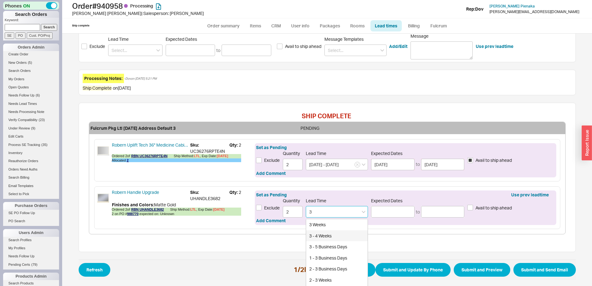
click at [321, 234] on div "3 - 4 Weeks" at bounding box center [337, 235] width 62 height 11
type input "3 - 4 Weeks"
type input "[DATE]"
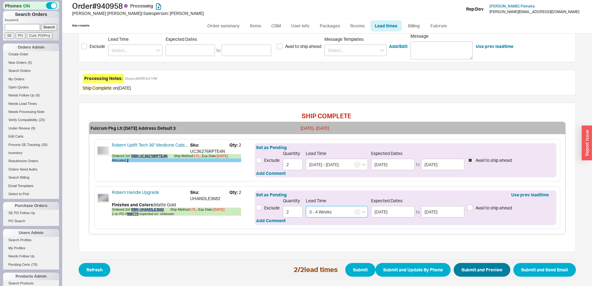
type input "3 - 4 Weeks"
click at [480, 273] on button "Submit and Preview" at bounding box center [482, 270] width 57 height 14
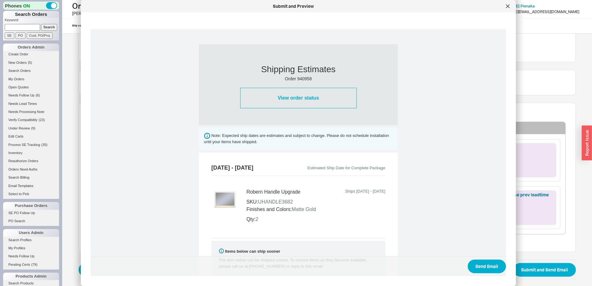
scroll to position [324, 0]
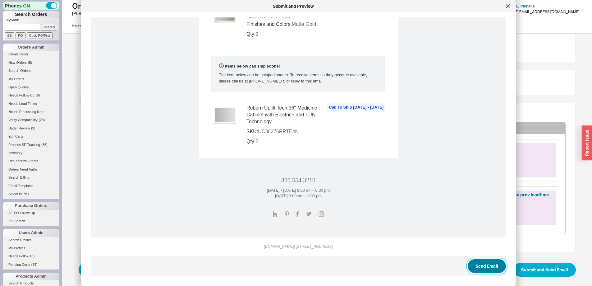
click at [468, 266] on button "Send Email" at bounding box center [487, 266] width 38 height 14
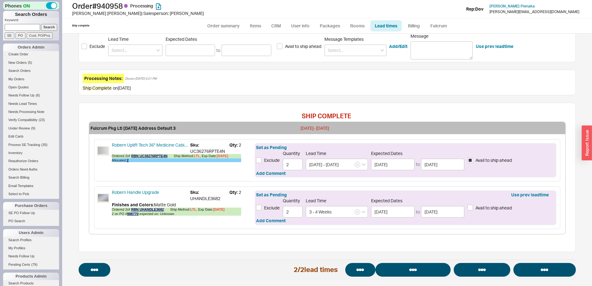
select select "*"
select select "LOW"
select select "3"
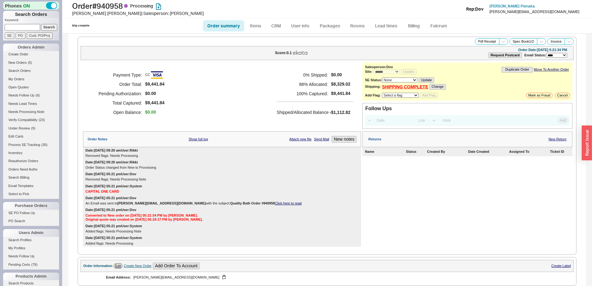
select select "*"
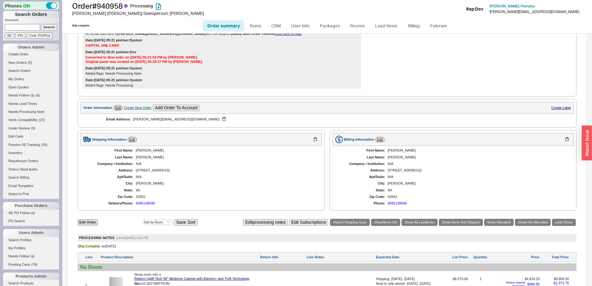
scroll to position [309, 0]
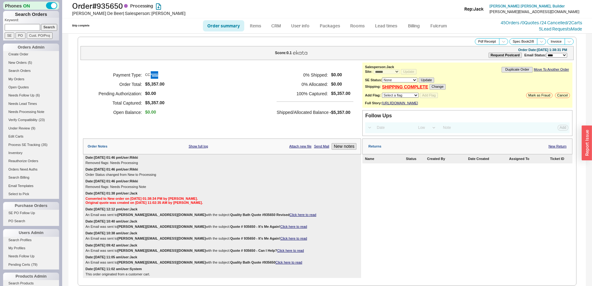
select select "*"
select select "LOW"
select select "3"
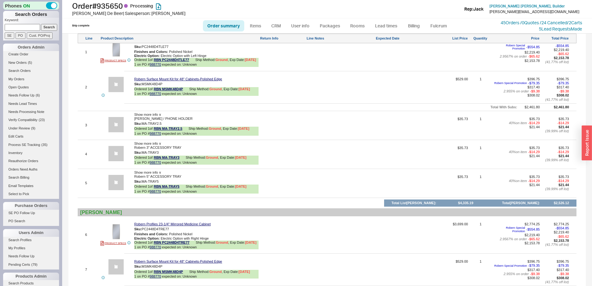
scroll to position [379, 0]
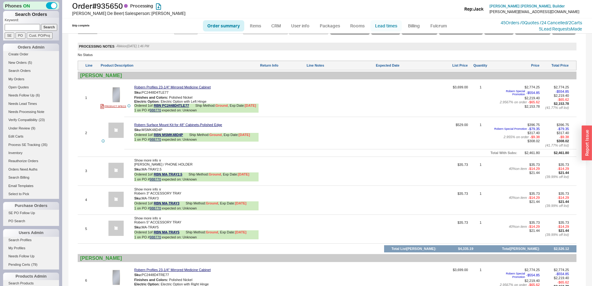
click at [381, 22] on link "Lead times" at bounding box center [385, 25] width 31 height 11
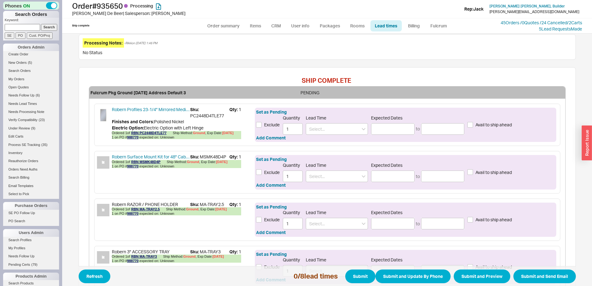
scroll to position [163, 0]
click at [147, 133] on link "RBN PC2448D4TLE77" at bounding box center [148, 133] width 35 height 4
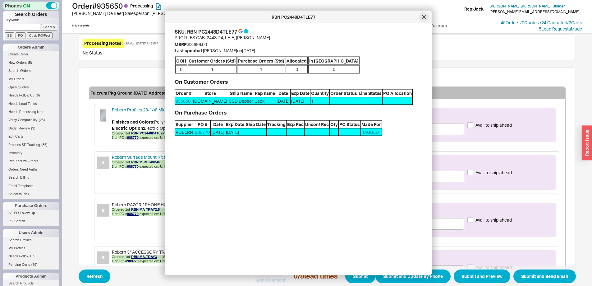
click at [422, 20] on div at bounding box center [424, 17] width 10 height 10
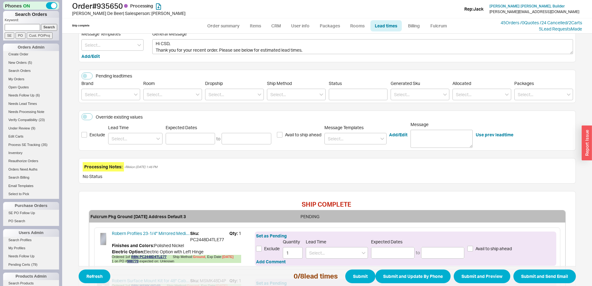
scroll to position [39, 0]
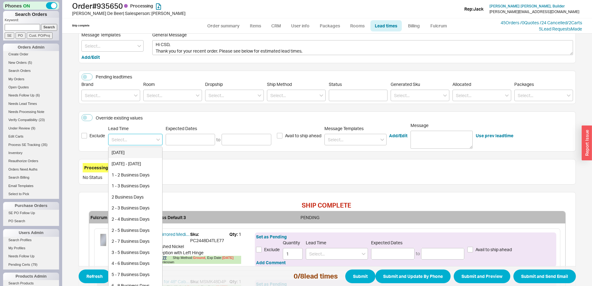
click at [141, 141] on input at bounding box center [135, 139] width 54 height 11
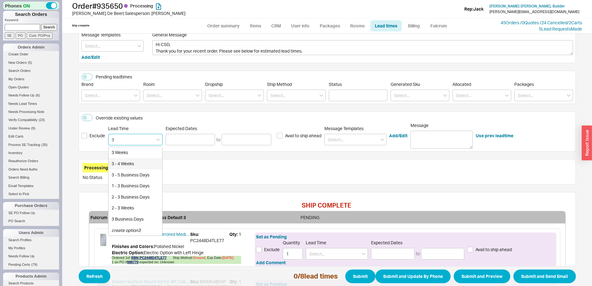
drag, startPoint x: 137, startPoint y: 160, endPoint x: 146, endPoint y: 168, distance: 11.0
click at [137, 160] on div "3 - 4 Weeks" at bounding box center [135, 163] width 54 height 11
type input "3 - 4 Weeks"
type input "[DATE]"
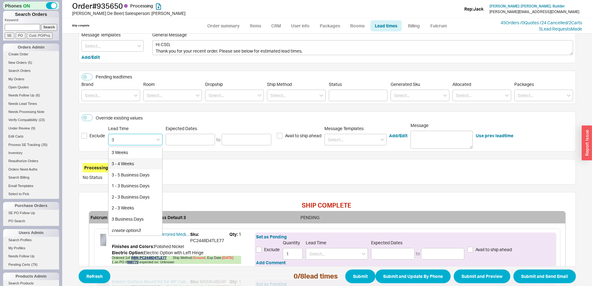
type input "[DATE]"
type input "3 - 4 Weeks"
type input "[DATE]"
type input "3 - 4 Weeks"
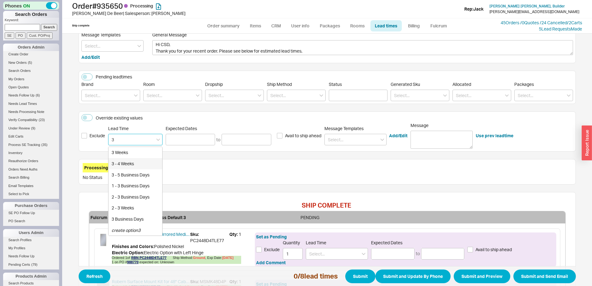
type input "[DATE]"
type input "3 - 4 Weeks"
type input "[DATE]"
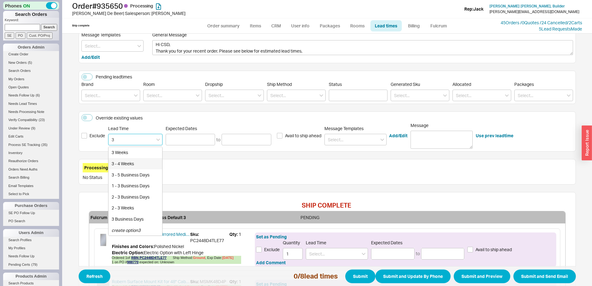
type input "3 - 4 Weeks"
type input "[DATE]"
type input "3 - 4 Weeks"
type input "[DATE]"
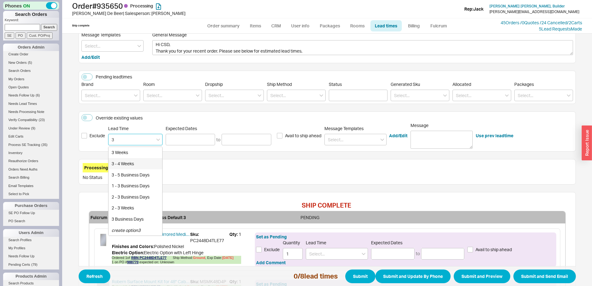
type input "[DATE]"
type input "3 - 4 Weeks"
type input "[DATE]"
type input "3 - 4 Weeks"
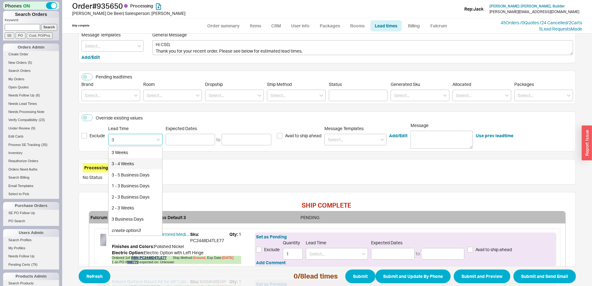
type input "[DATE]"
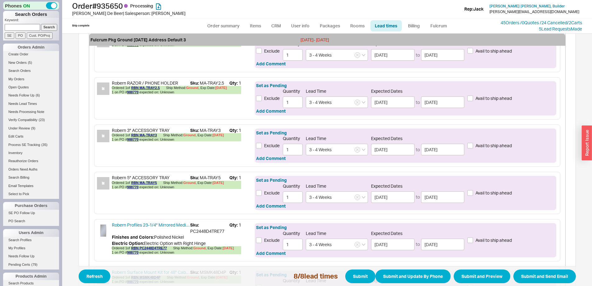
scroll to position [288, 0]
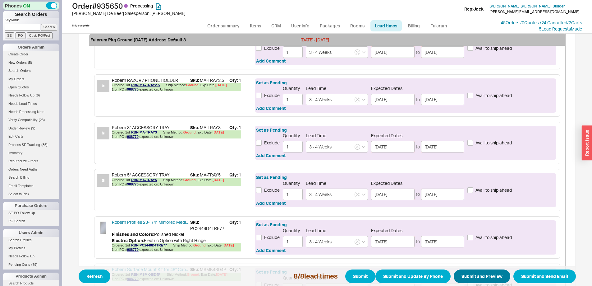
type input "3 - 4 Weeks"
click at [476, 281] on button "Submit and Preview" at bounding box center [482, 276] width 57 height 14
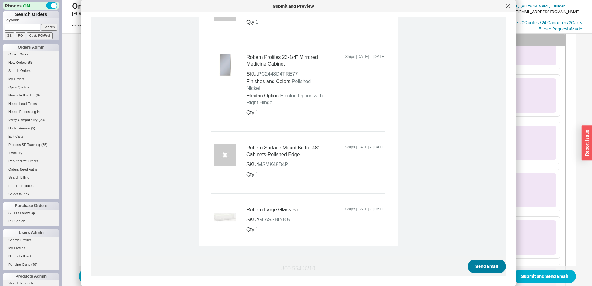
scroll to position [653, 0]
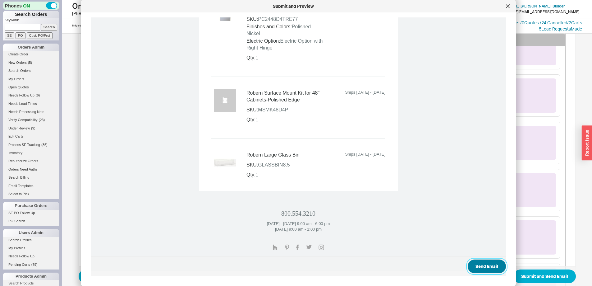
click at [478, 267] on button "Send Email" at bounding box center [487, 266] width 38 height 14
select select "*"
select select "LOW"
select select "3"
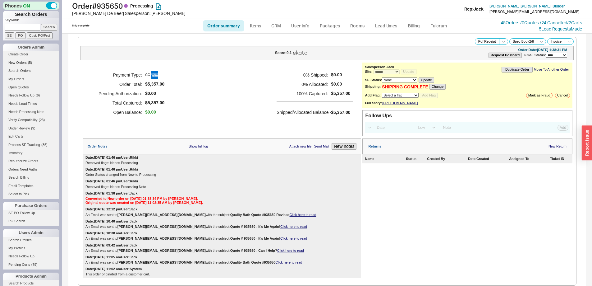
select select "*"
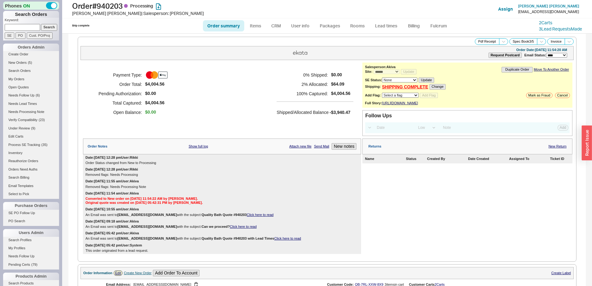
select select "*"
select select "LOW"
select select "3"
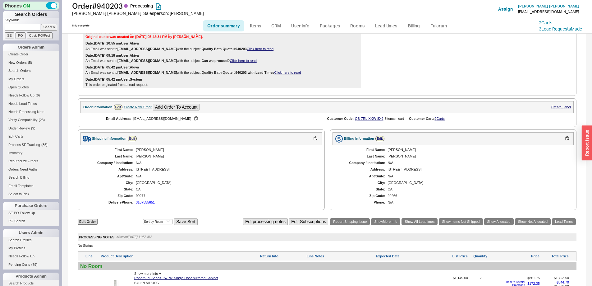
scroll to position [69, 0]
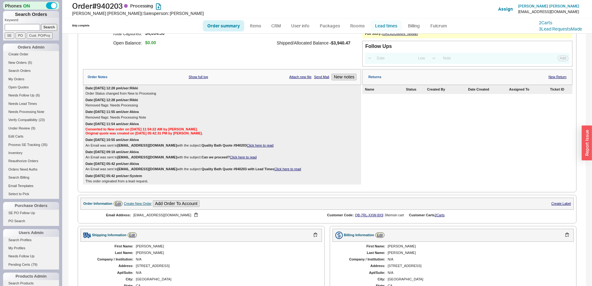
click at [387, 25] on link "Lead times" at bounding box center [385, 25] width 31 height 11
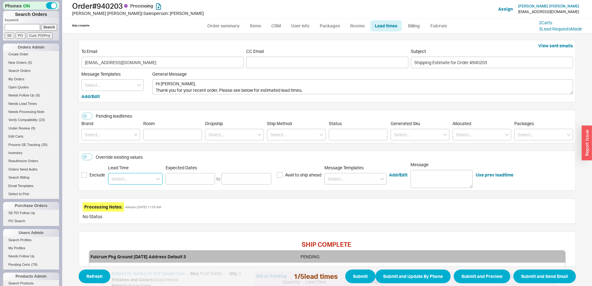
drag, startPoint x: 131, startPoint y: 182, endPoint x: 136, endPoint y: 178, distance: 5.8
click at [131, 182] on input at bounding box center [135, 178] width 54 height 11
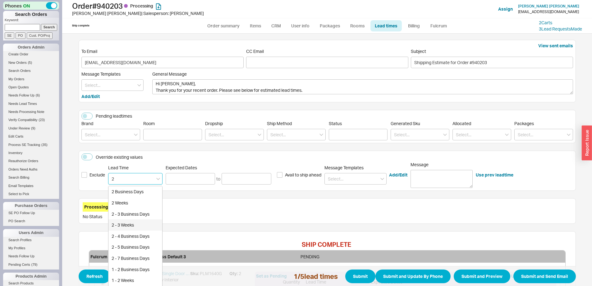
click at [136, 226] on div "2 - 3 Weeks" at bounding box center [135, 224] width 54 height 11
type input "2 - 3 Weeks"
type input "10/06/2025"
type input "10/14/2025"
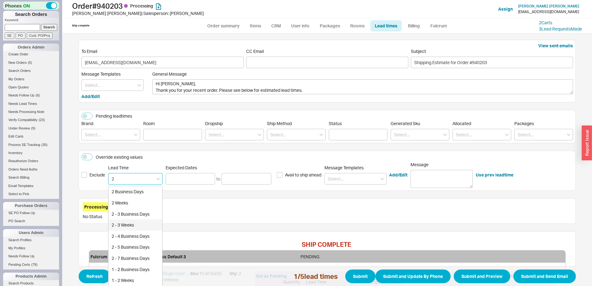
type input "2 - 3 Weeks"
type input "10/06/2025"
type input "10/14/2025"
type input "2 - 3 Weeks"
type input "10/06/2025"
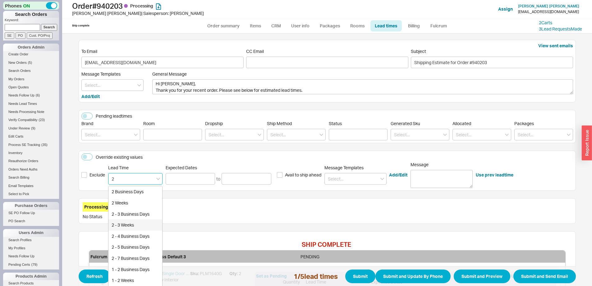
type input "10/14/2025"
type input "2 - 3 Weeks"
type input "10/06/2025"
type input "10/14/2025"
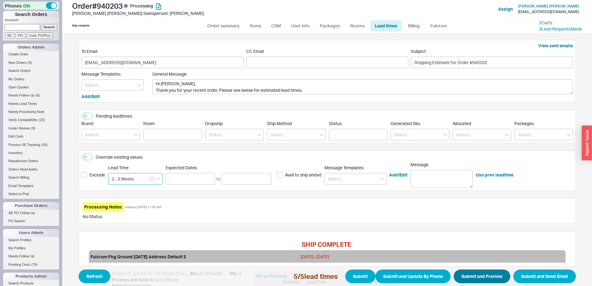
type input "2 - 3 Weeks"
click at [476, 272] on button "Submit and Preview" at bounding box center [482, 276] width 57 height 14
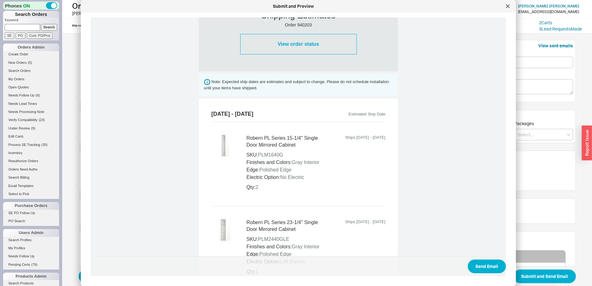
scroll to position [502, 0]
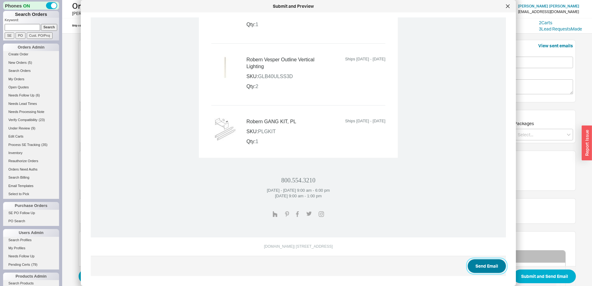
click at [480, 263] on button "Send Email" at bounding box center [487, 266] width 38 height 14
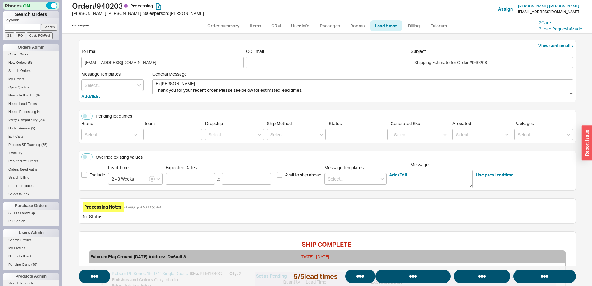
select select "*"
select select "LOW"
select select "3"
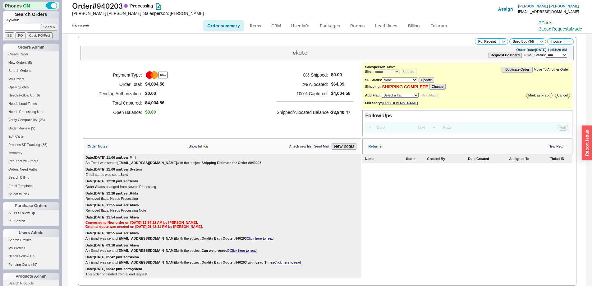
select select "*"
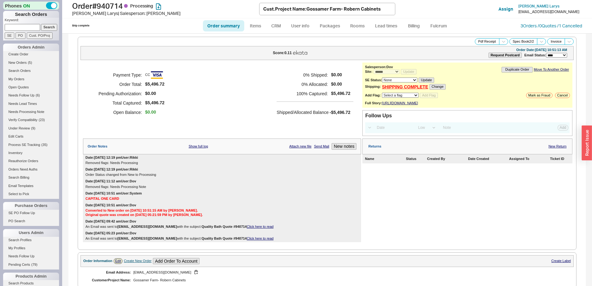
select select "*"
select select "LOW"
select select "3"
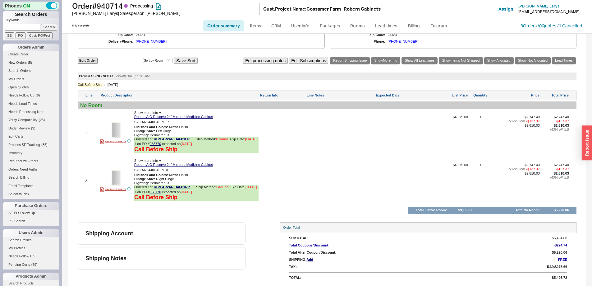
scroll to position [333, 0]
click at [379, 24] on link "Lead times" at bounding box center [385, 25] width 31 height 11
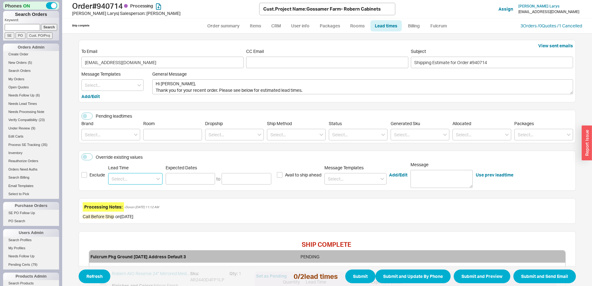
click at [139, 177] on input at bounding box center [135, 178] width 54 height 11
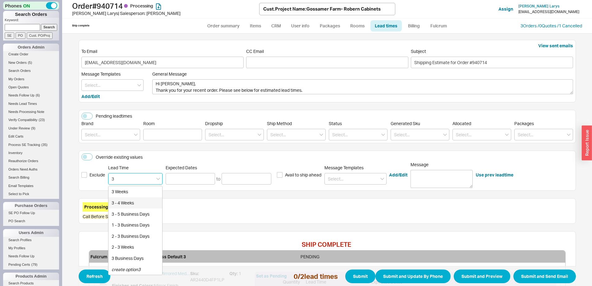
click at [146, 203] on div "3 - 4 Weeks" at bounding box center [135, 202] width 54 height 11
type input "3 - 4 Weeks"
type input "[DATE]"
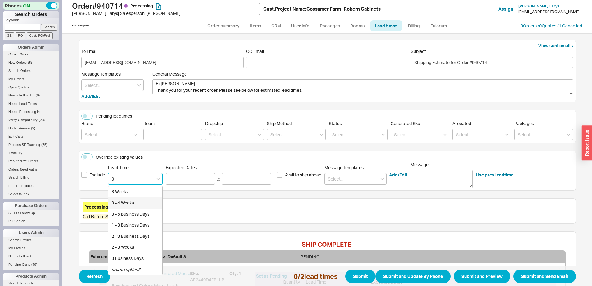
type input "3 - 4 Weeks"
type input "[DATE]"
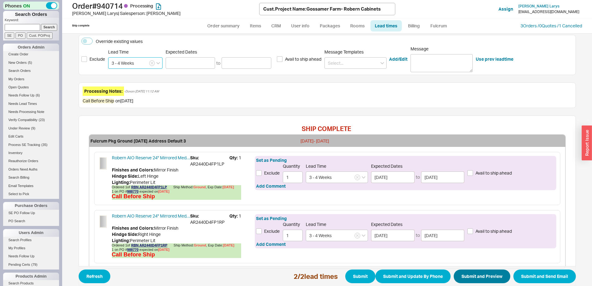
scroll to position [150, 0]
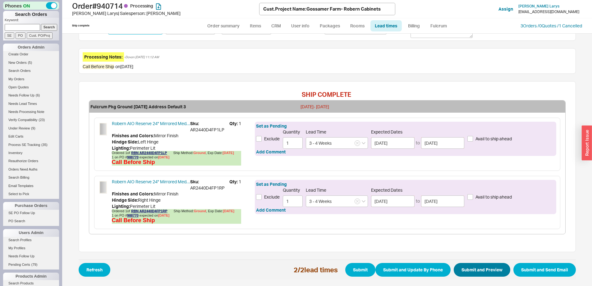
type input "3 - 4 Weeks"
click at [471, 266] on button "Submit and Preview" at bounding box center [482, 270] width 57 height 14
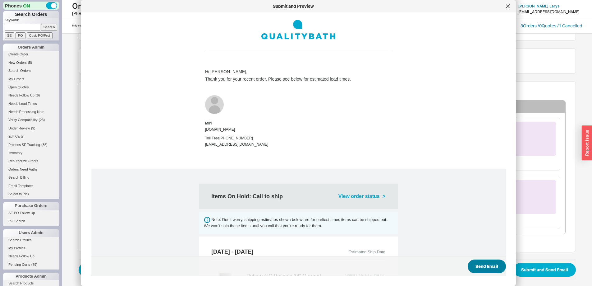
scroll to position [268, 0]
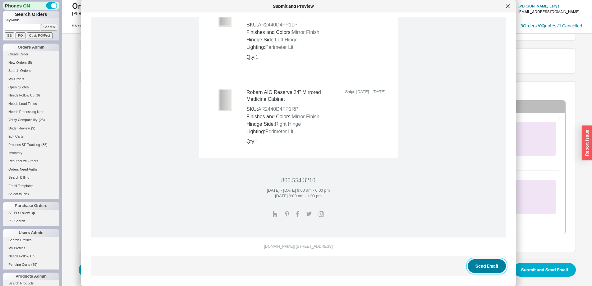
click at [474, 268] on button "Send Email" at bounding box center [487, 266] width 38 height 14
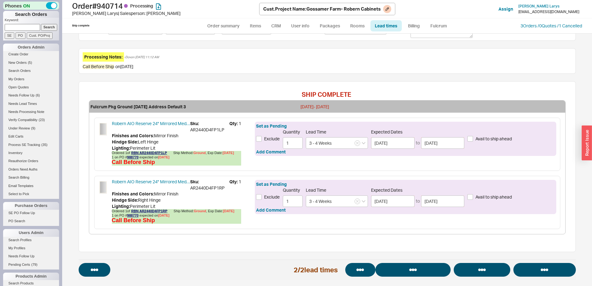
select select "*"
select select "LOW"
select select "3"
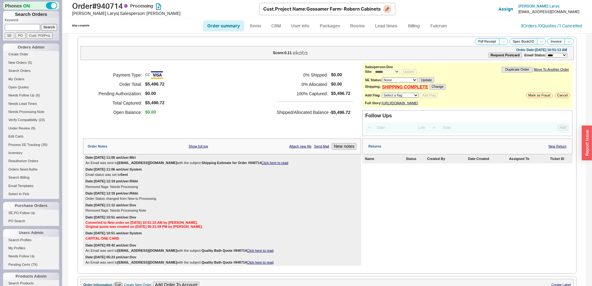
select select "*"
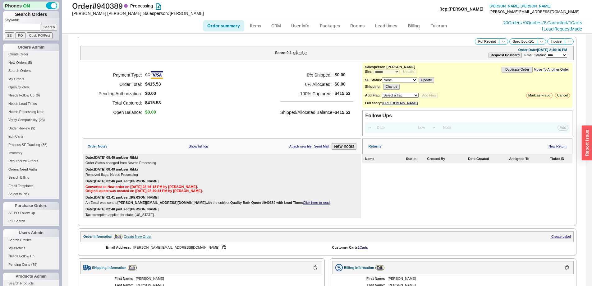
select select "*"
select select "LOW"
select select "3"
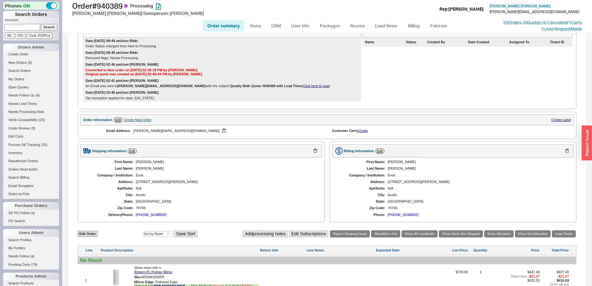
scroll to position [213, 0]
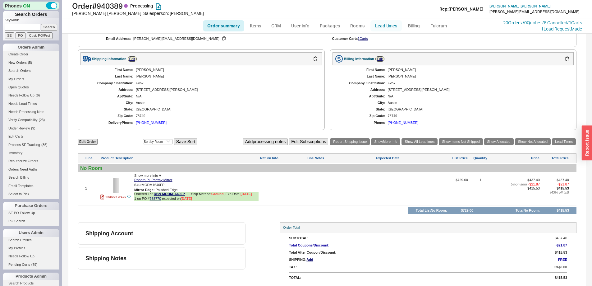
click at [385, 29] on link "Lead times" at bounding box center [385, 25] width 31 height 11
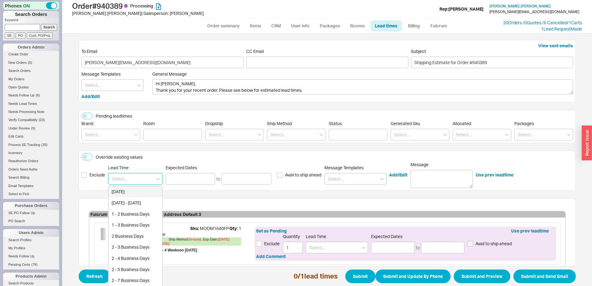
click at [126, 173] on input at bounding box center [135, 178] width 54 height 11
click at [137, 204] on div "3 - 4 Weeks" at bounding box center [135, 202] width 54 height 11
type input "3 - 4 Weeks"
type input "[DATE]"
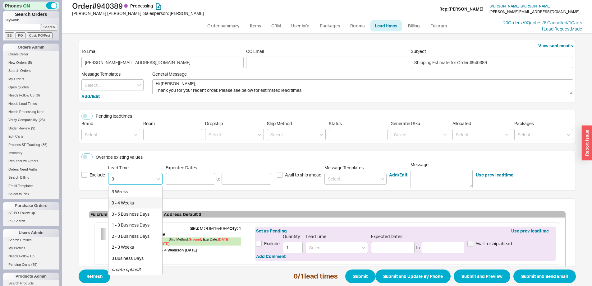
type input "[DATE]"
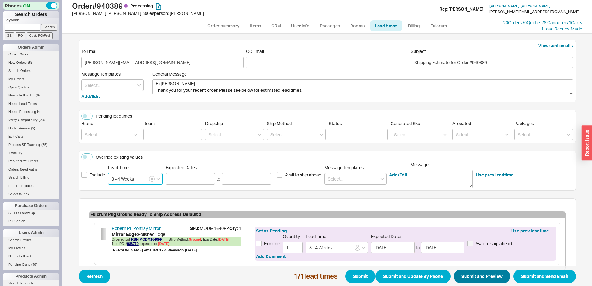
type input "3 - 4 Weeks"
click at [478, 276] on button "Submit and Preview" at bounding box center [482, 276] width 57 height 14
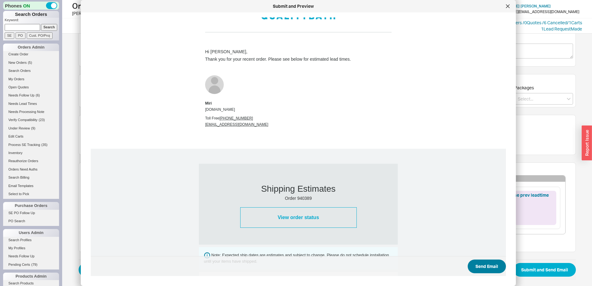
scroll to position [31, 0]
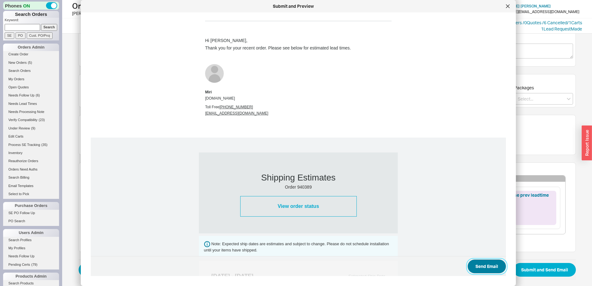
click at [479, 268] on button "Send Email" at bounding box center [487, 266] width 38 height 14
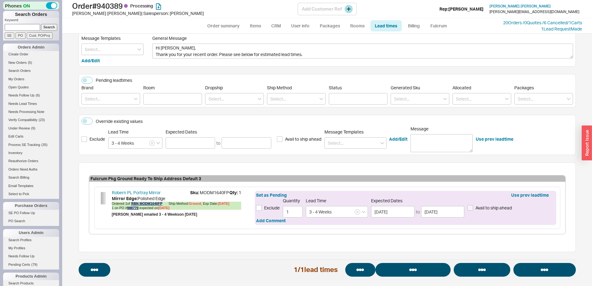
select select "*"
select select "LOW"
select select "3"
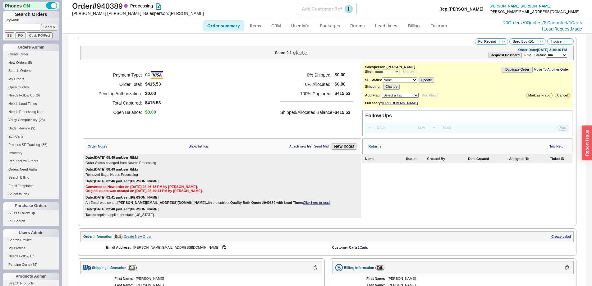
select select "*"
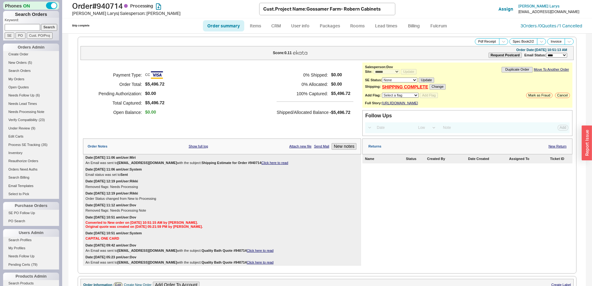
select select "*"
select select "LOW"
select select "3"
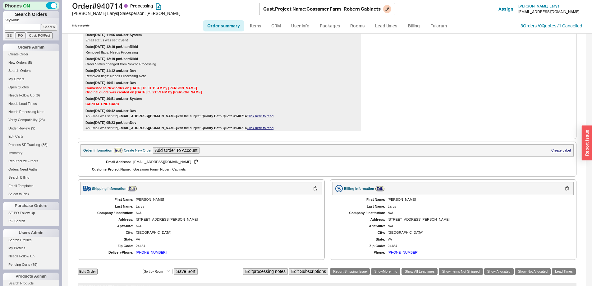
scroll to position [357, 0]
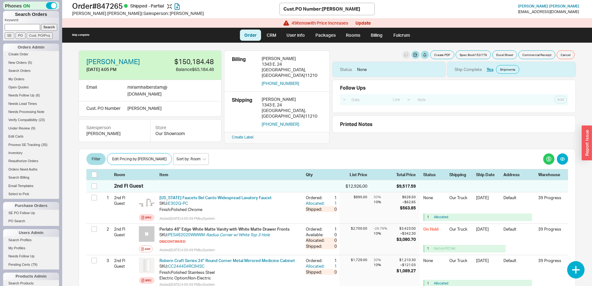
select select "LOW"
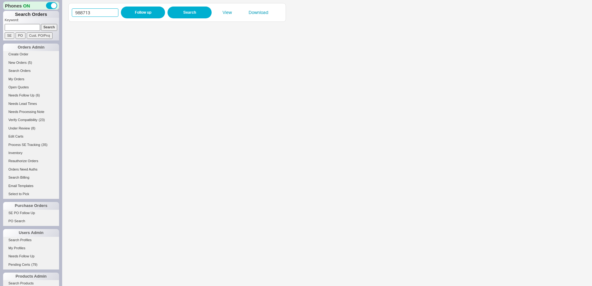
drag, startPoint x: 77, startPoint y: 11, endPoint x: 62, endPoint y: 11, distance: 14.6
click at [62, 11] on div "988713 Follow up Search View Download" at bounding box center [327, 143] width 530 height 286
paste input "70"
type input "988770"
click at [134, 15] on button "Follow up" at bounding box center [143, 13] width 44 height 12
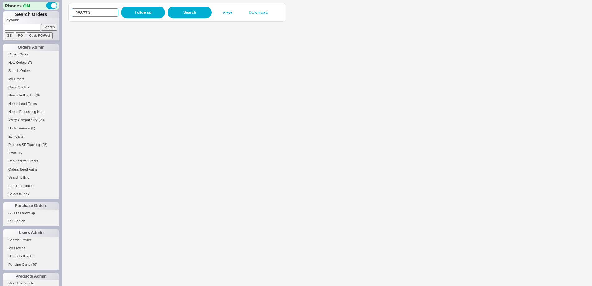
drag, startPoint x: 90, startPoint y: 12, endPoint x: 102, endPoint y: 13, distance: 12.2
click at [70, 11] on div "988770 Follow up Search View Download" at bounding box center [177, 12] width 218 height 19
paste input "3329"
type input "933290"
click at [123, 13] on button "Follow up" at bounding box center [143, 13] width 44 height 12
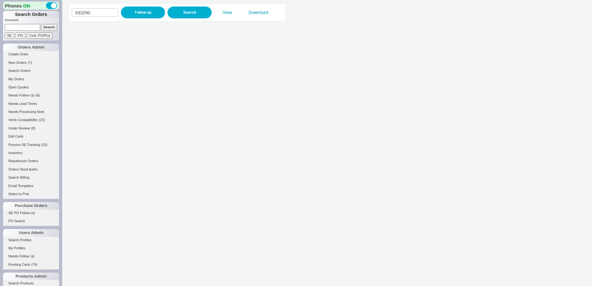
drag, startPoint x: 28, startPoint y: 25, endPoint x: 32, endPoint y: 27, distance: 4.5
click at [28, 25] on input at bounding box center [22, 27] width 35 height 7
paste input "933290"
type input "933290"
click at [45, 29] on input "Search" at bounding box center [49, 27] width 16 height 7
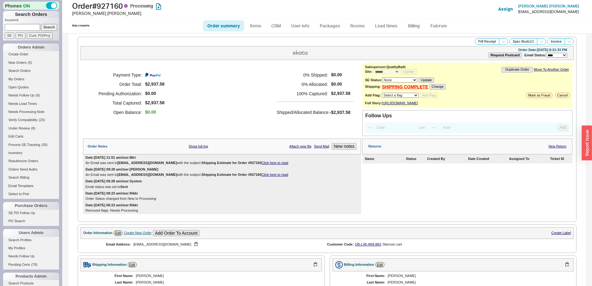
select select "*"
select select "LOW"
select select "3"
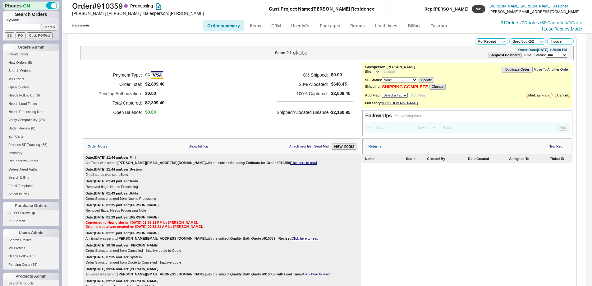
select select "LOW"
select select "3"
select select "*"
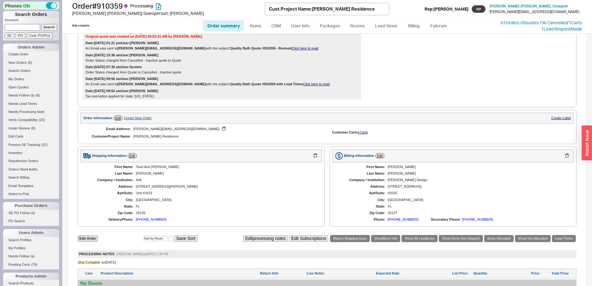
scroll to position [342, 0]
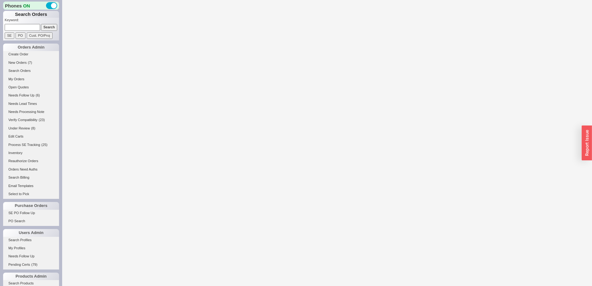
select select "**"
select select "LOW"
select select "3"
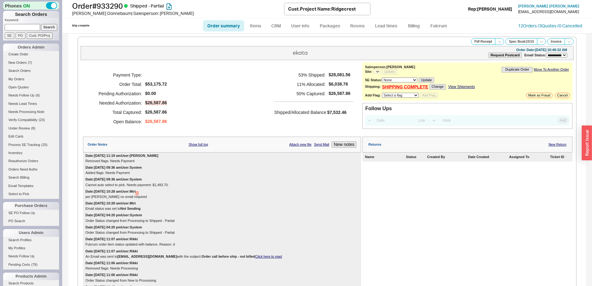
select select "*"
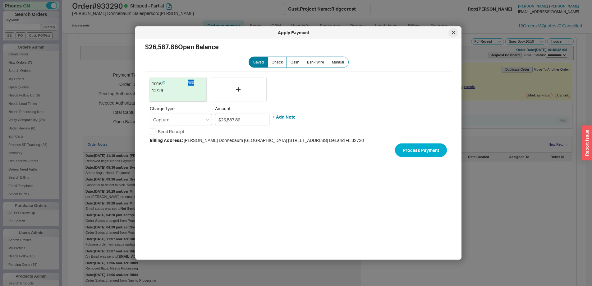
click at [450, 34] on div at bounding box center [453, 33] width 10 height 10
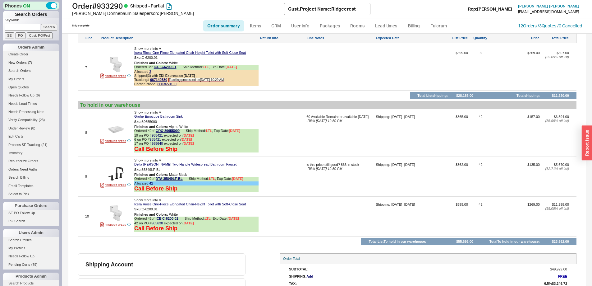
scroll to position [820, 0]
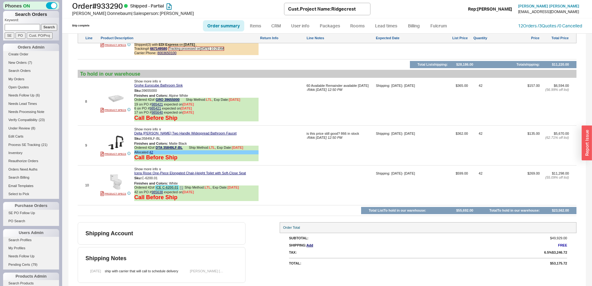
click at [163, 186] on link "ICE C-6200.01" at bounding box center [167, 187] width 23 height 5
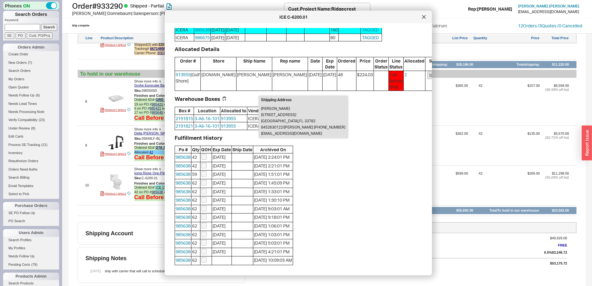
scroll to position [219, 0]
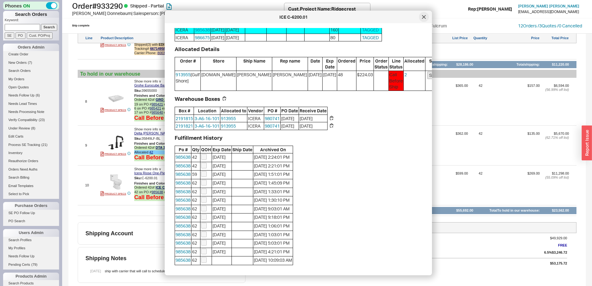
click at [422, 17] on icon at bounding box center [424, 17] width 4 height 4
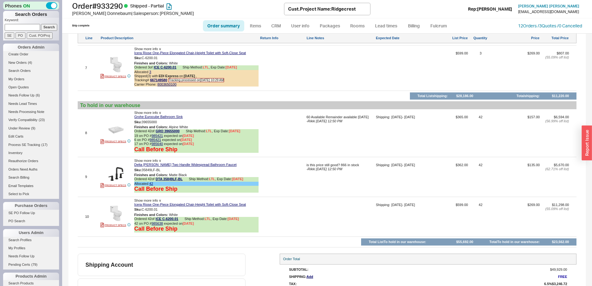
scroll to position [789, 0]
click at [154, 79] on link "667149580" at bounding box center [158, 80] width 17 height 4
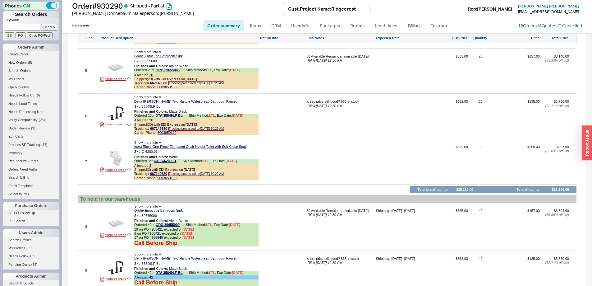
scroll to position [696, 0]
drag, startPoint x: 317, startPoint y: 97, endPoint x: 380, endPoint y: 110, distance: 64.4
click at [380, 110] on div "6 PRODUCT SPECS Show more info ∨ Delta Nicoli Two Handle Widespread Bathroom Fa…" at bounding box center [327, 115] width 499 height 42
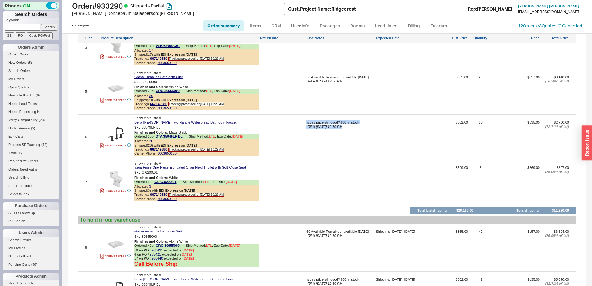
scroll to position [665, 0]
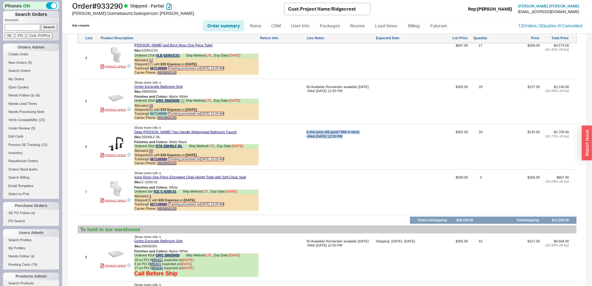
click at [160, 114] on link "667149580" at bounding box center [158, 114] width 17 height 4
drag, startPoint x: 124, startPoint y: 5, endPoint x: 81, endPoint y: 7, distance: 42.3
click at [81, 7] on h1 "Order # 933290 Shipped - Partial" at bounding box center [178, 6] width 212 height 9
drag, startPoint x: 169, startPoint y: 113, endPoint x: 149, endPoint y: 113, distance: 19.6
click at [149, 113] on div "Tracking# 667149580 Tracking processed on 09/22/2025 10:29 AM" at bounding box center [196, 114] width 124 height 4
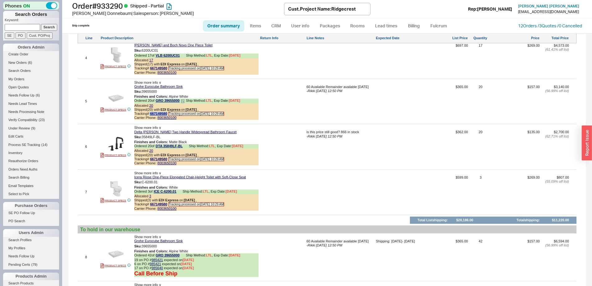
copy span "667149580"
click at [156, 114] on link "667149580" at bounding box center [158, 114] width 17 height 4
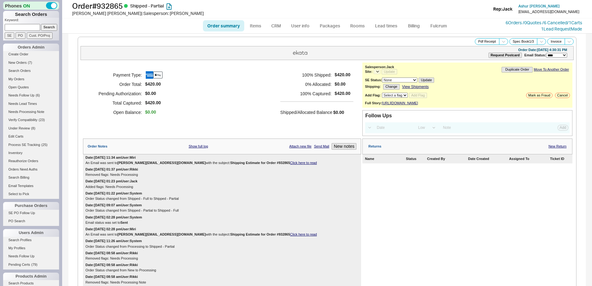
select select "LOW"
select select "3"
select select "*"
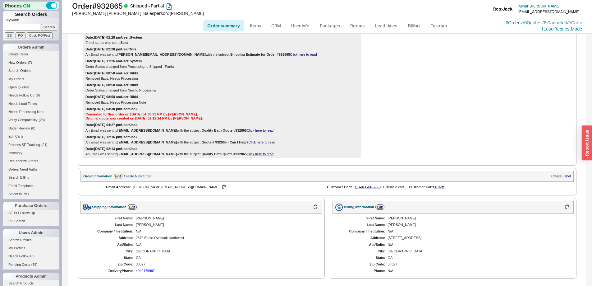
scroll to position [449, 0]
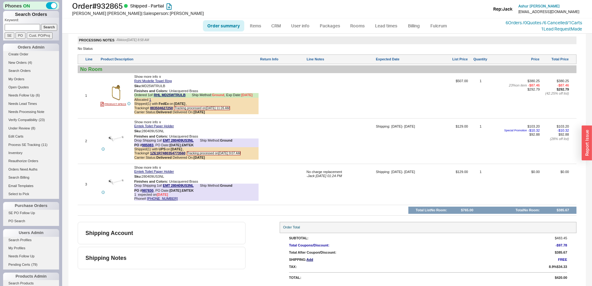
click at [28, 27] on input at bounding box center [22, 27] width 35 height 7
type input "933153"
click at [41, 24] on input "Search" at bounding box center [49, 27] width 16 height 7
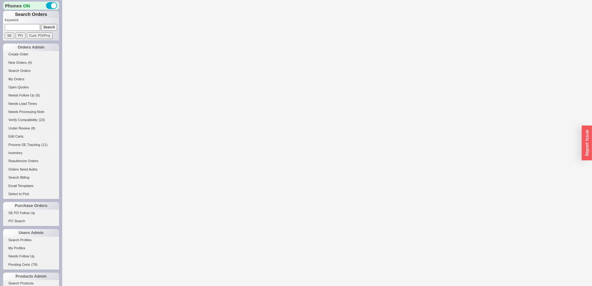
select select "*"
select select "LOW"
select select "3"
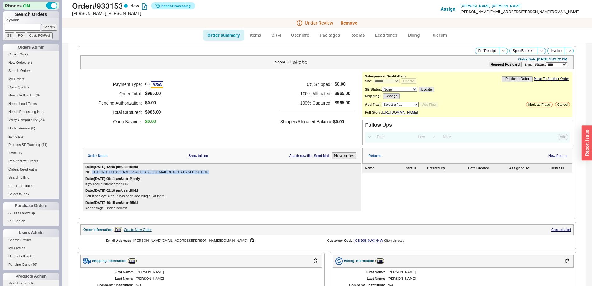
drag, startPoint x: 92, startPoint y: 178, endPoint x: 220, endPoint y: 177, distance: 128.1
click at [220, 174] on div "NO OPTION TO LEAVE A MESSAGE. A VOICE MAIL BOX THATS NOT SET UP." at bounding box center [221, 172] width 273 height 4
click at [219, 186] on div "if you call customer then OK" at bounding box center [221, 184] width 273 height 4
drag, startPoint x: 142, startPoint y: 188, endPoint x: 75, endPoint y: 190, distance: 66.8
click at [75, 190] on div "**********" at bounding box center [326, 271] width 517 height 457
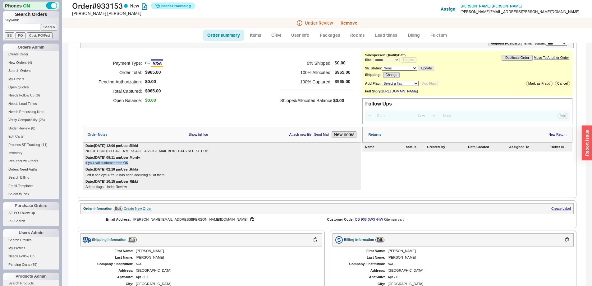
scroll to position [31, 0]
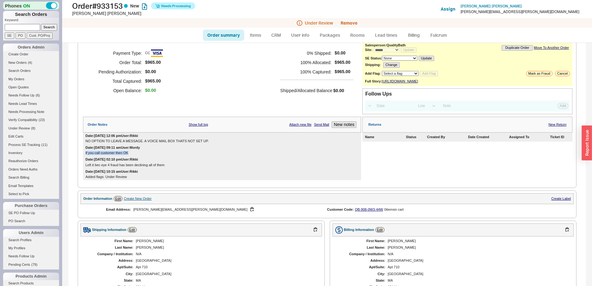
click at [101, 155] on div "if you call customer then OK" at bounding box center [221, 153] width 273 height 4
drag, startPoint x: 94, startPoint y: 158, endPoint x: 147, endPoint y: 157, distance: 52.5
click at [147, 155] on div "if you call customer then OK" at bounding box center [221, 153] width 273 height 4
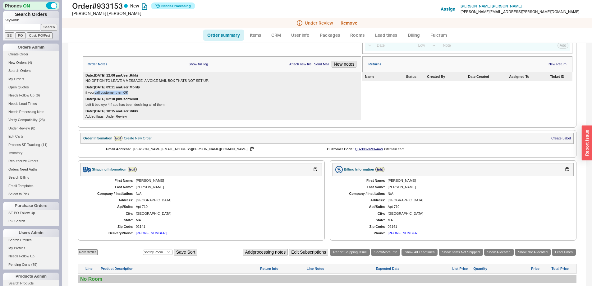
scroll to position [93, 0]
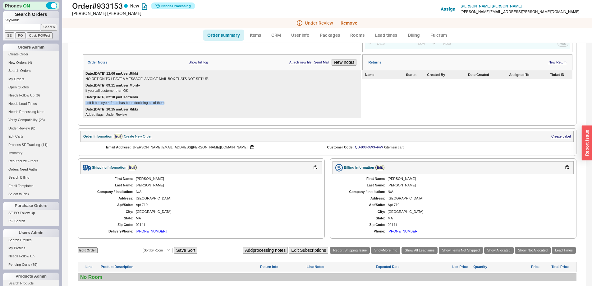
drag, startPoint x: 86, startPoint y: 109, endPoint x: 176, endPoint y: 107, distance: 89.8
click at [176, 106] on div "Date: 08/11/2025 02:10 pm User: Rikki Left it bec eye 4 fraud has been declinin…" at bounding box center [222, 100] width 278 height 12
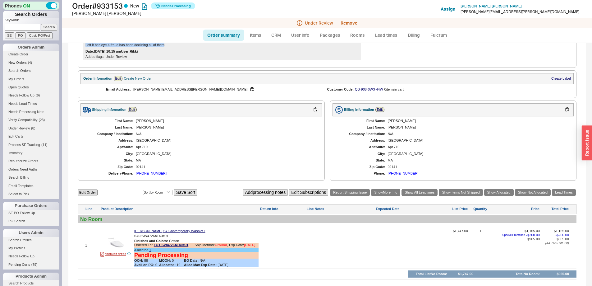
scroll to position [155, 0]
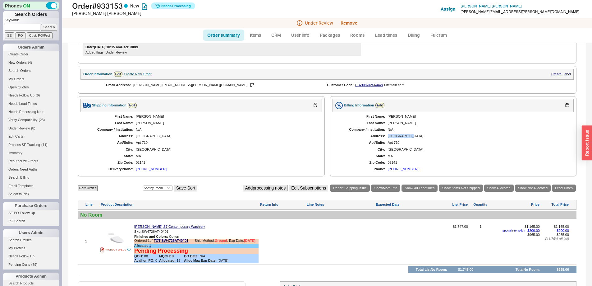
drag, startPoint x: 384, startPoint y: 140, endPoint x: 418, endPoint y: 140, distance: 33.6
click at [418, 140] on div "First Name: Abhijeet Last Name: Bhutra Company / Institution: N/A Address: 6 Ca…" at bounding box center [453, 143] width 241 height 62
click at [418, 138] on div "[GEOGRAPHIC_DATA]" at bounding box center [478, 136] width 180 height 4
drag, startPoint x: 416, startPoint y: 140, endPoint x: 352, endPoint y: 143, distance: 64.1
click at [352, 143] on div "First Name: Abhijeet Last Name: Bhutra Company / Institution: N/A Address: 6 Ca…" at bounding box center [453, 143] width 241 height 62
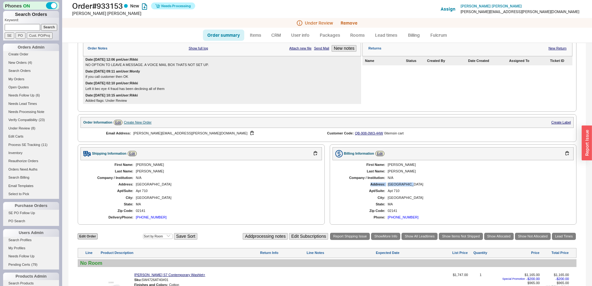
scroll to position [62, 0]
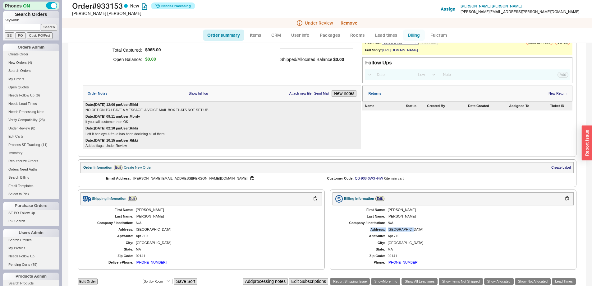
click at [418, 38] on link "Billing" at bounding box center [414, 35] width 22 height 11
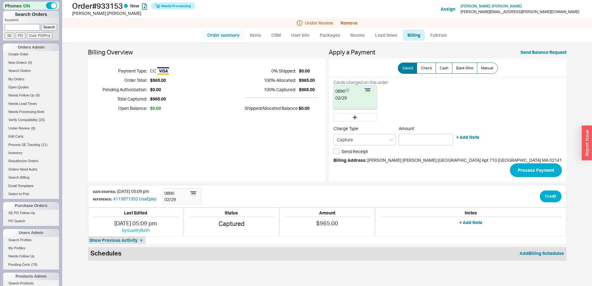
click at [225, 38] on link "Order summary" at bounding box center [223, 35] width 41 height 11
select select "*"
select select "LOW"
select select "3"
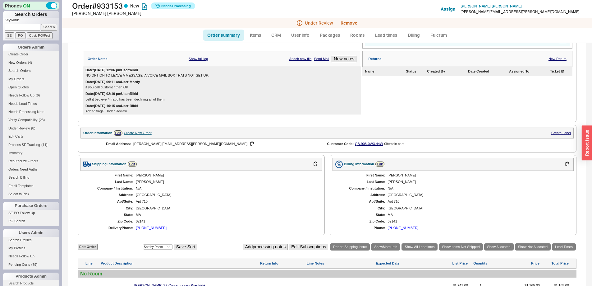
scroll to position [63, 0]
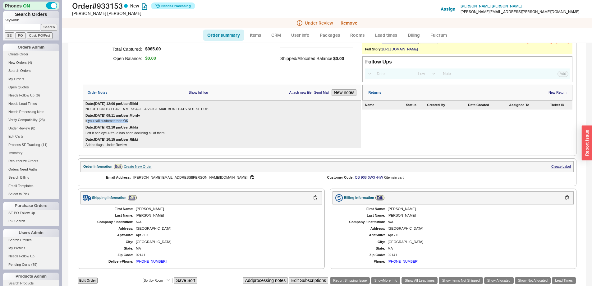
drag, startPoint x: 87, startPoint y: 126, endPoint x: 138, endPoint y: 126, distance: 50.7
click at [138, 123] on div "if you call customer then OK" at bounding box center [221, 121] width 273 height 4
drag, startPoint x: 130, startPoint y: 126, endPoint x: 75, endPoint y: 128, distance: 54.4
click at [75, 128] on div "**********" at bounding box center [326, 208] width 517 height 457
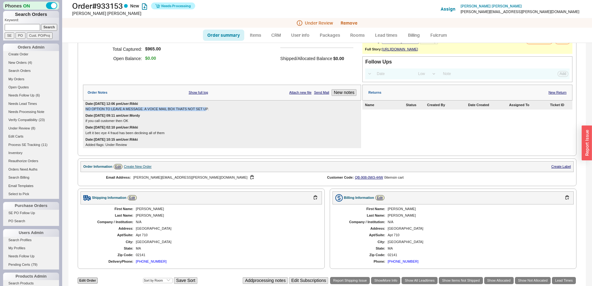
drag, startPoint x: 85, startPoint y: 114, endPoint x: 206, endPoint y: 113, distance: 120.3
click at [206, 111] on div "NO OPTION TO LEAVE A MESSAGE. A VOICE MAIL BOX THATS NOT SET UP." at bounding box center [221, 109] width 273 height 4
drag, startPoint x: 215, startPoint y: 113, endPoint x: 78, endPoint y: 115, distance: 137.4
click at [78, 115] on div "**********" at bounding box center [327, 69] width 499 height 173
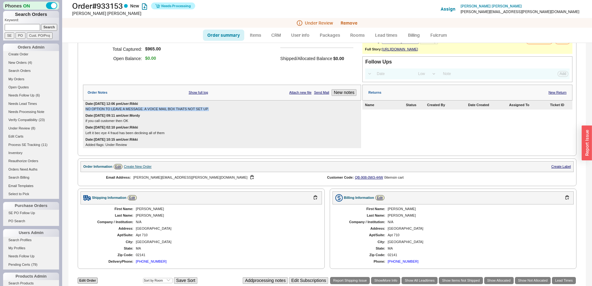
click at [107, 111] on div "NO OPTION TO LEAVE A MESSAGE. A VOICE MAIL BOX THATS NOT SET UP." at bounding box center [221, 109] width 273 height 4
drag, startPoint x: 107, startPoint y: 115, endPoint x: 260, endPoint y: 111, distance: 153.6
click at [260, 111] on div "NO OPTION TO LEAVE A MESSAGE. A VOICE MAIL BOX THATS NOT SET UP." at bounding box center [221, 109] width 273 height 4
click at [179, 111] on div "NO OPTION TO LEAVE A MESSAGE. A VOICE MAIL BOX THATS NOT SET UP." at bounding box center [221, 109] width 273 height 4
drag, startPoint x: 168, startPoint y: 112, endPoint x: 221, endPoint y: 112, distance: 53.1
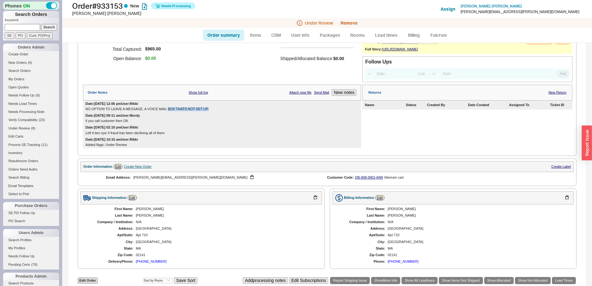
click at [221, 111] on div "NO OPTION TO LEAVE A MESSAGE. A VOICE MAIL BOX THATS NOT SET UP." at bounding box center [221, 109] width 273 height 4
drag, startPoint x: 210, startPoint y: 112, endPoint x: 78, endPoint y: 116, distance: 132.4
click at [78, 116] on div "**********" at bounding box center [327, 69] width 499 height 173
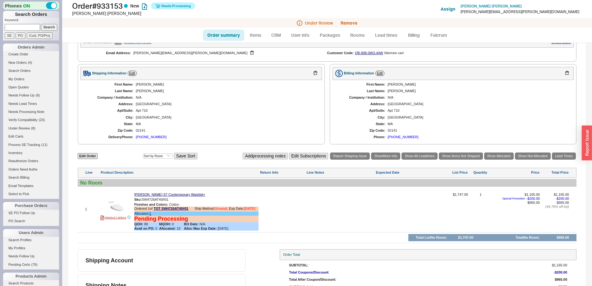
scroll to position [0, 0]
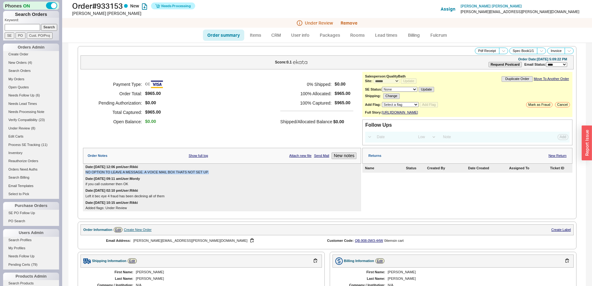
click at [221, 38] on link "Order summary" at bounding box center [223, 35] width 41 height 11
select select "*"
select select "LOW"
select select "3"
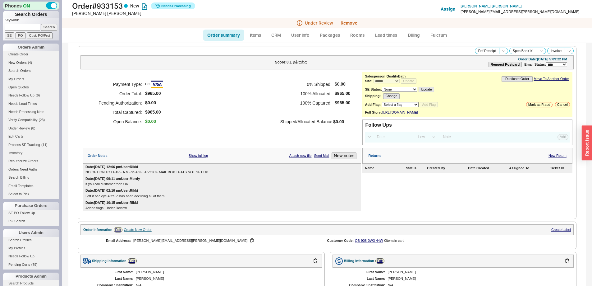
click at [227, 38] on link "Order summary" at bounding box center [223, 35] width 41 height 11
select select "*"
select select "LOW"
select select "3"
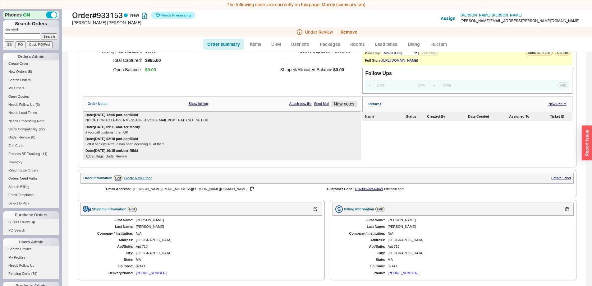
scroll to position [155, 0]
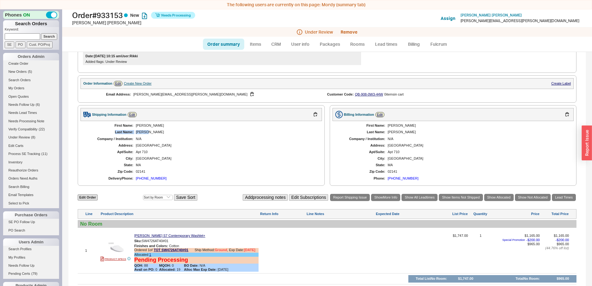
drag, startPoint x: 115, startPoint y: 135, endPoint x: 147, endPoint y: 138, distance: 31.9
click at [147, 138] on div "First Name: Abhijeet Last Name: Bhutra Company / Institution: N/A Address: 6 Ca…" at bounding box center [200, 152] width 241 height 62
click at [420, 43] on link "Billing" at bounding box center [414, 44] width 22 height 11
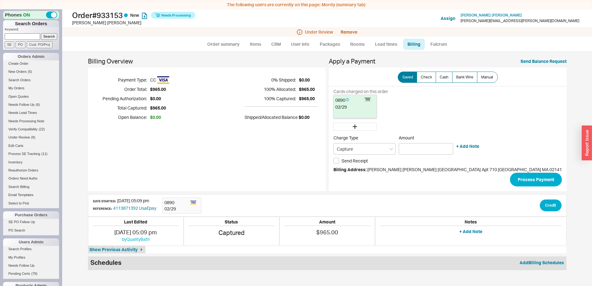
scroll to position [9, 0]
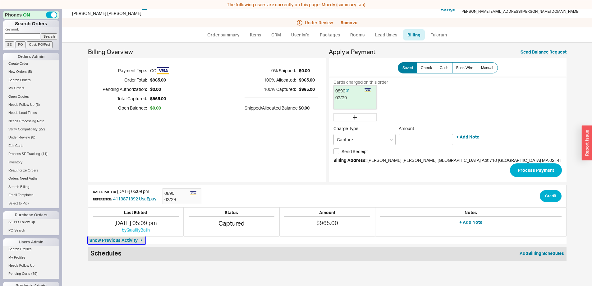
click at [126, 241] on span "Show Previous Activity" at bounding box center [114, 240] width 48 height 6
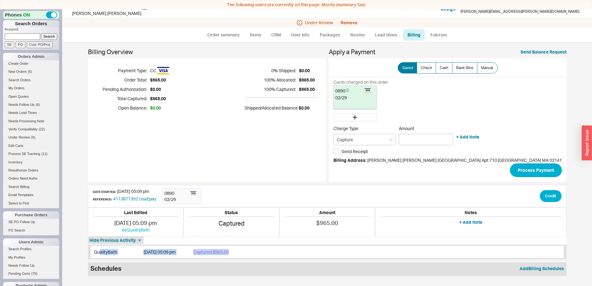
drag, startPoint x: 258, startPoint y: 253, endPoint x: 109, endPoint y: 251, distance: 148.3
click at [109, 251] on div "QualityBath 08/10/25 05:09 pm Captured $965.00" at bounding box center [328, 251] width 476 height 15
click at [109, 251] on div "QualityBath" at bounding box center [117, 252] width 47 height 6
drag, startPoint x: 106, startPoint y: 251, endPoint x: 261, endPoint y: 258, distance: 155.5
click at [261, 258] on div "QualityBath 08/10/25 05:09 pm Captured $965.00" at bounding box center [328, 251] width 476 height 15
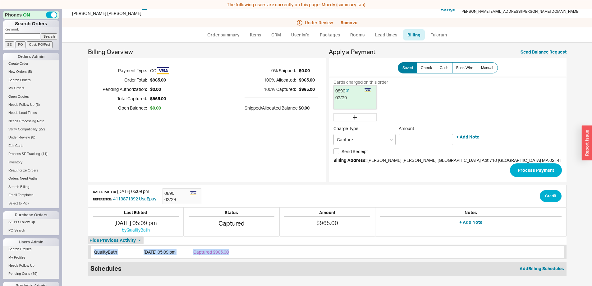
click at [261, 258] on div "QualityBath 08/10/25 05:09 pm Captured $965.00" at bounding box center [328, 251] width 476 height 15
click at [261, 255] on div "QualityBath 08/10/25 05:09 pm Captured $965.00" at bounding box center [328, 251] width 476 height 15
click at [219, 35] on link "Order summary" at bounding box center [223, 34] width 41 height 11
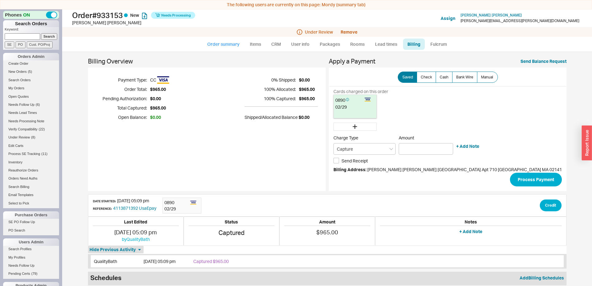
select select "*"
select select "LOW"
select select "3"
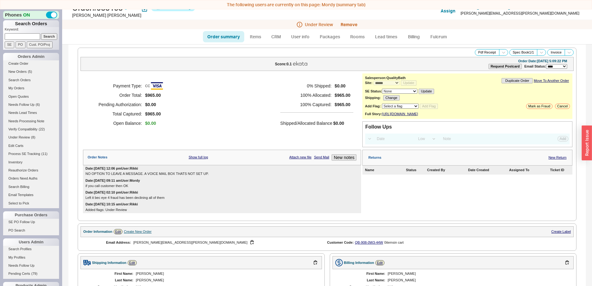
scroll to position [9, 0]
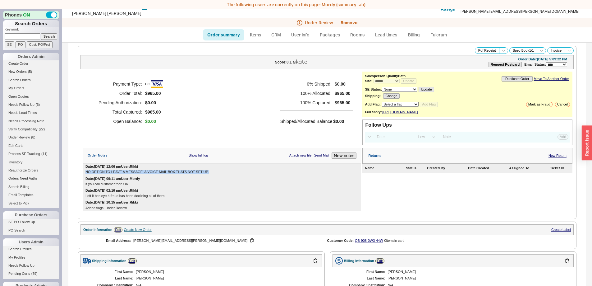
drag, startPoint x: 214, startPoint y: 176, endPoint x: 84, endPoint y: 176, distance: 130.5
click at [84, 175] on div "Date: 08/13/2025 12:06 pm User: Rikki NO OPTION TO LEAVE A MESSAGE. A VOICE MAI…" at bounding box center [222, 169] width 278 height 12
drag, startPoint x: 89, startPoint y: 200, endPoint x: 183, endPoint y: 203, distance: 93.9
click at [183, 203] on div "Date: 08/13/2025 12:06 pm User: Rikki NO OPTION TO LEAVE A MESSAGE. A VOICE MAI…" at bounding box center [222, 187] width 278 height 48
click at [183, 203] on div "Date: 08/11/2025 10:15 am User: Rikki Added flags: Under Review" at bounding box center [222, 205] width 278 height 12
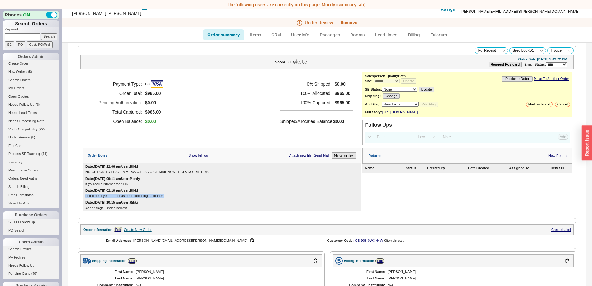
drag, startPoint x: 175, startPoint y: 198, endPoint x: 85, endPoint y: 199, distance: 90.1
click at [85, 199] on div "Date: 08/11/2025 02:10 pm User: Rikki Left it bec eye 4 fraud has been declinin…" at bounding box center [222, 193] width 278 height 12
drag, startPoint x: 86, startPoint y: 188, endPoint x: 164, endPoint y: 192, distance: 78.1
click at [164, 192] on div "Date: 08/13/2025 12:06 pm User: Rikki NO OPTION TO LEAVE A MESSAGE. A VOICE MAI…" at bounding box center [222, 187] width 278 height 48
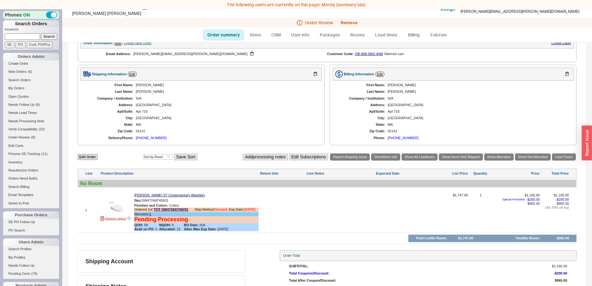
scroll to position [0, 0]
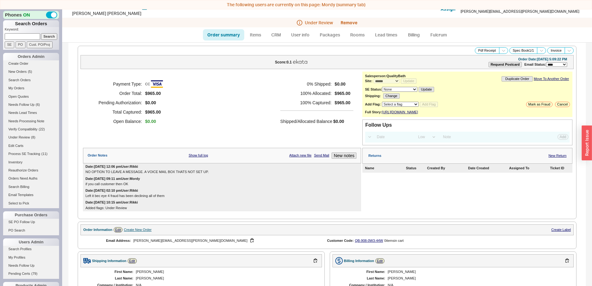
click at [204, 174] on div "NO OPTION TO LEAVE A MESSAGE. A VOICE MAIL BOX THATS NOT SET UP." at bounding box center [221, 172] width 273 height 4
drag, startPoint x: 213, startPoint y: 175, endPoint x: 87, endPoint y: 176, distance: 126.5
click at [87, 174] on div "NO OPTION TO LEAVE A MESSAGE. A VOICE MAIL BOX THATS NOT SET UP." at bounding box center [221, 172] width 273 height 4
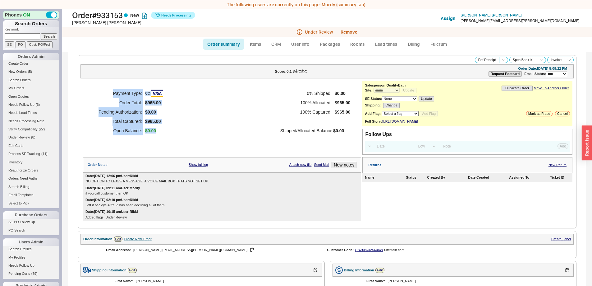
drag, startPoint x: 106, startPoint y: 97, endPoint x: 158, endPoint y: 133, distance: 62.9
click at [158, 133] on div "Payment Type: CC Order Total: $965.00 Pending Authorization: $0.00 Total Captur…" at bounding box center [127, 112] width 73 height 47
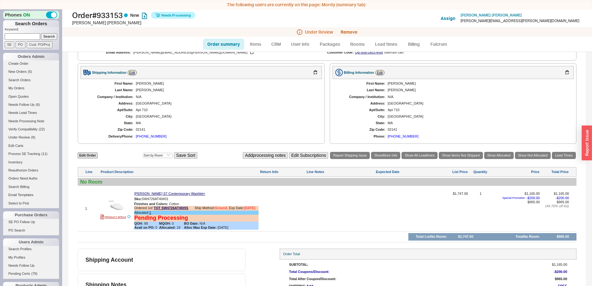
scroll to position [187, 0]
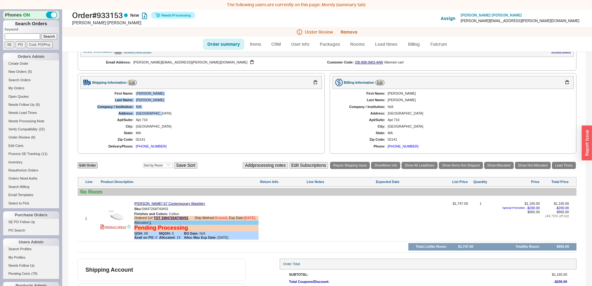
drag, startPoint x: 138, startPoint y: 97, endPoint x: 161, endPoint y: 117, distance: 30.4
click at [161, 117] on div "First Name: Abhijeet Last Name: Bhutra Company / Institution: N/A Address: 6 Ca…" at bounding box center [200, 120] width 241 height 62
click at [162, 120] on div "First Name: Abhijeet Last Name: Bhutra Company / Institution: N/A Address: 6 Ca…" at bounding box center [200, 120] width 241 height 62
drag, startPoint x: 150, startPoint y: 119, endPoint x: 109, endPoint y: 117, distance: 40.4
click at [109, 117] on div "First Name: Abhijeet Last Name: Bhutra Company / Institution: N/A Address: 6 Ca…" at bounding box center [200, 120] width 241 height 62
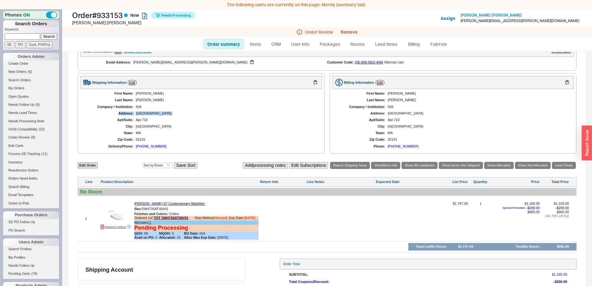
click at [116, 115] on div "Address:" at bounding box center [110, 113] width 47 height 4
drag, startPoint x: 115, startPoint y: 122, endPoint x: 166, endPoint y: 130, distance: 52.3
click at [166, 130] on div "First Name: Abhijeet Last Name: Bhutra Company / Institution: N/A Address: 6 Ca…" at bounding box center [200, 120] width 241 height 62
click at [166, 128] on div "CAMBRIDGE" at bounding box center [226, 126] width 180 height 4
drag, startPoint x: 162, startPoint y: 132, endPoint x: 112, endPoint y: 99, distance: 60.6
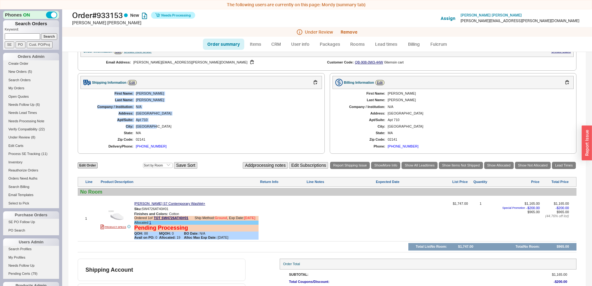
click at [112, 99] on div "First Name: Abhijeet Last Name: Bhutra Company / Institution: N/A Address: 6 Ca…" at bounding box center [200, 120] width 241 height 62
click at [112, 95] on div "First Name:" at bounding box center [110, 93] width 47 height 4
drag, startPoint x: 111, startPoint y: 99, endPoint x: 133, endPoint y: 152, distance: 57.8
click at [133, 151] on div "First Name: Abhijeet Last Name: Bhutra Company / Institution: N/A Address: 6 Ca…" at bounding box center [200, 120] width 241 height 62
click at [132, 148] on div "Delivery Phone:" at bounding box center [110, 146] width 47 height 4
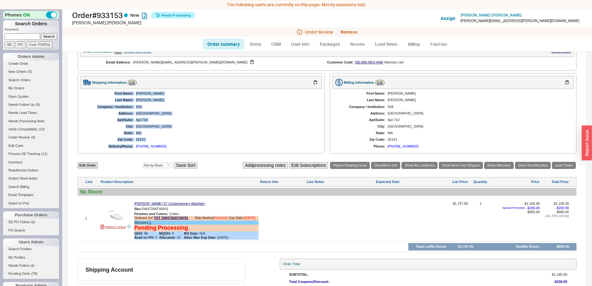
drag, startPoint x: 132, startPoint y: 151, endPoint x: 112, endPoint y: 100, distance: 54.7
click at [112, 100] on div "First Name: Abhijeet Last Name: Bhutra Company / Institution: N/A Address: 6 Ca…" at bounding box center [200, 120] width 241 height 62
drag, startPoint x: 112, startPoint y: 100, endPoint x: 148, endPoint y: 134, distance: 49.3
click at [148, 134] on div "First Name: Abhijeet Last Name: Bhutra Company / Institution: N/A Address: 6 Ca…" at bounding box center [200, 120] width 241 height 62
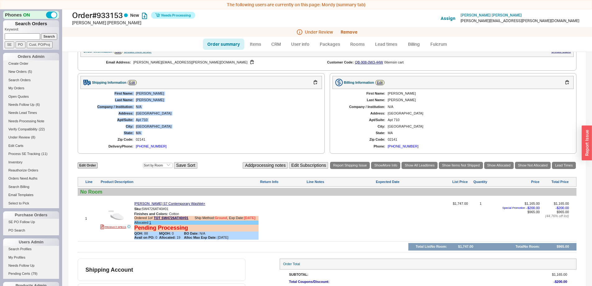
scroll to position [0, 0]
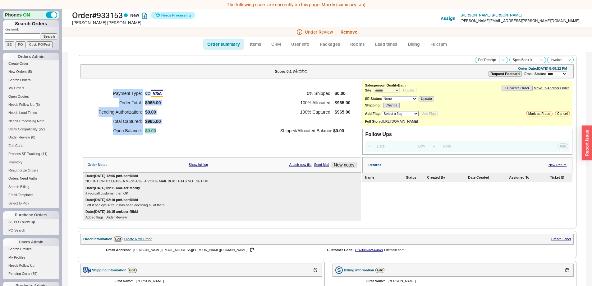
drag, startPoint x: 109, startPoint y: 98, endPoint x: 160, endPoint y: 133, distance: 61.7
click at [160, 133] on div "Payment Type: CC Order Total: $965.00 Pending Authorization: $0.00 Total Captur…" at bounding box center [127, 112] width 73 height 47
click at [160, 134] on div "Payment Type: CC Order Total: $965.00 Pending Authorization: $0.00 Total Captur…" at bounding box center [127, 112] width 73 height 47
drag, startPoint x: 142, startPoint y: 130, endPoint x: 111, endPoint y: 91, distance: 50.6
click at [111, 91] on div "Payment Type: CC Order Total: $965.00 Pending Authorization: $0.00 Total Captur…" at bounding box center [127, 112] width 73 height 47
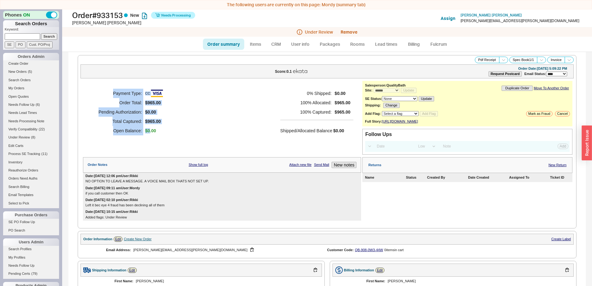
click at [111, 91] on h5 "Payment Type:" at bounding box center [116, 93] width 51 height 9
drag, startPoint x: 111, startPoint y: 91, endPoint x: 156, endPoint y: 132, distance: 61.4
click at [156, 132] on div "Payment Type: CC Order Total: $965.00 Pending Authorization: $0.00 Total Captur…" at bounding box center [127, 112] width 73 height 47
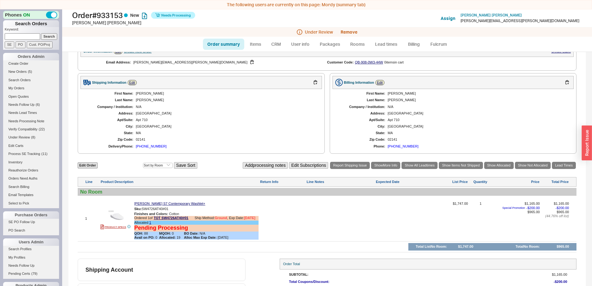
scroll to position [218, 0]
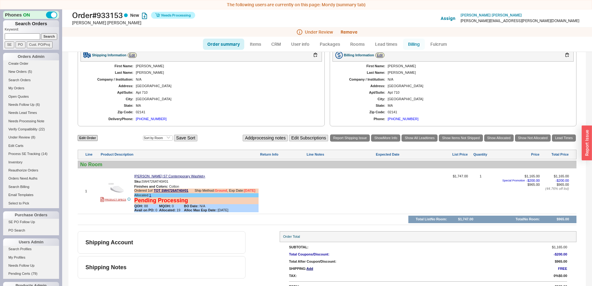
click at [413, 44] on link "Billing" at bounding box center [414, 44] width 22 height 11
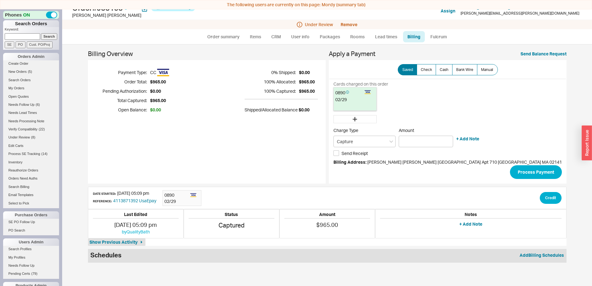
scroll to position [9, 0]
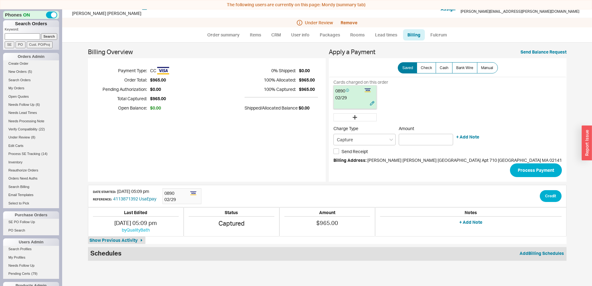
click at [365, 98] on div "02 / 29" at bounding box center [354, 97] width 39 height 6
click at [360, 140] on input "Capture" at bounding box center [364, 139] width 62 height 11
click at [361, 155] on div "Authorization" at bounding box center [365, 152] width 62 height 11
type input "Authorization"
click at [412, 140] on input "Amount" at bounding box center [426, 139] width 54 height 11
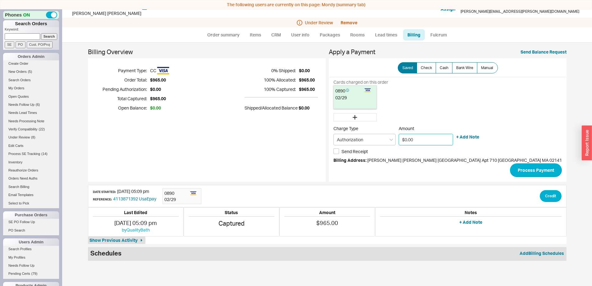
click at [410, 139] on input "$0.00" at bounding box center [426, 139] width 54 height 11
click at [407, 140] on input "$0.05" at bounding box center [426, 139] width 54 height 11
click at [415, 140] on input "$5.00" at bounding box center [426, 139] width 54 height 11
drag, startPoint x: 415, startPoint y: 139, endPoint x: 403, endPoint y: 141, distance: 11.6
click at [403, 141] on input "$5.00" at bounding box center [426, 139] width 54 height 11
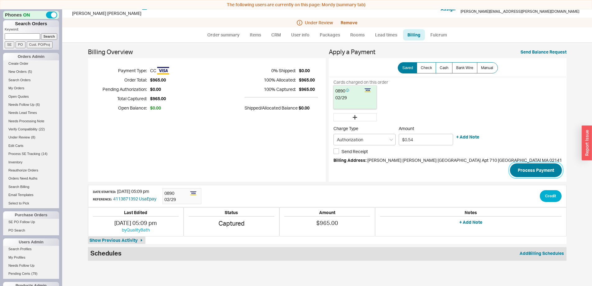
click at [513, 167] on button "Process Payment" at bounding box center [536, 170] width 52 height 14
type input "$0.00"
type input "Capture"
type input "-$0.54"
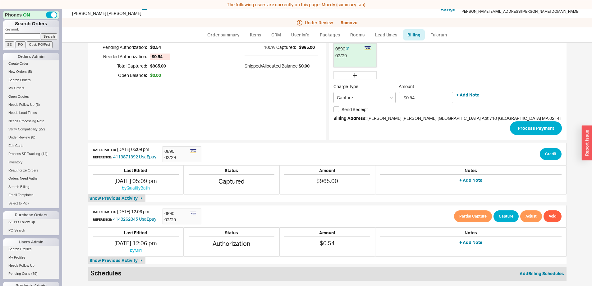
scroll to position [43, 0]
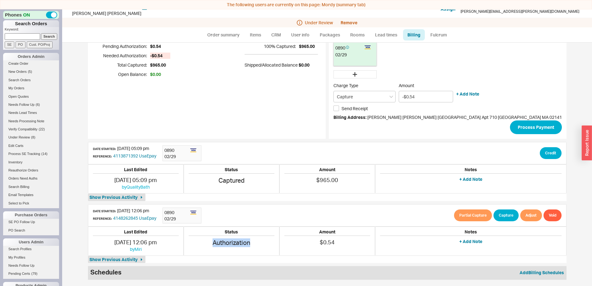
drag, startPoint x: 254, startPoint y: 244, endPoint x: 216, endPoint y: 244, distance: 37.9
click at [216, 244] on div "Authorization" at bounding box center [232, 242] width 86 height 9
drag, startPoint x: 216, startPoint y: 244, endPoint x: 278, endPoint y: 242, distance: 61.9
click at [279, 243] on div "Status Authorization" at bounding box center [232, 241] width 96 height 30
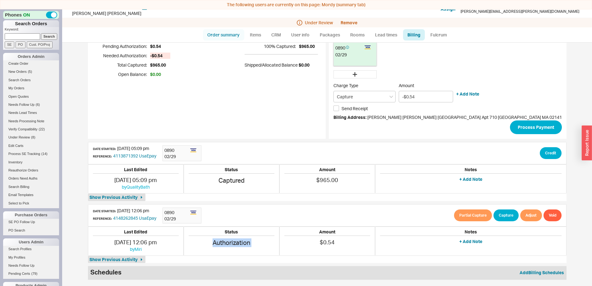
click at [232, 33] on link "Order summary" at bounding box center [223, 34] width 41 height 11
select select "*"
select select "LOW"
select select "3"
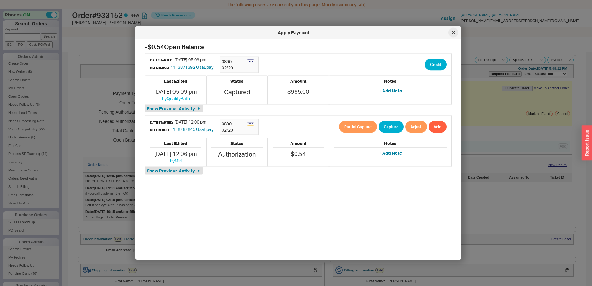
click at [453, 33] on icon at bounding box center [454, 33] width 4 height 4
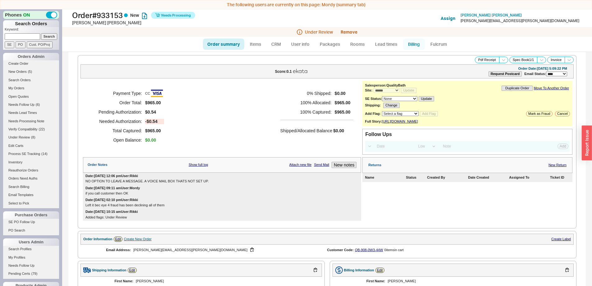
click at [413, 44] on link "Billing" at bounding box center [414, 44] width 22 height 11
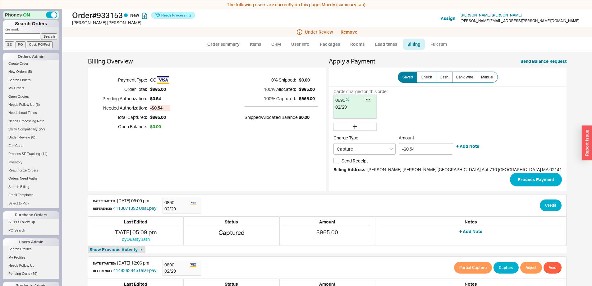
scroll to position [43, 0]
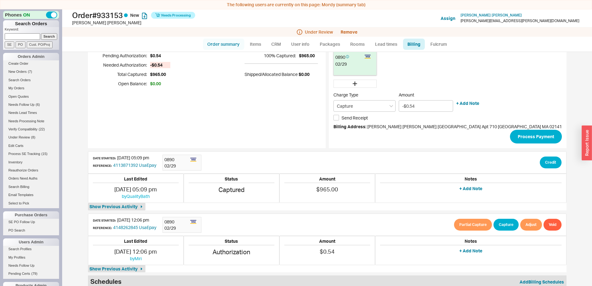
click at [225, 44] on link "Order summary" at bounding box center [223, 44] width 41 height 11
select select "*"
select select "LOW"
select select "3"
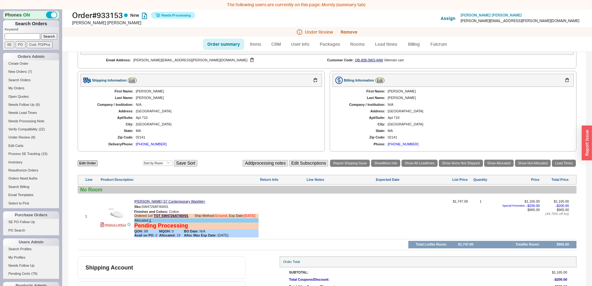
scroll to position [218, 0]
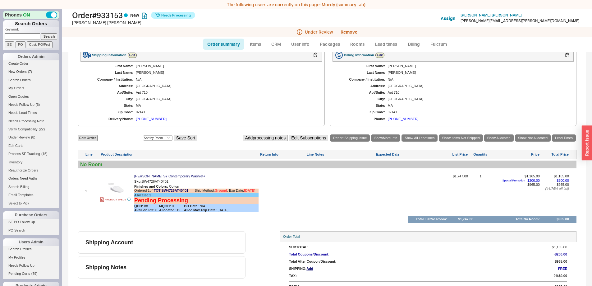
click at [222, 43] on link "Order summary" at bounding box center [223, 44] width 41 height 11
select select "*"
select select "LOW"
select select "3"
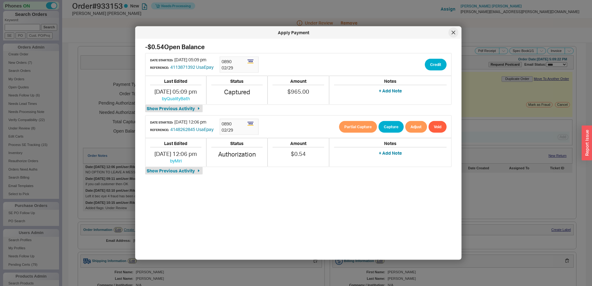
click at [454, 32] on icon at bounding box center [454, 33] width 4 height 4
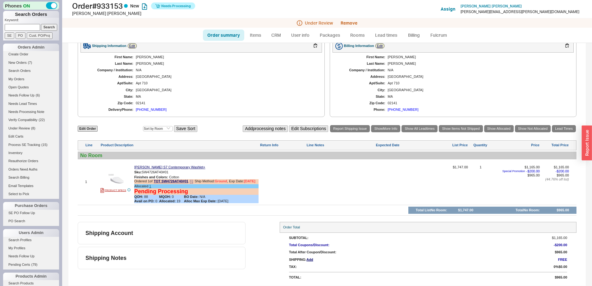
click at [150, 179] on span "Finishes and Colors :" at bounding box center [151, 177] width 34 height 4
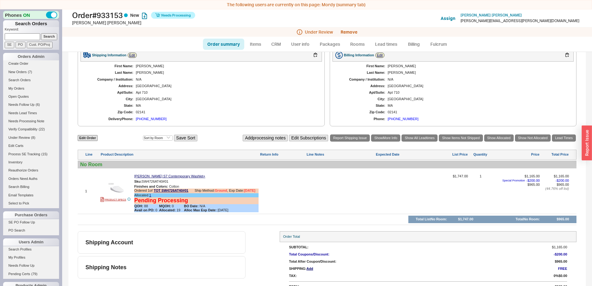
click at [220, 120] on div "Delivery Phone: (917) 488-2773" at bounding box center [201, 119] width 229 height 4
click at [218, 43] on link "Order summary" at bounding box center [223, 44] width 41 height 11
select select "*"
select select "LOW"
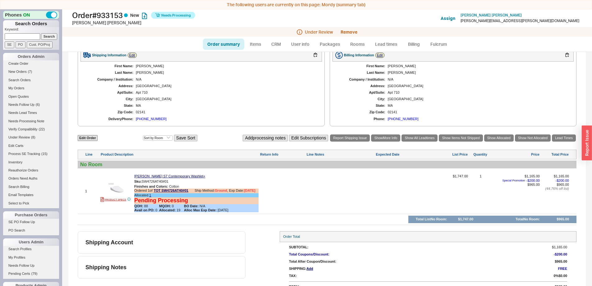
select select "3"
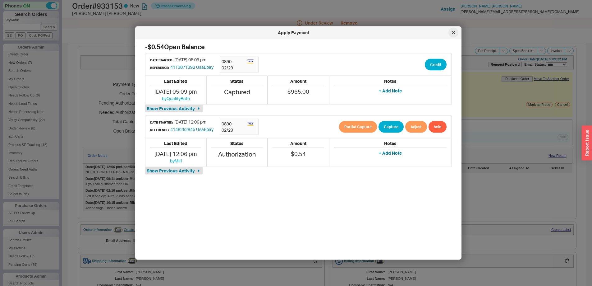
click at [449, 35] on div at bounding box center [453, 33] width 10 height 10
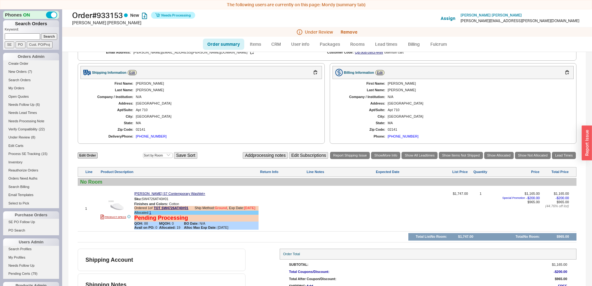
scroll to position [186, 0]
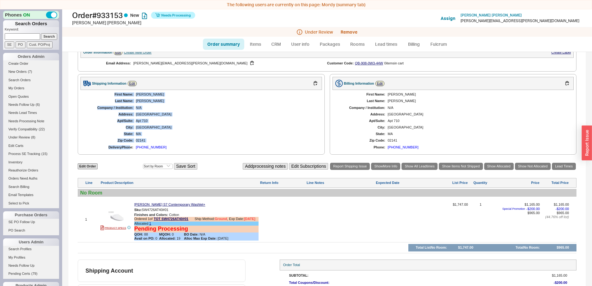
drag, startPoint x: 112, startPoint y: 100, endPoint x: 130, endPoint y: 153, distance: 56.2
click at [130, 152] on div "First Name: Abhijeet Last Name: Bhutra Company / Institution: N/A Address: 6 Ca…" at bounding box center [200, 121] width 241 height 62
click at [131, 149] on div "Delivery Phone:" at bounding box center [110, 147] width 47 height 4
drag, startPoint x: 132, startPoint y: 153, endPoint x: 107, endPoint y: 101, distance: 57.4
click at [107, 101] on div "First Name: Abhijeet Last Name: Bhutra Company / Institution: N/A Address: 6 Ca…" at bounding box center [200, 121] width 241 height 62
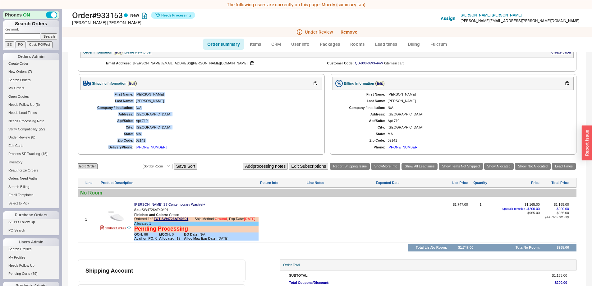
click at [107, 101] on div "First Name: Abhijeet Last Name: Bhutra Company / Institution: N/A Address: 6 Ca…" at bounding box center [200, 121] width 241 height 62
drag, startPoint x: 113, startPoint y: 99, endPoint x: 132, endPoint y: 152, distance: 56.3
click at [132, 152] on div "First Name: Abhijeet Last Name: Bhutra Company / Institution: N/A Address: 6 Ca…" at bounding box center [200, 121] width 241 height 62
click at [132, 149] on div "Delivery Phone:" at bounding box center [110, 147] width 47 height 4
drag, startPoint x: 132, startPoint y: 152, endPoint x: 115, endPoint y: 101, distance: 53.9
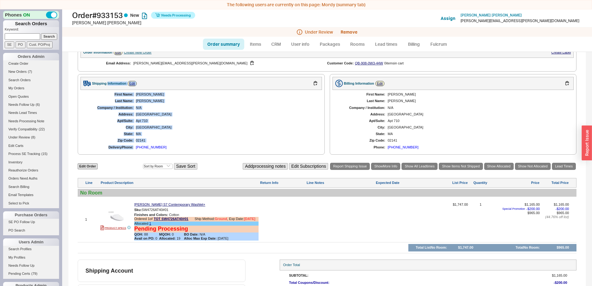
click at [116, 92] on div "Shipping Information Edit First Name: Abhijeet Last Name: Bhutra Company / Inst…" at bounding box center [201, 114] width 247 height 80
click at [115, 101] on div "First Name: Abhijeet Last Name: Bhutra Company / Institution: N/A Address: 6 Ca…" at bounding box center [200, 121] width 241 height 62
drag, startPoint x: 115, startPoint y: 101, endPoint x: 131, endPoint y: 107, distance: 17.2
click at [131, 107] on div "First Name: Abhijeet Last Name: Bhutra Company / Institution: N/A Address: 6 Ca…" at bounding box center [200, 121] width 241 height 62
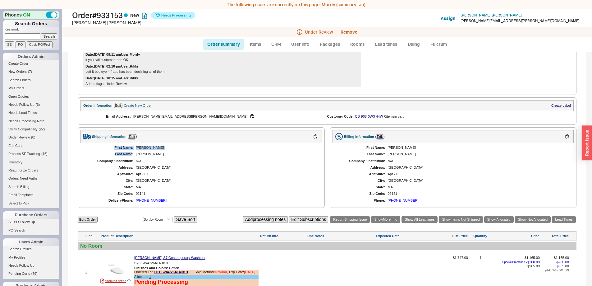
scroll to position [0, 0]
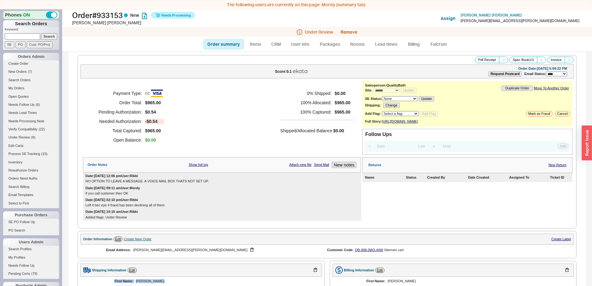
click at [222, 45] on link "Order summary" at bounding box center [223, 44] width 41 height 11
select select "*"
select select "LOW"
select select "3"
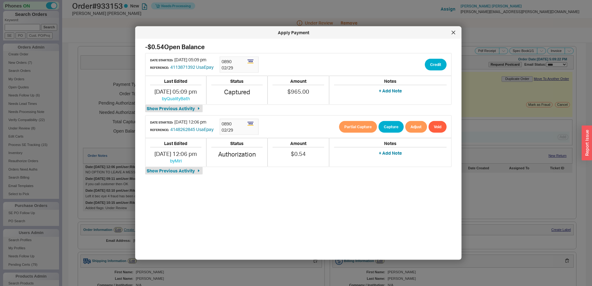
click at [452, 35] on div at bounding box center [453, 33] width 10 height 10
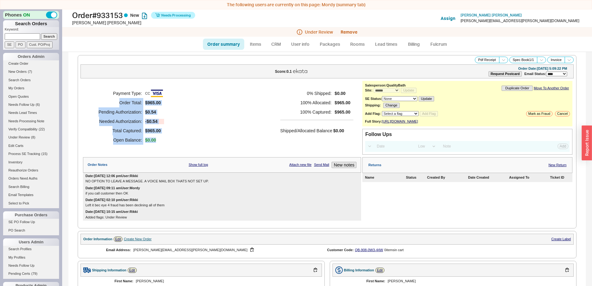
drag, startPoint x: 151, startPoint y: 140, endPoint x: 114, endPoint y: 102, distance: 52.7
click at [114, 102] on div "Payment Type: CC Order Total: $965.00 Pending Authorization: $0.54 Needed Autho…" at bounding box center [222, 116] width 278 height 71
drag, startPoint x: 106, startPoint y: 87, endPoint x: 182, endPoint y: 130, distance: 86.9
click at [182, 130] on div "Payment Type: CC Order Total: $965.00 Pending Authorization: $0.54 Needed Autho…" at bounding box center [222, 116] width 278 height 71
click at [185, 129] on div "Payment Type: CC Order Total: $965.00 Pending Authorization: $0.54 Needed Autho…" at bounding box center [222, 116] width 278 height 71
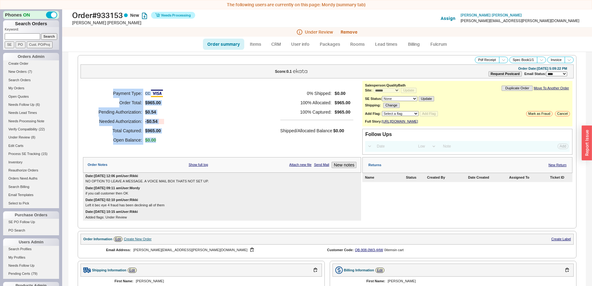
drag, startPoint x: 149, startPoint y: 140, endPoint x: 113, endPoint y: 94, distance: 58.3
click at [113, 94] on div "Payment Type: CC Order Total: $965.00 Pending Authorization: $0.54 Needed Autho…" at bounding box center [222, 116] width 278 height 71
click at [277, 48] on link "CRM" at bounding box center [276, 44] width 18 height 11
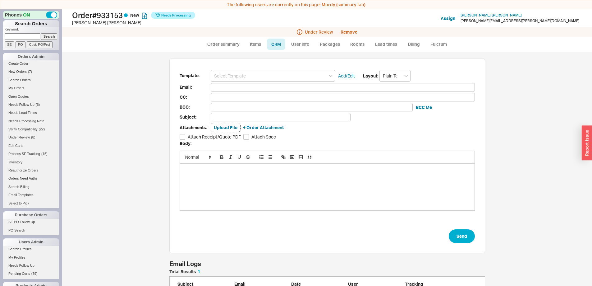
scroll to position [30, 311]
click at [260, 77] on input at bounding box center [273, 75] width 124 height 11
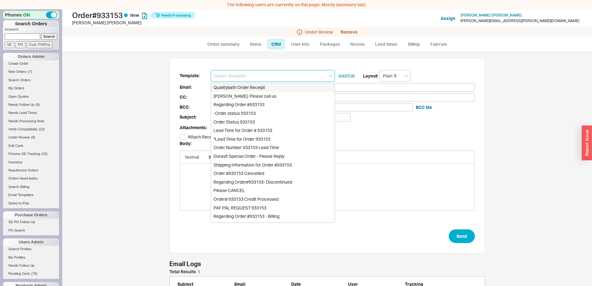
click at [261, 85] on div "Qualitybath Order Receipt" at bounding box center [273, 87] width 124 height 9
type input "Receipt"
type input "[PERSON_NAME][EMAIL_ADDRESS][PERSON_NAME][DOMAIN_NAME]"
type input "Quality Bath Order # 933153 Receipt"
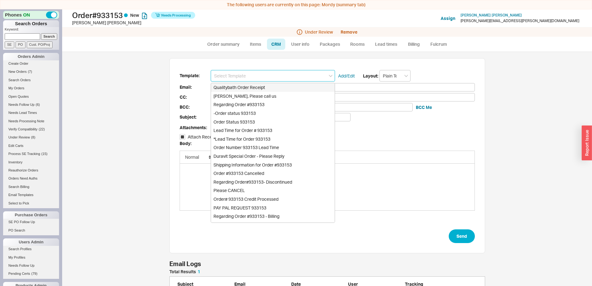
checkbox input "true"
type input "Qualitybath Order Receipt"
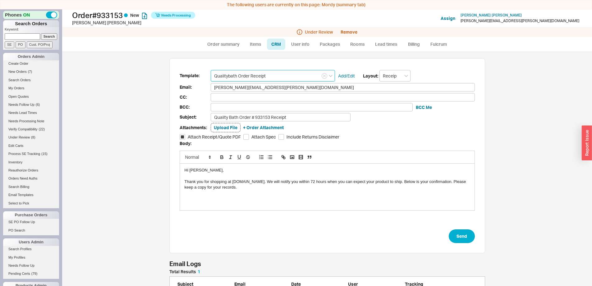
scroll to position [248, 521]
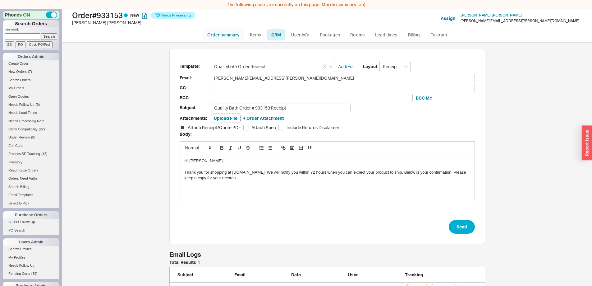
click at [230, 34] on link "Order summary" at bounding box center [223, 34] width 41 height 11
select select "*"
select select "LOW"
select select "3"
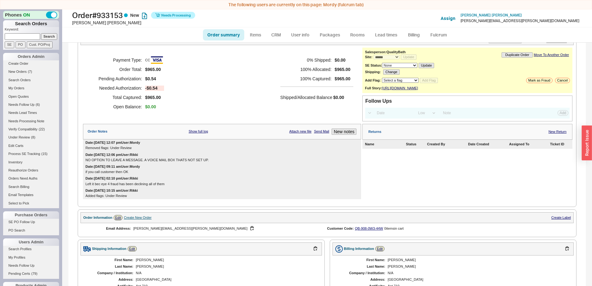
scroll to position [3, 0]
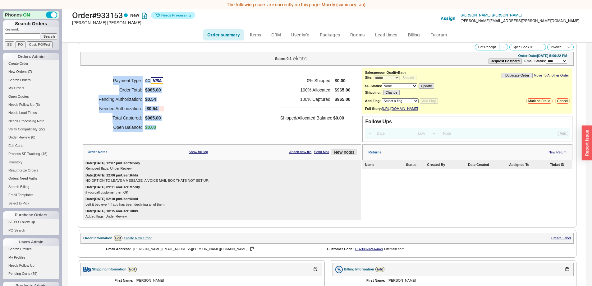
drag, startPoint x: 152, startPoint y: 131, endPoint x: 98, endPoint y: 80, distance: 73.9
click at [98, 80] on div "Payment Type: CC Order Total: $965.00 Pending Authorization: $0.54 Needed Autho…" at bounding box center [222, 103] width 278 height 71
click at [98, 80] on h5 "Payment Type:" at bounding box center [116, 80] width 51 height 9
drag, startPoint x: 159, startPoint y: 114, endPoint x: 172, endPoint y: 122, distance: 15.2
click at [172, 122] on div "Payment Type: CC Order Total: $965.00 Pending Authorization: $0.54 Needed Autho…" at bounding box center [222, 103] width 278 height 71
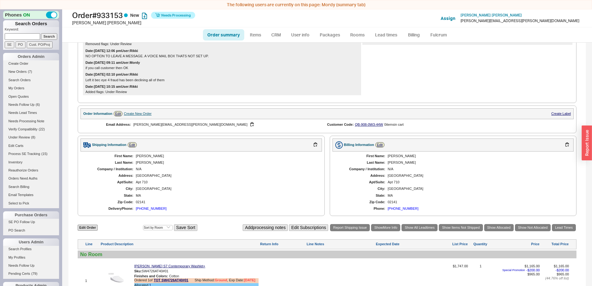
scroll to position [0, 0]
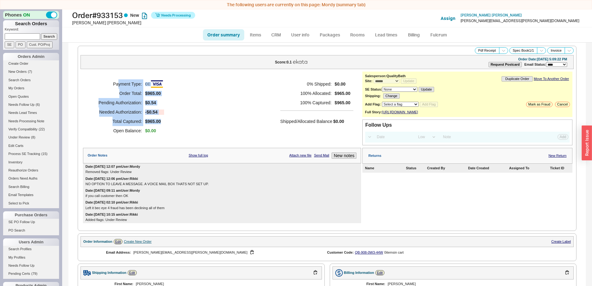
click at [171, 112] on div "Payment Type: CC Order Total: $965.00 Pending Authorization: $0.54 Needed Autho…" at bounding box center [222, 106] width 278 height 71
drag, startPoint x: 149, startPoint y: 130, endPoint x: 113, endPoint y: 87, distance: 56.0
click at [113, 87] on div "Payment Type: CC Order Total: $965.00 Pending Authorization: $0.54 Needed Autho…" at bounding box center [222, 106] width 278 height 71
click at [113, 87] on h5 "Payment Type:" at bounding box center [116, 83] width 51 height 9
drag, startPoint x: 112, startPoint y: 85, endPoint x: 172, endPoint y: 132, distance: 75.8
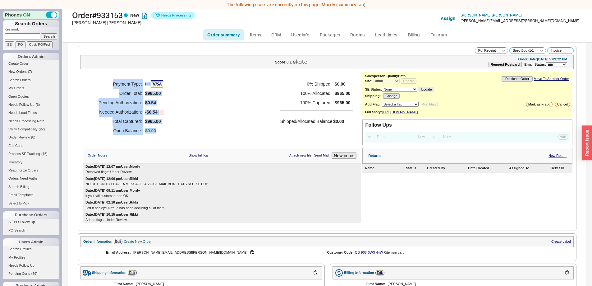
click at [172, 132] on div "Payment Type: CC Order Total: $965.00 Pending Authorization: $0.54 Needed Autho…" at bounding box center [222, 106] width 278 height 71
drag, startPoint x: 132, startPoint y: 135, endPoint x: 110, endPoint y: 83, distance: 56.2
click at [110, 83] on div "Payment Type: CC Order Total: $965.00 Pending Authorization: $0.54 Needed Autho…" at bounding box center [222, 106] width 278 height 71
click at [110, 83] on h5 "Payment Type:" at bounding box center [116, 83] width 51 height 9
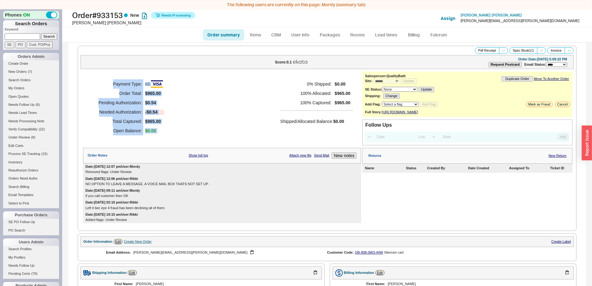
drag, startPoint x: 110, startPoint y: 83, endPoint x: 166, endPoint y: 127, distance: 70.6
click at [166, 127] on div "Payment Type: CC Order Total: $965.00 Pending Authorization: $0.54 Needed Autho…" at bounding box center [222, 106] width 278 height 71
drag, startPoint x: 168, startPoint y: 131, endPoint x: 110, endPoint y: 95, distance: 67.6
click at [110, 95] on div "Payment Type: CC Order Total: $965.00 Pending Authorization: $0.54 Needed Autho…" at bounding box center [222, 106] width 278 height 71
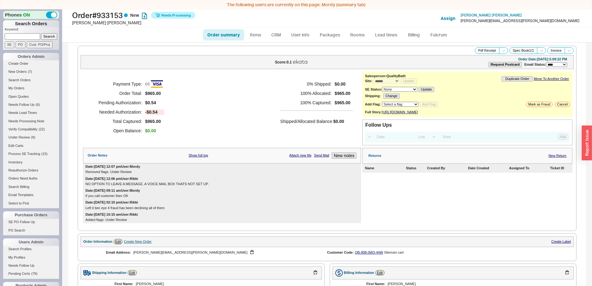
click at [111, 88] on h5 "Payment Type:" at bounding box center [116, 83] width 51 height 9
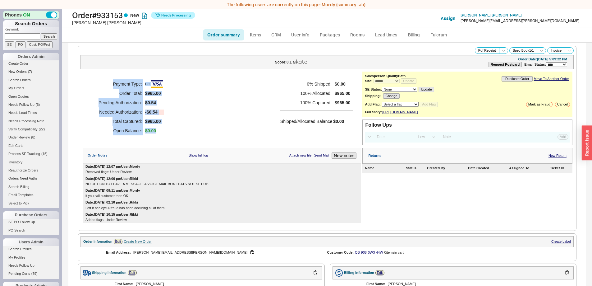
drag, startPoint x: 110, startPoint y: 83, endPoint x: 168, endPoint y: 138, distance: 80.0
click at [168, 138] on div "Payment Type: CC Order Total: $965.00 Pending Authorization: $0.54 Needed Autho…" at bounding box center [222, 106] width 278 height 71
drag, startPoint x: 131, startPoint y: 131, endPoint x: 108, endPoint y: 83, distance: 53.7
click at [108, 83] on div "Payment Type: CC Order Total: $965.00 Pending Authorization: $0.54 Needed Autho…" at bounding box center [222, 106] width 278 height 71
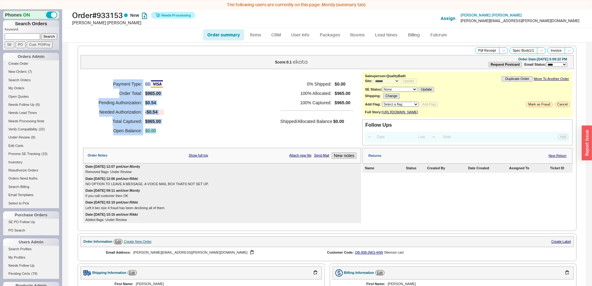
click at [108, 83] on h5 "Payment Type:" at bounding box center [116, 83] width 51 height 9
drag, startPoint x: 108, startPoint y: 83, endPoint x: 163, endPoint y: 127, distance: 70.6
click at [163, 127] on div "Payment Type: CC Order Total: $965.00 Pending Authorization: $0.54 Needed Autho…" at bounding box center [127, 107] width 73 height 56
click at [166, 131] on div "Payment Type: CC Order Total: $965.00 Pending Authorization: $0.54 Needed Autho…" at bounding box center [222, 106] width 278 height 71
drag, startPoint x: 167, startPoint y: 132, endPoint x: 103, endPoint y: 84, distance: 80.1
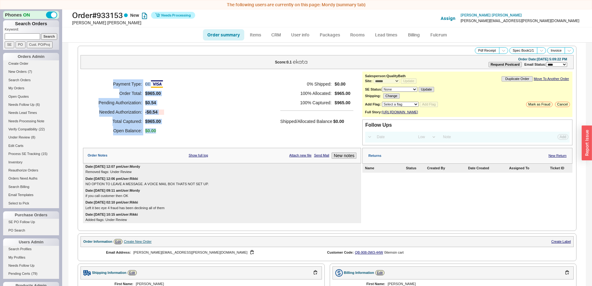
click at [103, 84] on div "Payment Type: CC Order Total: $965.00 Pending Authorization: $0.54 Needed Autho…" at bounding box center [222, 106] width 278 height 71
click at [103, 84] on h5 "Payment Type:" at bounding box center [116, 83] width 51 height 9
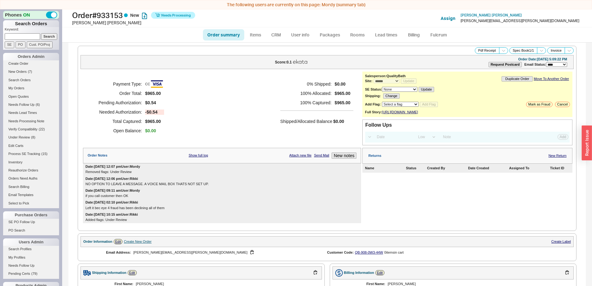
click at [218, 35] on link "Order summary" at bounding box center [223, 34] width 41 height 11
select select "*"
select select "LOW"
select select "3"
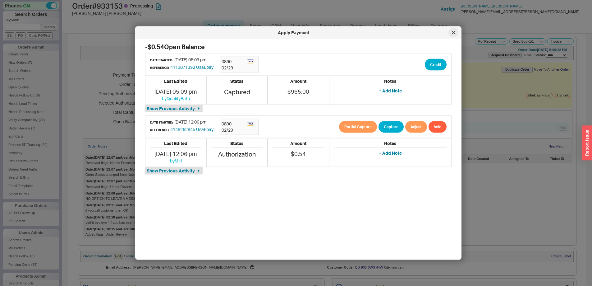
click at [451, 35] on div at bounding box center [453, 33] width 10 height 10
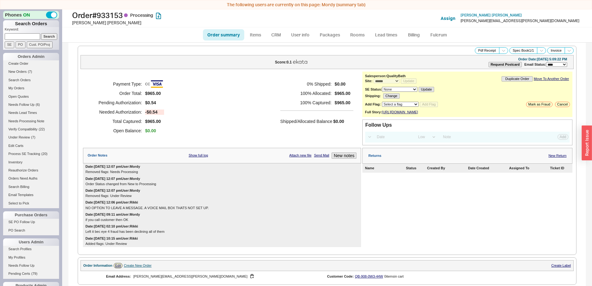
click at [218, 34] on link "Order summary" at bounding box center [223, 34] width 41 height 11
select select "*"
select select "LOW"
select select "3"
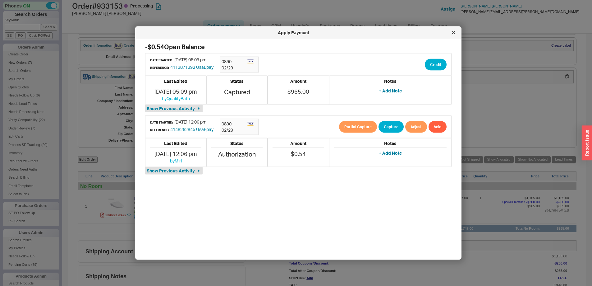
scroll to position [233, 0]
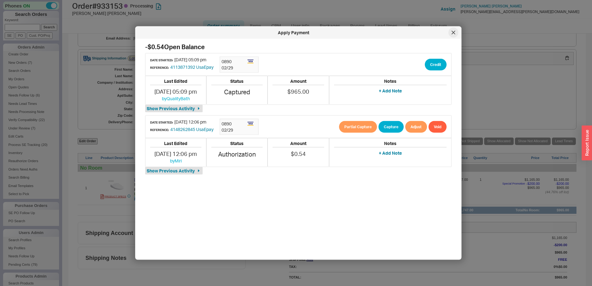
click at [450, 34] on div at bounding box center [453, 33] width 10 height 10
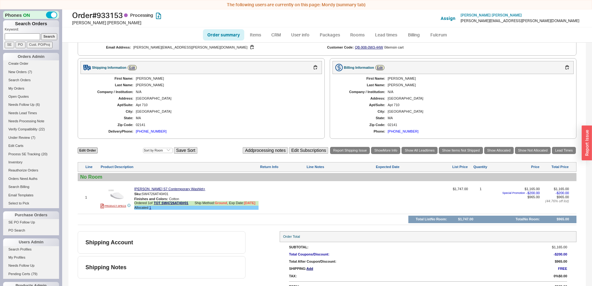
scroll to position [0, 0]
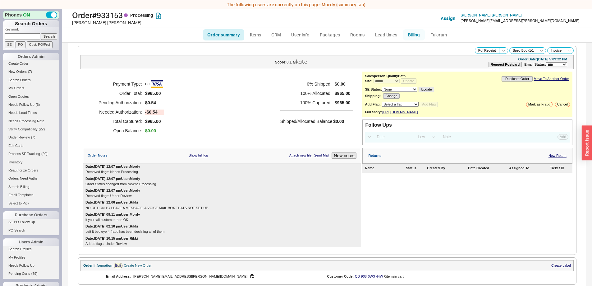
click at [413, 34] on link "Billing" at bounding box center [414, 34] width 22 height 11
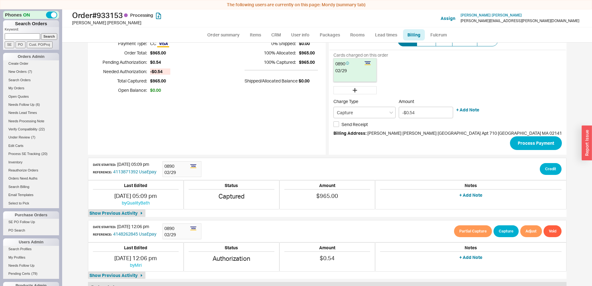
scroll to position [34, 0]
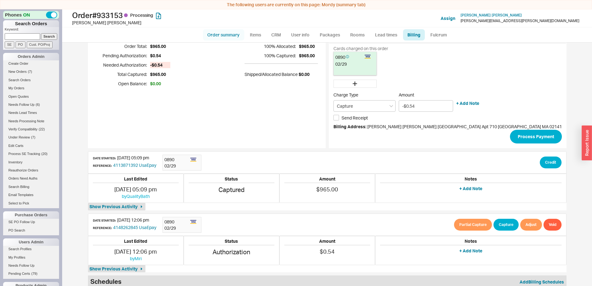
click at [225, 32] on link "Order summary" at bounding box center [223, 34] width 41 height 11
select select "*"
select select "LOW"
select select "3"
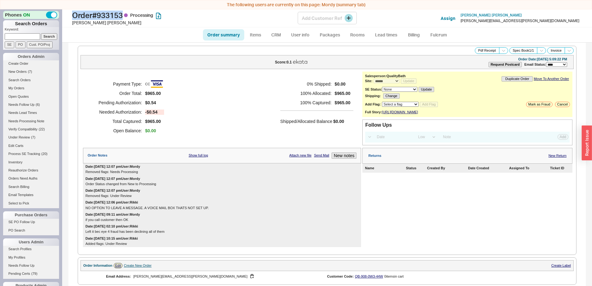
drag, startPoint x: 122, startPoint y: 15, endPoint x: 70, endPoint y: 16, distance: 52.2
click at [70, 16] on div "Order # 933153 Processing Abhijeet Bhutra Add Customer Ref Assign Abhijeet Bhut…" at bounding box center [327, 18] width 530 height 18
click at [221, 34] on link "Order summary" at bounding box center [223, 34] width 41 height 11
select select "*"
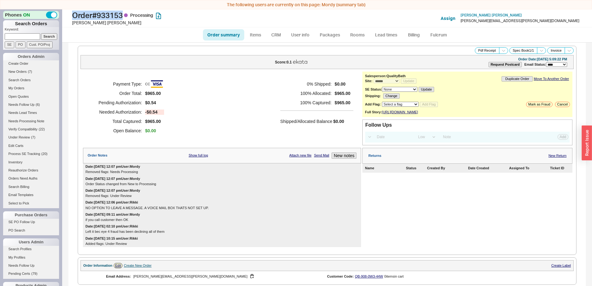
select select "LOW"
select select "3"
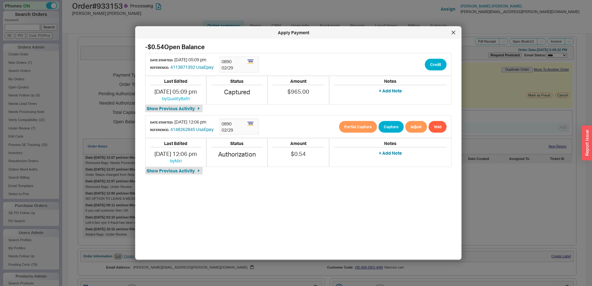
click at [278, 29] on div "Apply Payment" at bounding box center [298, 32] width 326 height 12
drag, startPoint x: 456, startPoint y: 32, endPoint x: 453, endPoint y: 34, distance: 3.8
click at [456, 32] on div at bounding box center [453, 33] width 10 height 10
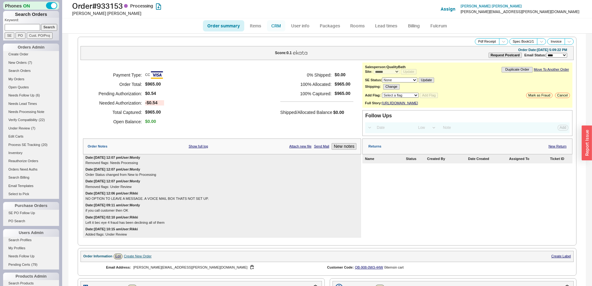
click at [277, 27] on link "CRM" at bounding box center [276, 25] width 18 height 11
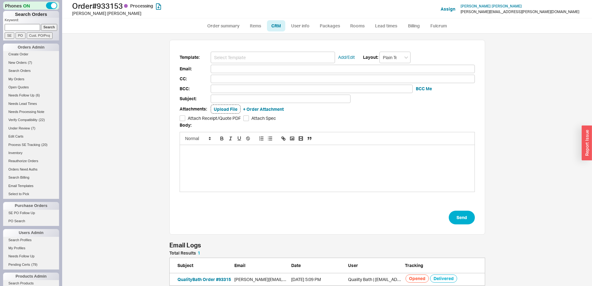
scroll to position [248, 521]
click at [271, 55] on input at bounding box center [273, 57] width 124 height 11
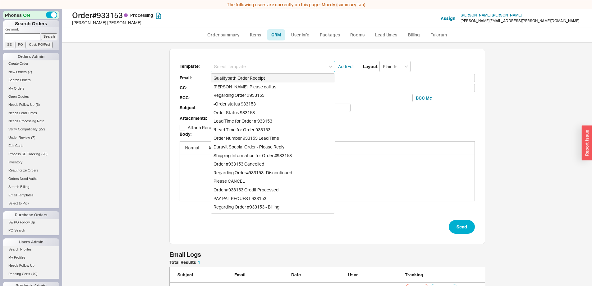
click at [269, 78] on div "Qualitybath Order Receipt" at bounding box center [273, 78] width 124 height 9
type input "Receipt"
type input "[PERSON_NAME][EMAIL_ADDRESS][PERSON_NAME][DOMAIN_NAME]"
type input "Quality Bath Order # 933153 Receipt"
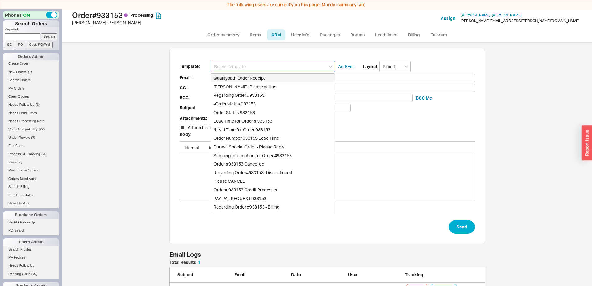
checkbox input "true"
type input "Qualitybath Order Receipt"
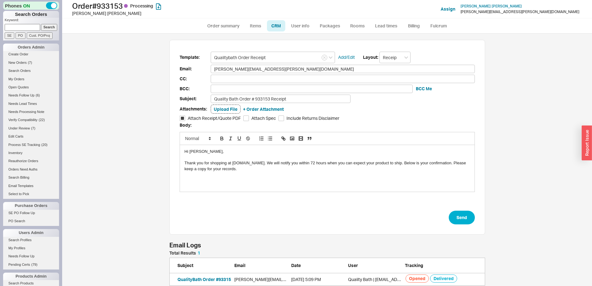
click at [413, 36] on div "Template: Qualitybath Order Receipt Add/Edit Layout: Receipt Email: abhijeet.bh…" at bounding box center [327, 160] width 530 height 252
click at [411, 29] on link "Billing" at bounding box center [414, 25] width 22 height 11
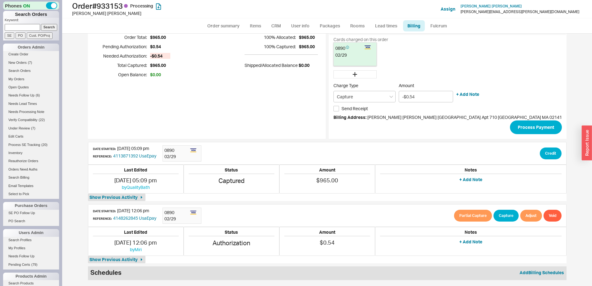
scroll to position [34, 0]
click at [226, 22] on link "Order summary" at bounding box center [223, 25] width 41 height 11
select select "*"
select select "LOW"
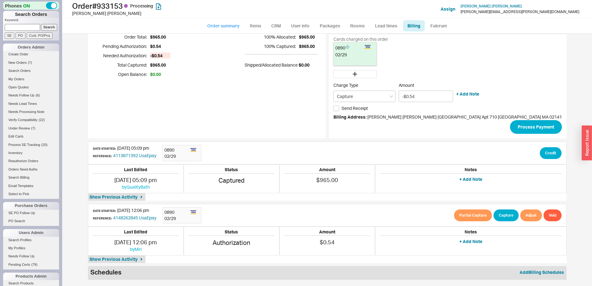
select select "3"
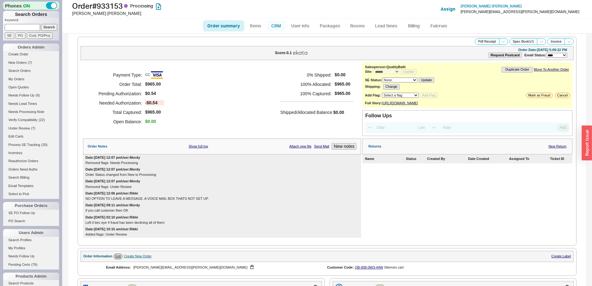
click at [278, 28] on link "CRM" at bounding box center [276, 25] width 18 height 11
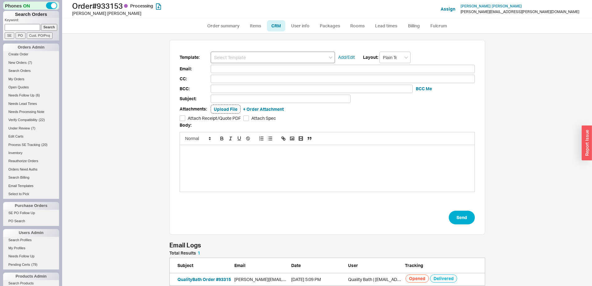
scroll to position [30, 311]
click at [257, 53] on input at bounding box center [273, 57] width 124 height 11
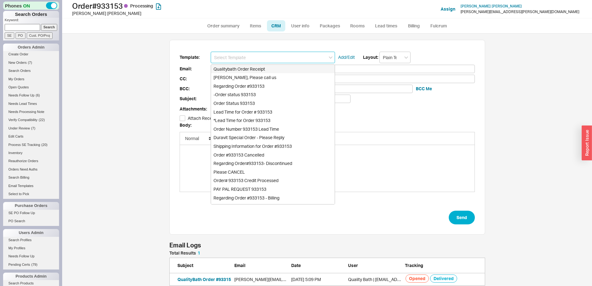
click at [259, 67] on div "Qualitybath Order Receipt" at bounding box center [273, 69] width 124 height 9
type input "Receipt"
type input "[PERSON_NAME][EMAIL_ADDRESS][PERSON_NAME][DOMAIN_NAME]"
type input "Quality Bath Order # 933153 Receipt"
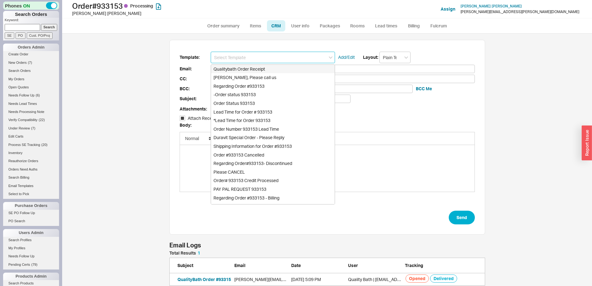
checkbox input "true"
type input "Qualitybath Order Receipt"
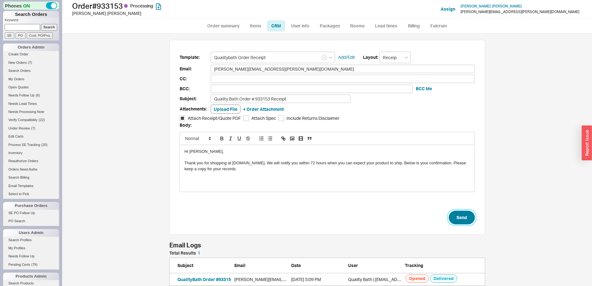
click at [462, 214] on button "Send" at bounding box center [462, 217] width 26 height 14
select select "*"
select select "LOW"
select select "3"
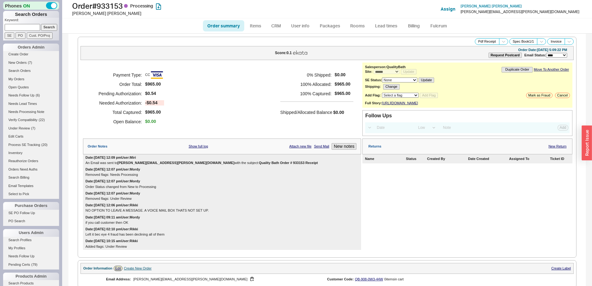
click at [219, 27] on link "Order summary" at bounding box center [223, 25] width 41 height 11
select select "*"
select select "LOW"
select select "3"
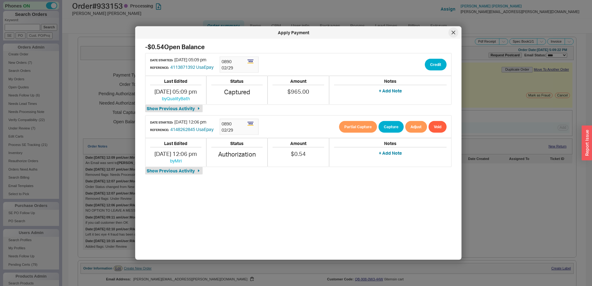
click at [453, 32] on icon at bounding box center [454, 33] width 4 height 4
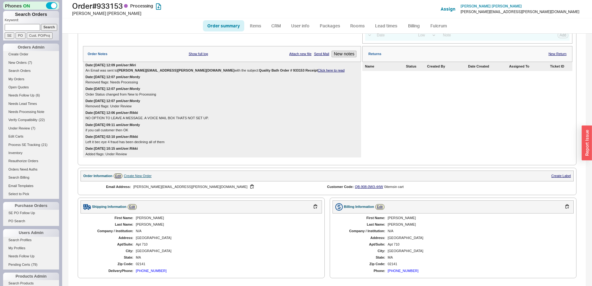
scroll to position [89, 0]
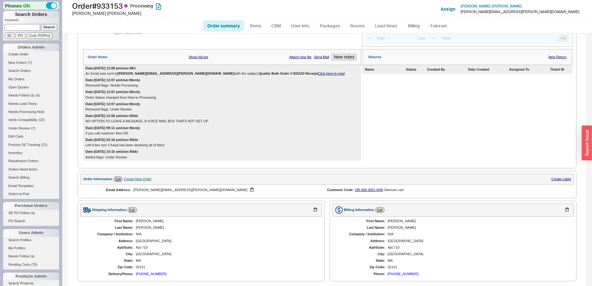
click at [272, 77] on div "Date: 09/22/2025 12:09 pm User: Miri An Email was sent to abhijeet.bhutra@gmail…" at bounding box center [222, 71] width 278 height 12
click at [318, 75] on link "Click here to read" at bounding box center [331, 73] width 27 height 4
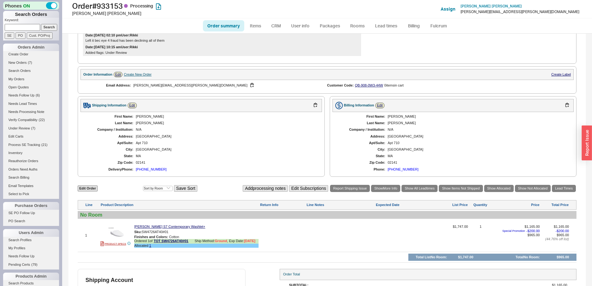
scroll to position [0, 0]
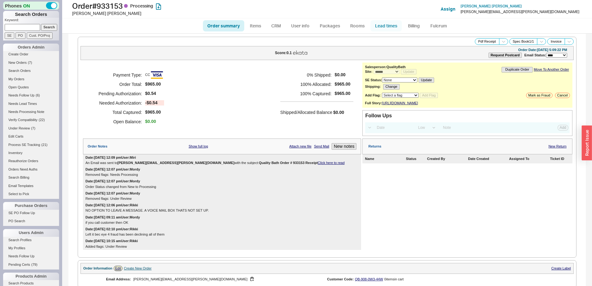
click at [384, 29] on link "Lead times" at bounding box center [385, 25] width 31 height 11
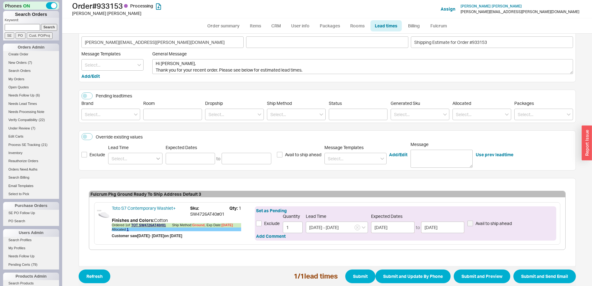
scroll to position [31, 0]
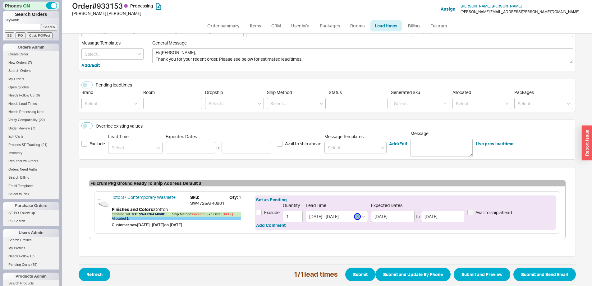
click at [355, 216] on button "button" at bounding box center [358, 217] width 6 height 6
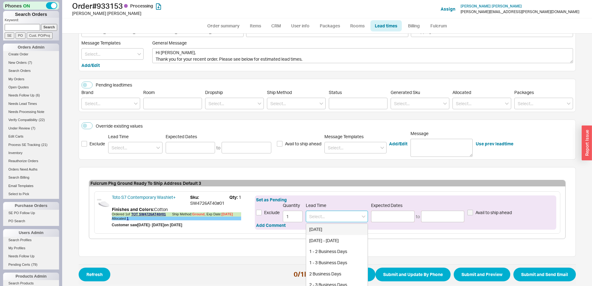
click at [349, 216] on input at bounding box center [337, 215] width 62 height 11
click at [338, 260] on div "1 - 3 Business Days" at bounding box center [337, 262] width 62 height 11
type input "1 - 3 Business Days"
type input "09/23/2025"
type input "09/25/2025"
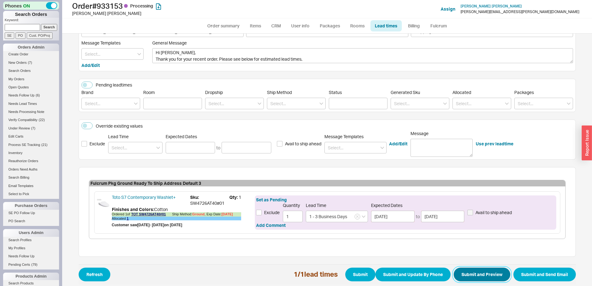
click at [472, 273] on button "Submit and Preview" at bounding box center [482, 274] width 57 height 14
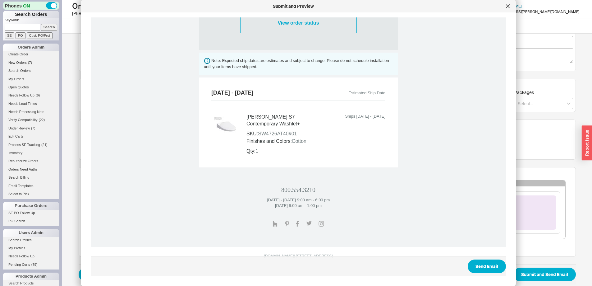
scroll to position [217, 0]
click at [472, 267] on button "Send Email" at bounding box center [487, 266] width 38 height 14
select select "*"
select select "LOW"
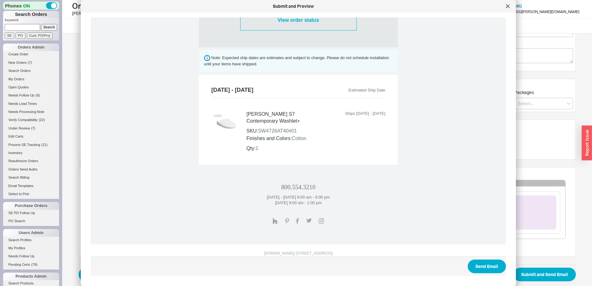
select select "3"
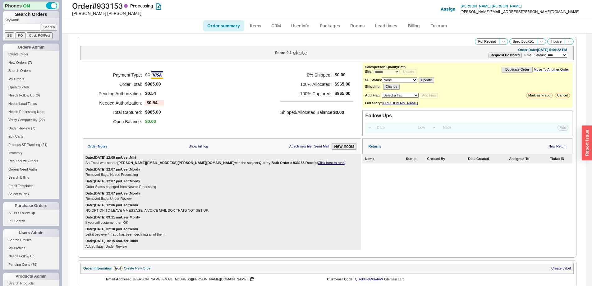
select select "*"
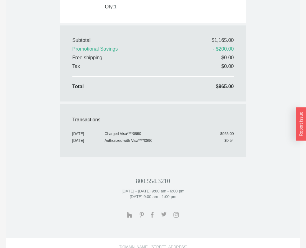
scroll to position [482, 0]
